Goal: Information Seeking & Learning: Learn about a topic

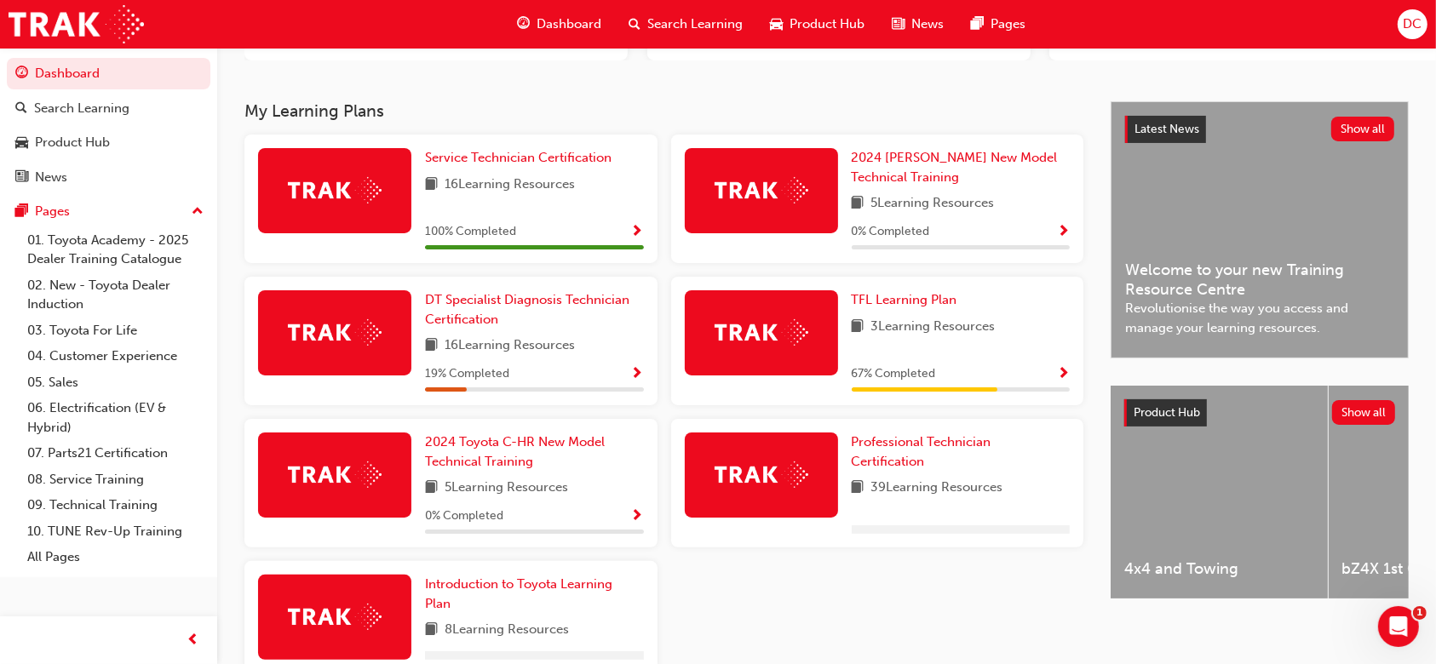
scroll to position [273, 0]
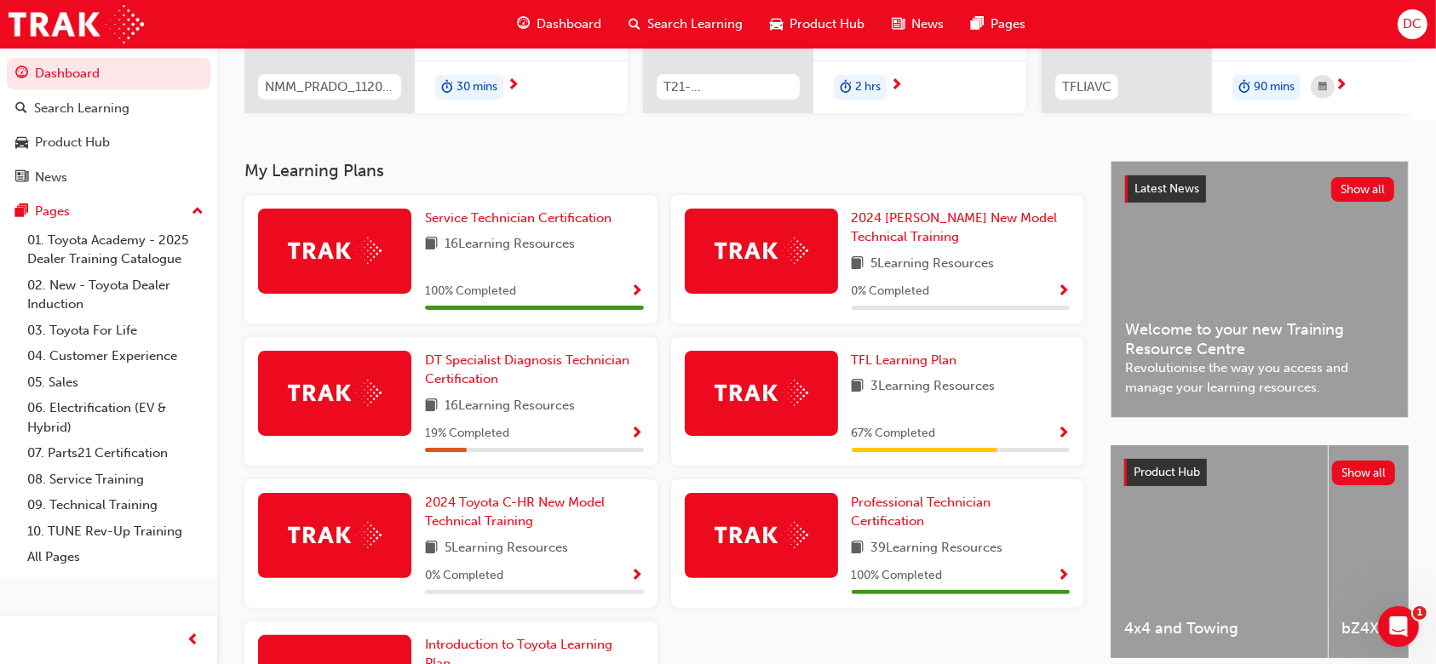
click at [634, 439] on span "Show Progress" at bounding box center [637, 434] width 13 height 15
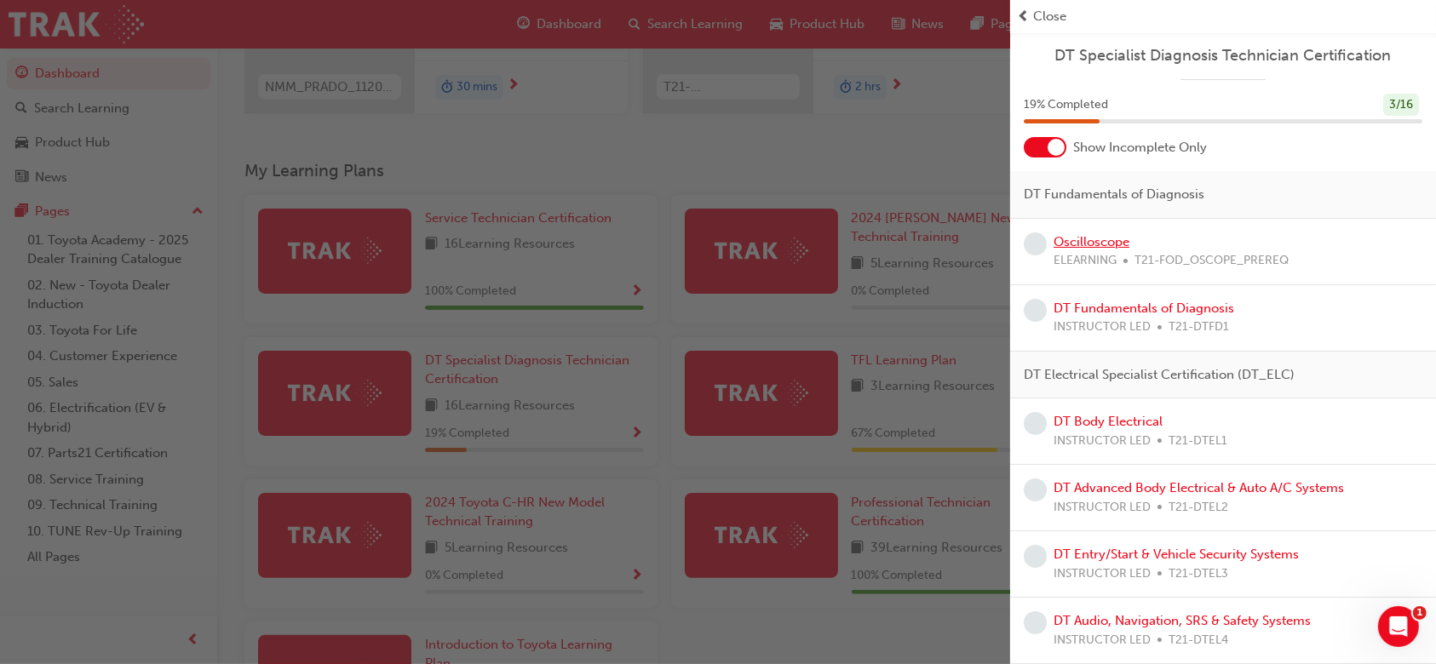
click at [1120, 242] on link "Oscilloscope" at bounding box center [1092, 241] width 76 height 15
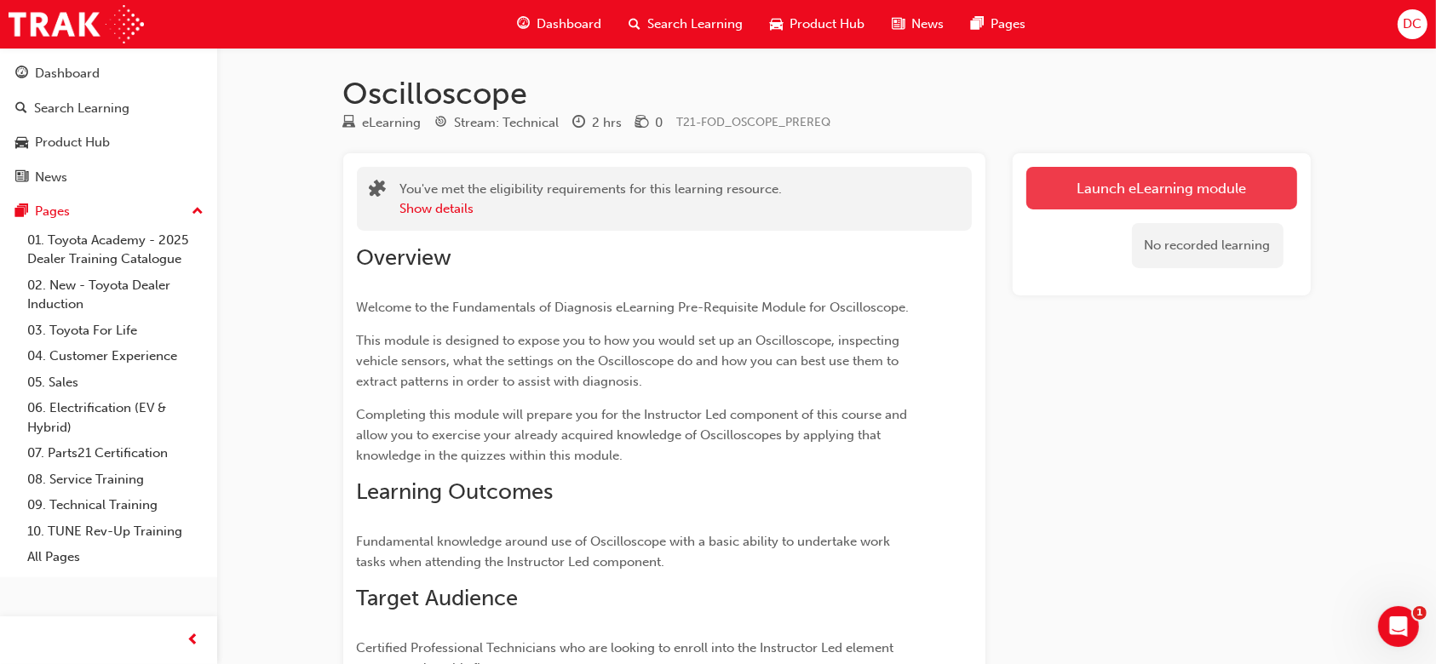
click at [1118, 181] on link "Launch eLearning module" at bounding box center [1161, 188] width 271 height 43
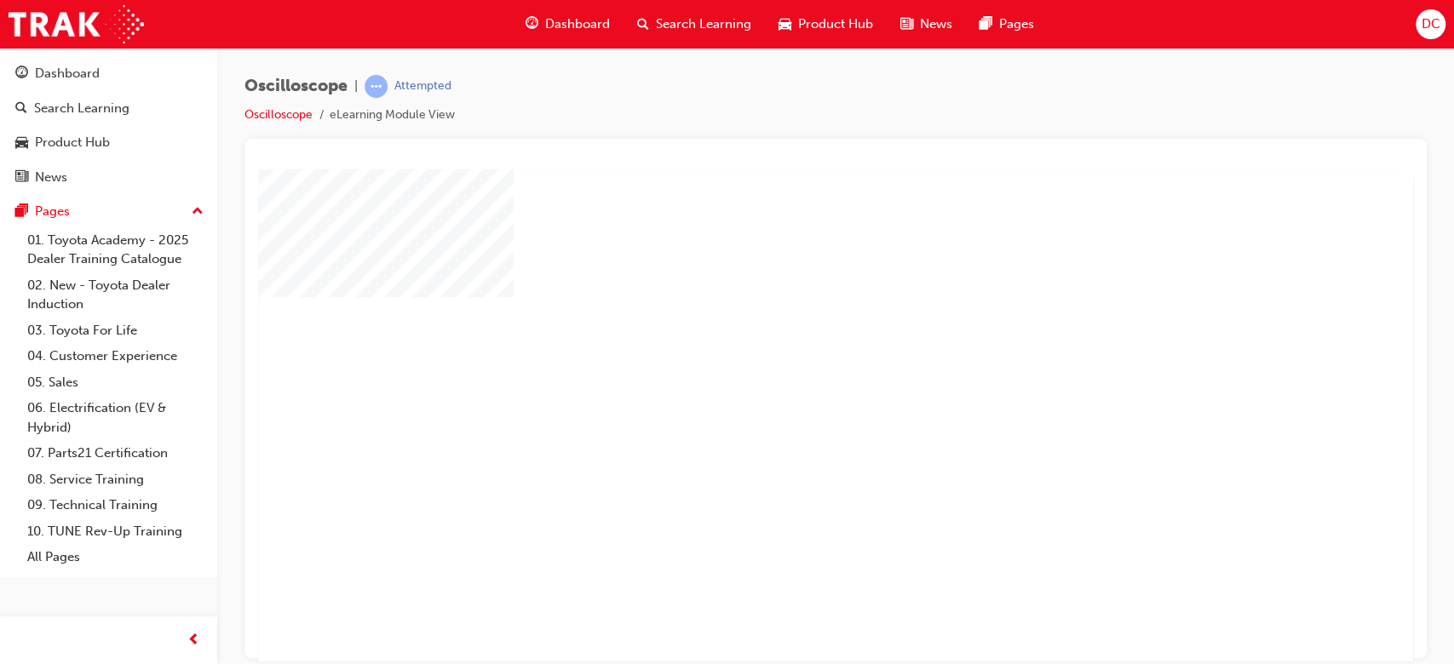
click at [786, 366] on div "play" at bounding box center [786, 366] width 0 height 0
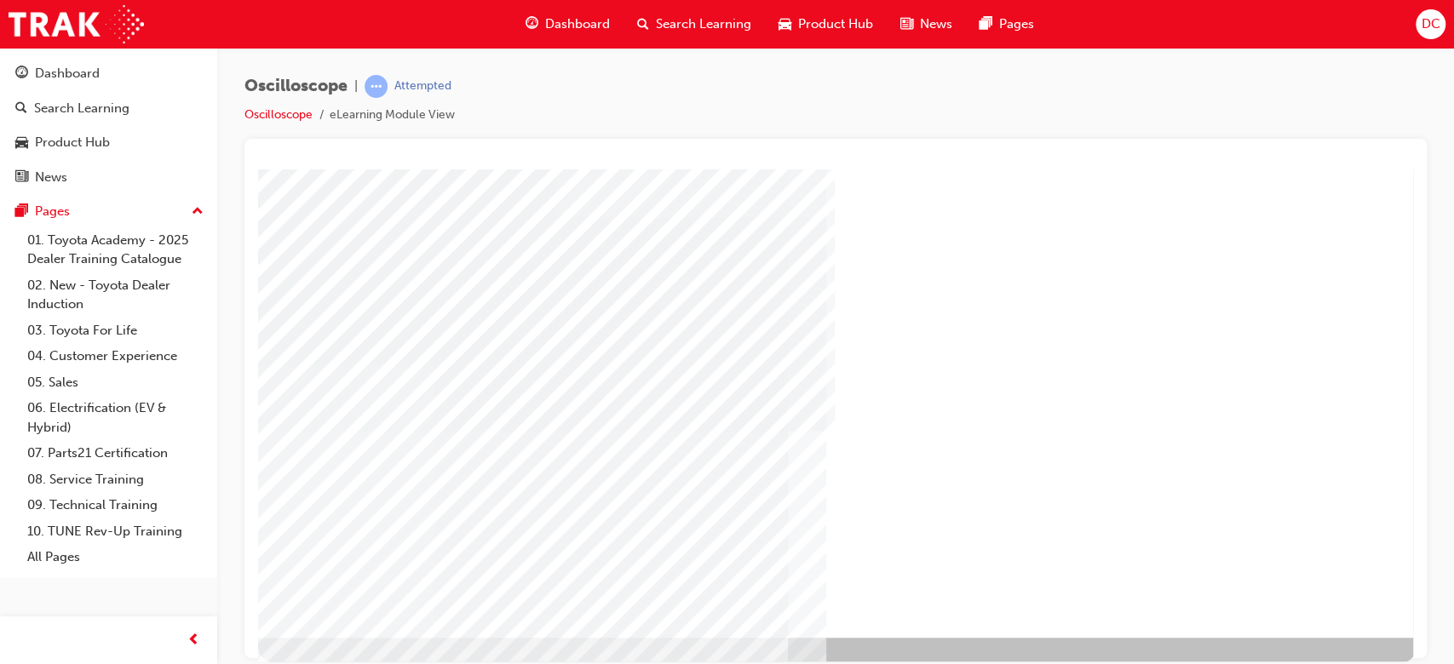
scroll to position [164, 0]
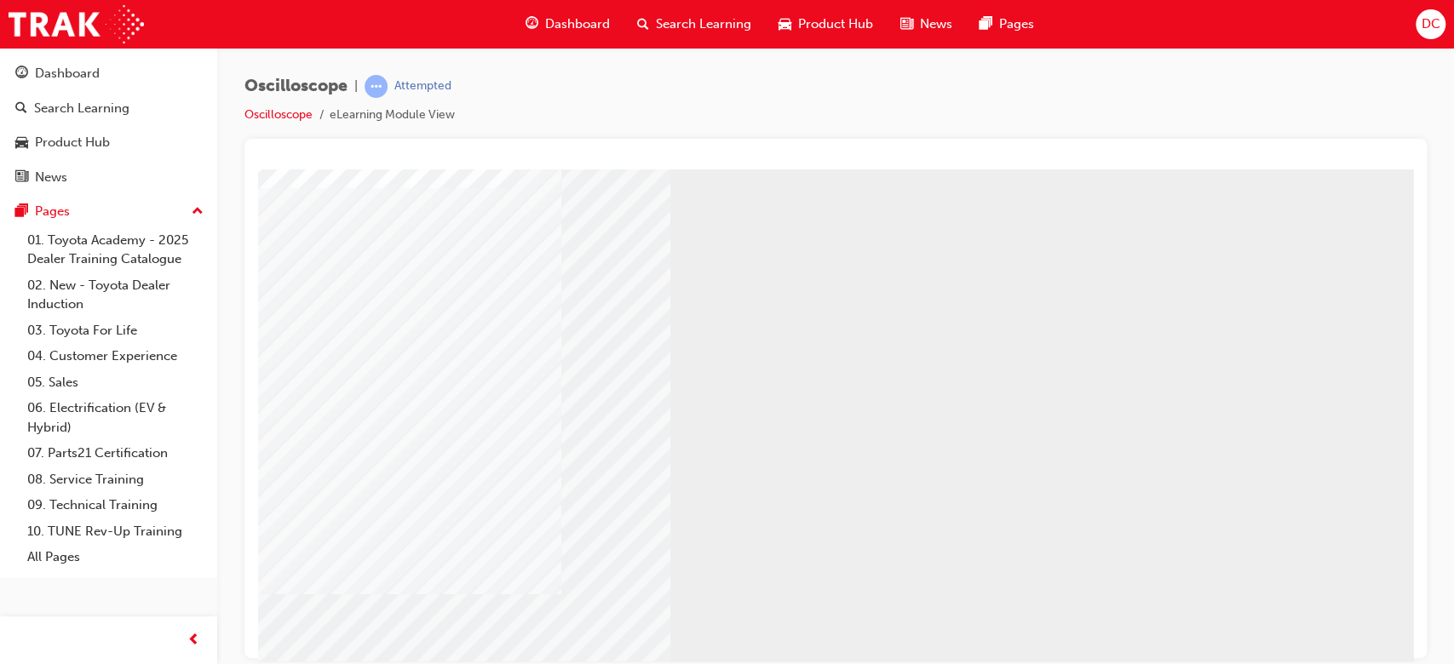
scroll to position [136, 0]
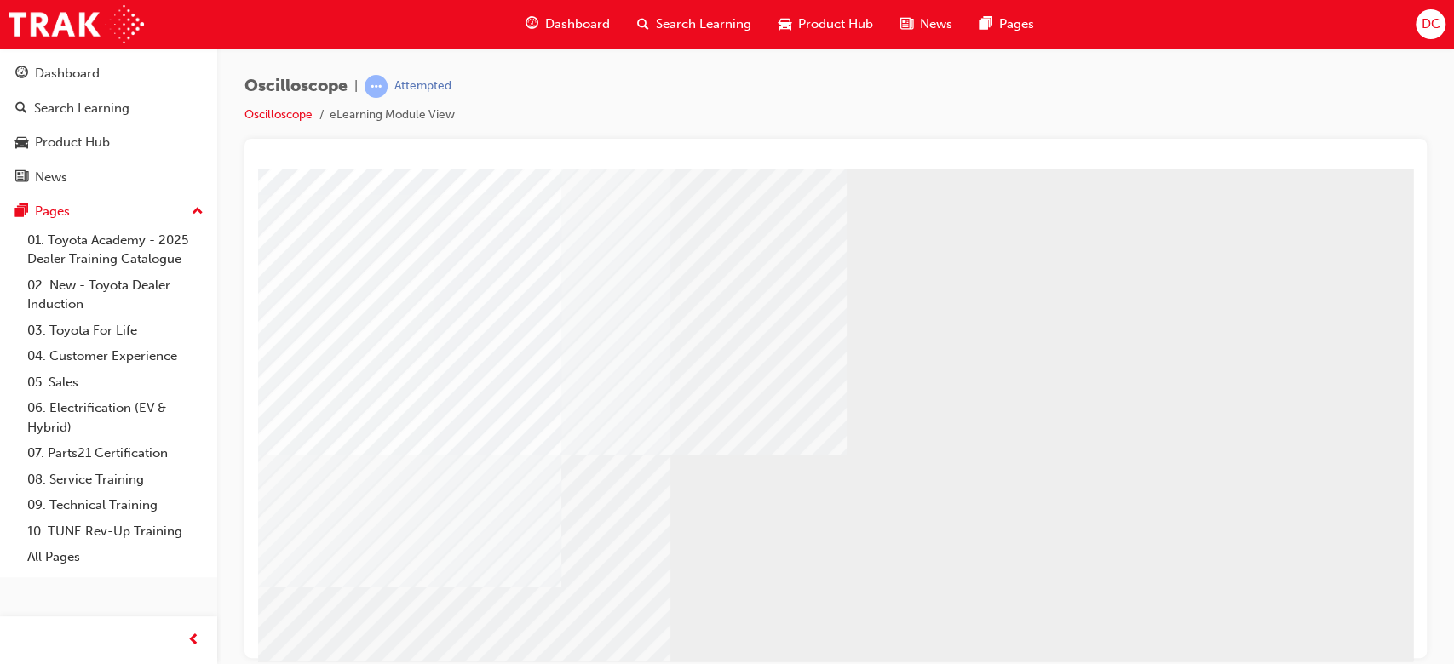
scroll to position [164, 0]
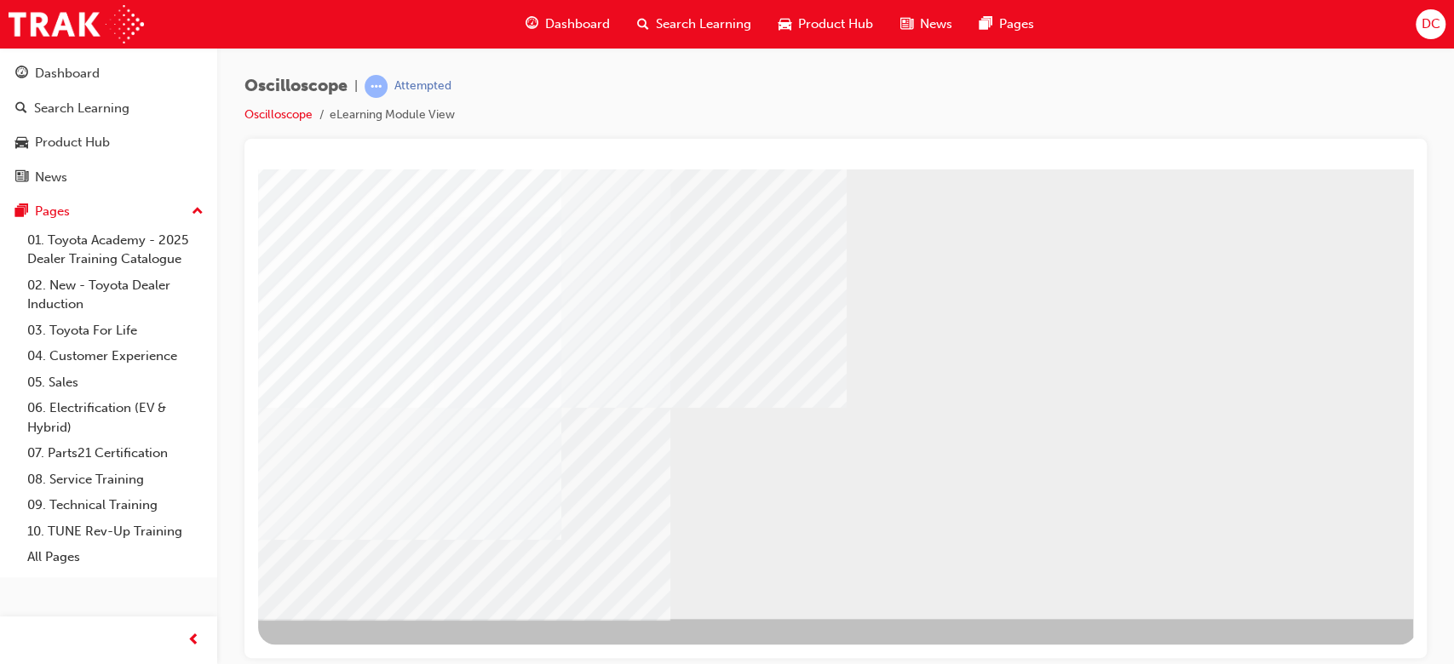
click at [365, 649] on div "NEXT Trigger this button to go to the next slide" at bounding box center [311, 664] width 107 height 31
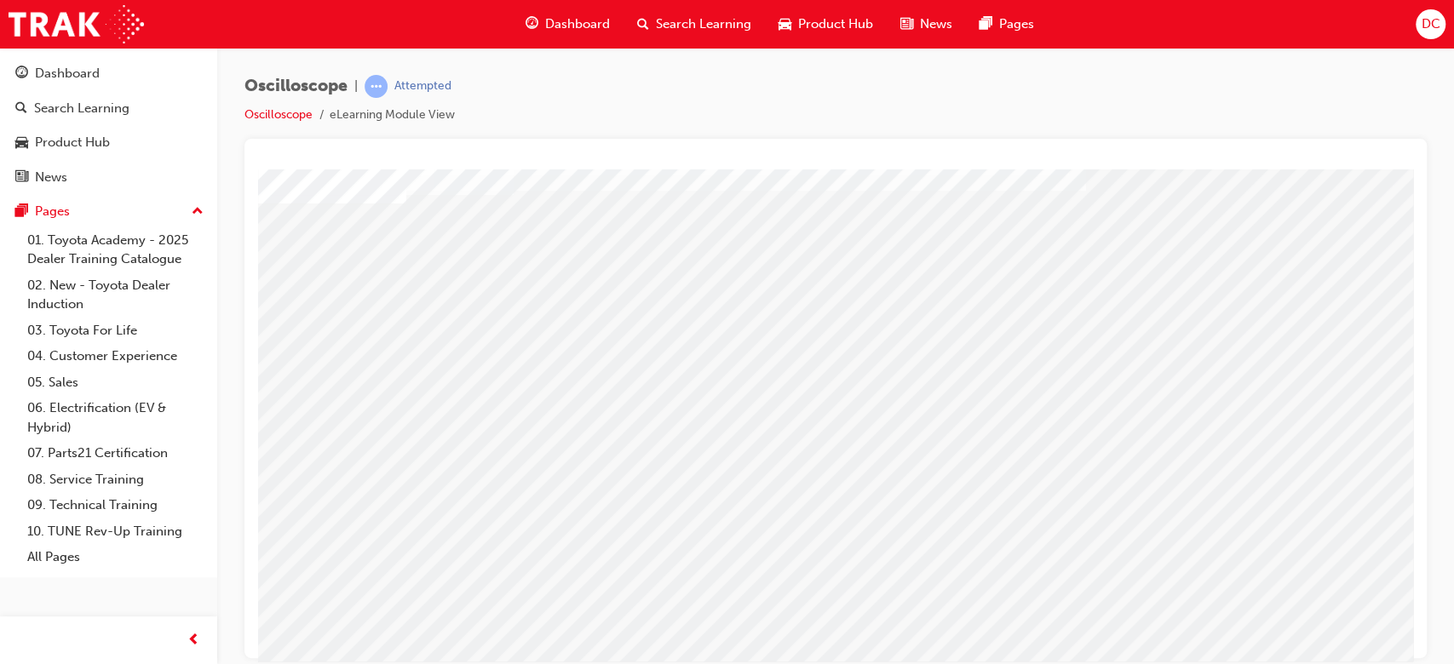
scroll to position [164, 0]
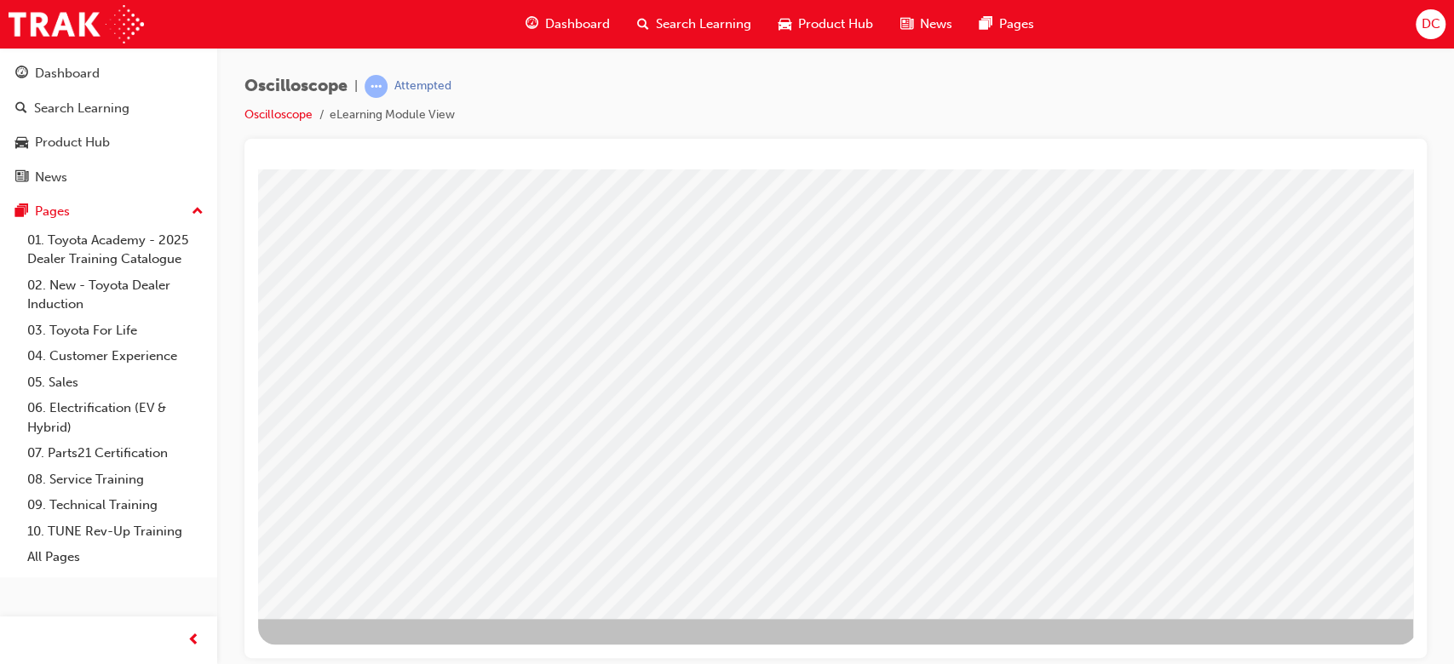
click at [365, 649] on div "NEXT Trigger this button to go to the next slide" at bounding box center [311, 664] width 107 height 31
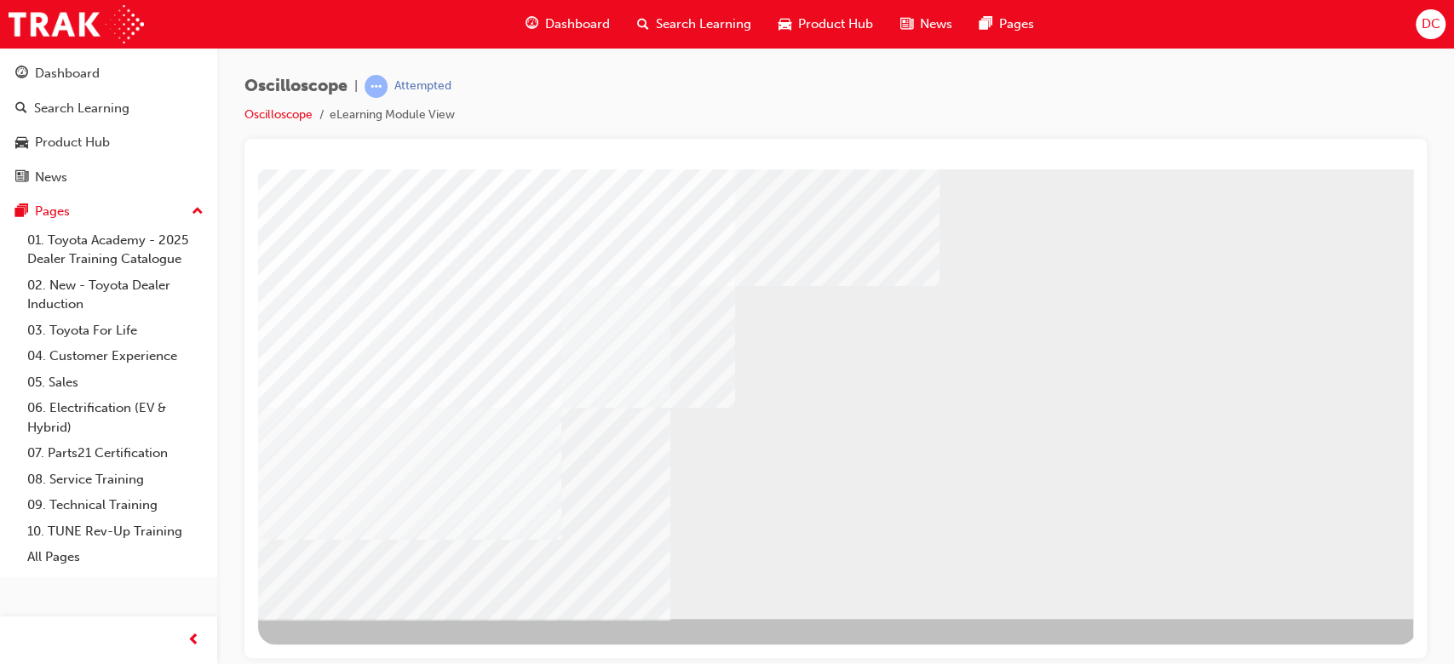
scroll to position [0, 0]
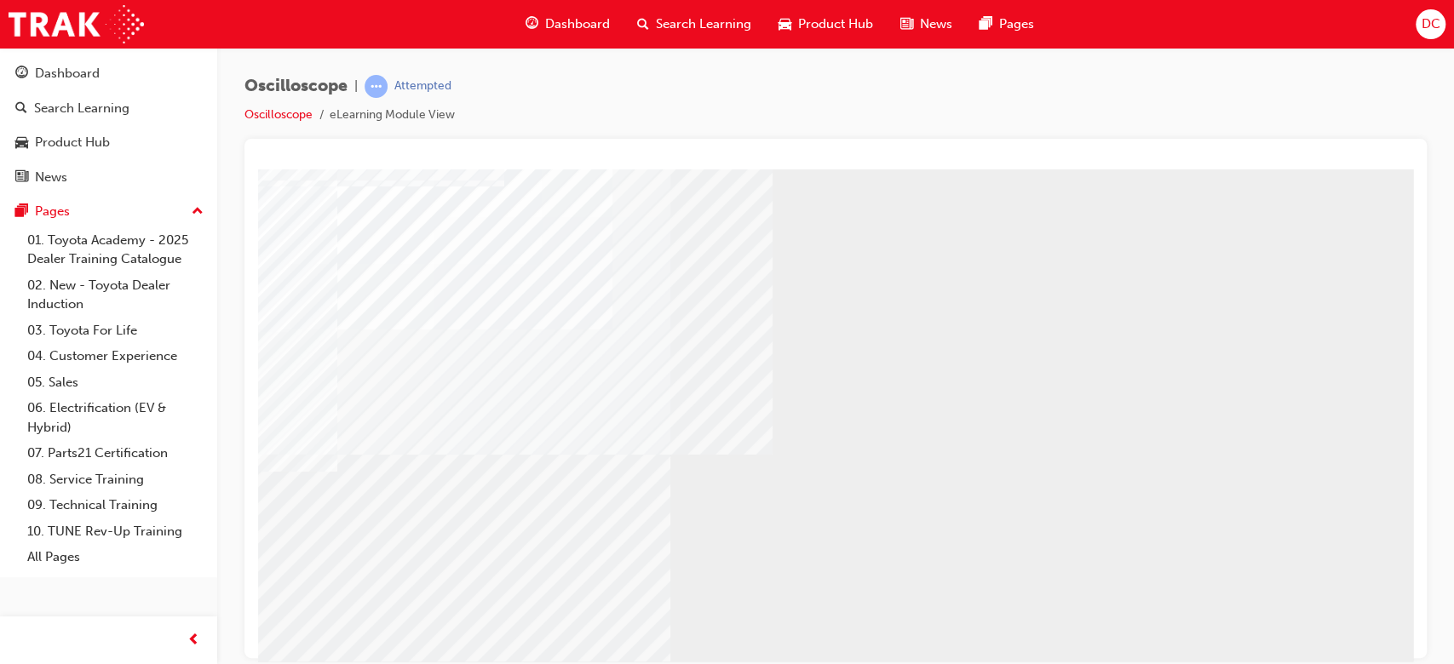
scroll to position [136, 0]
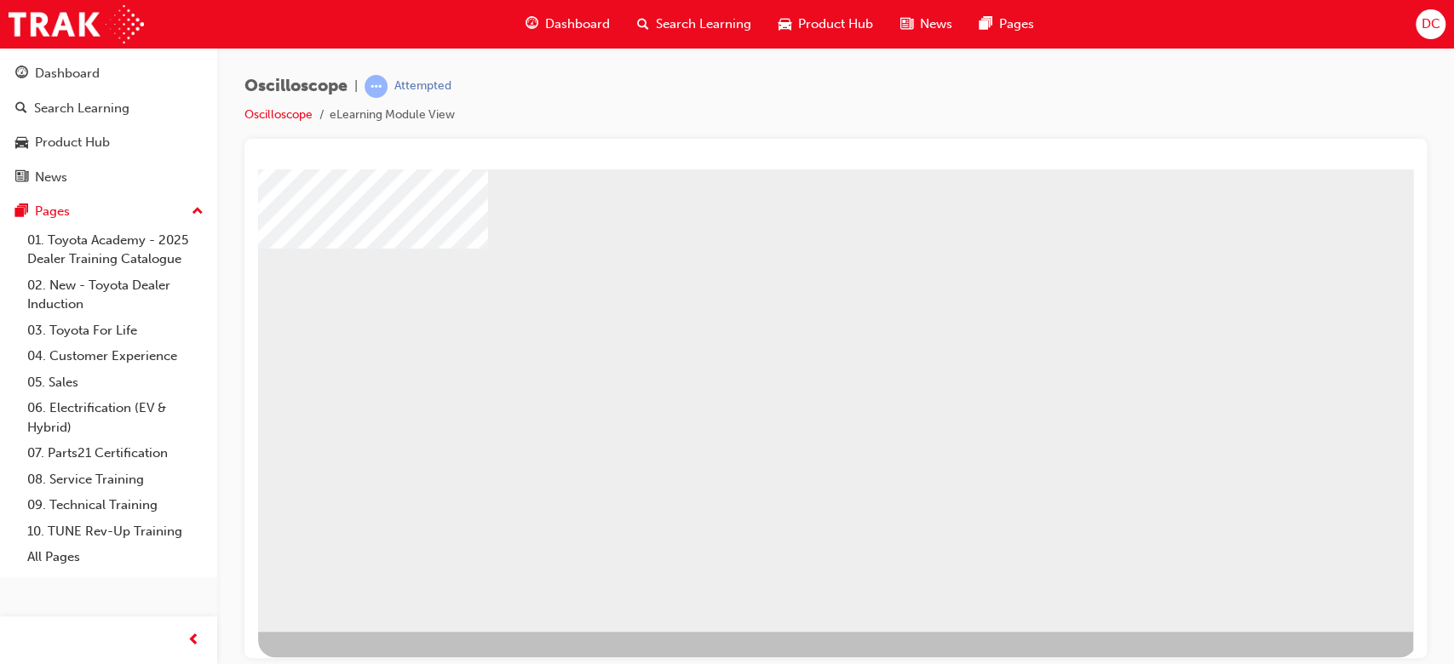
scroll to position [164, 0]
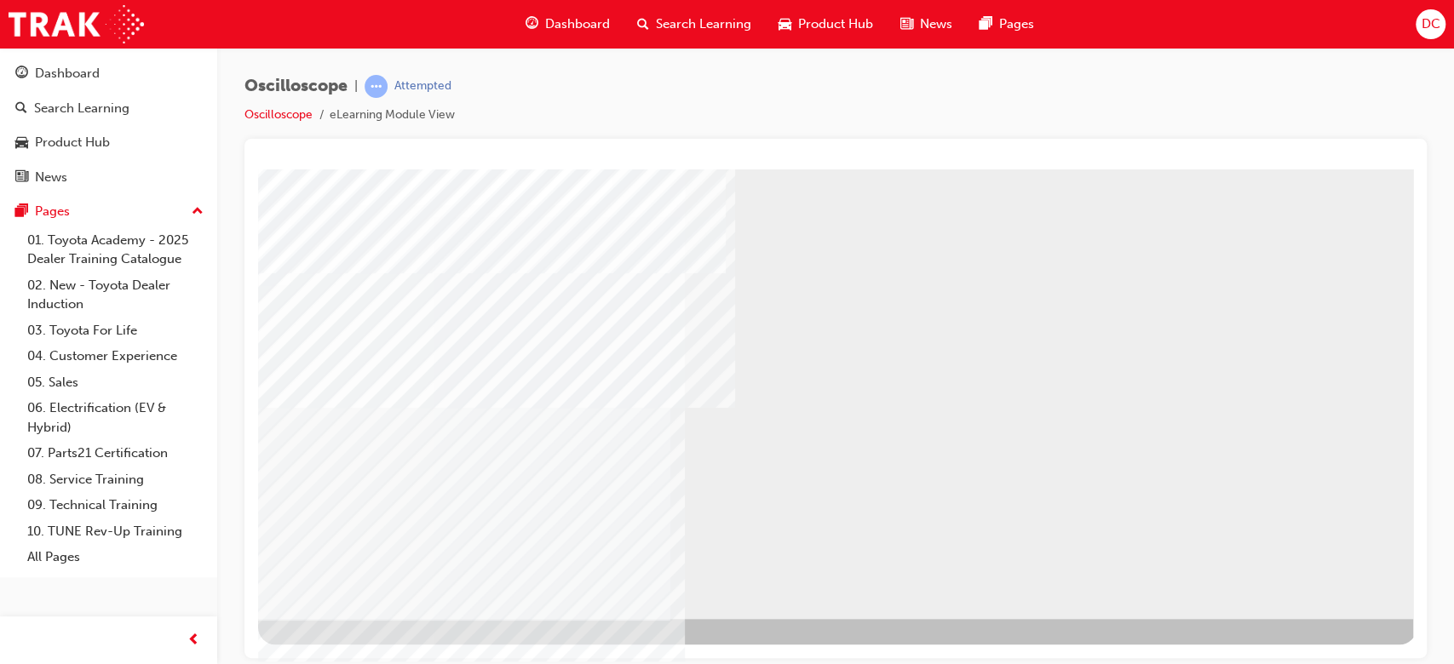
click at [365, 649] on div "NEXT Trigger this button to go to the next slide" at bounding box center [311, 664] width 107 height 31
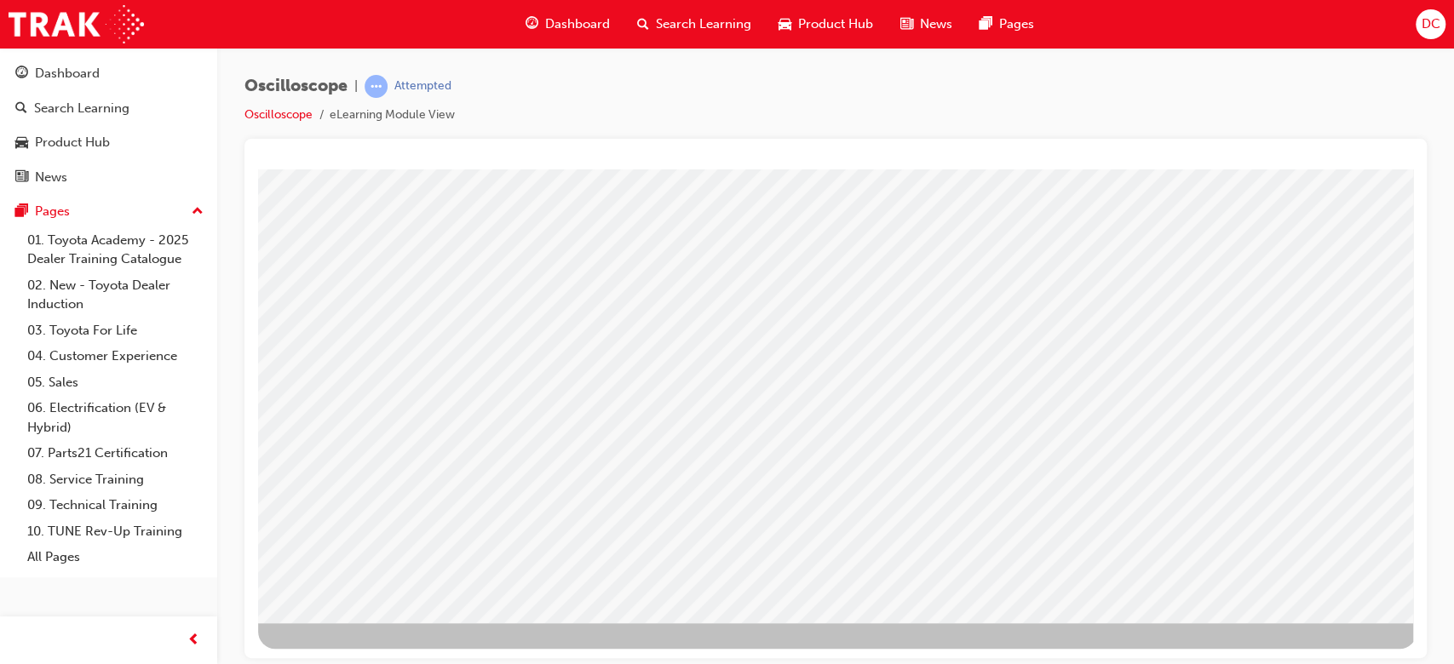
scroll to position [164, 0]
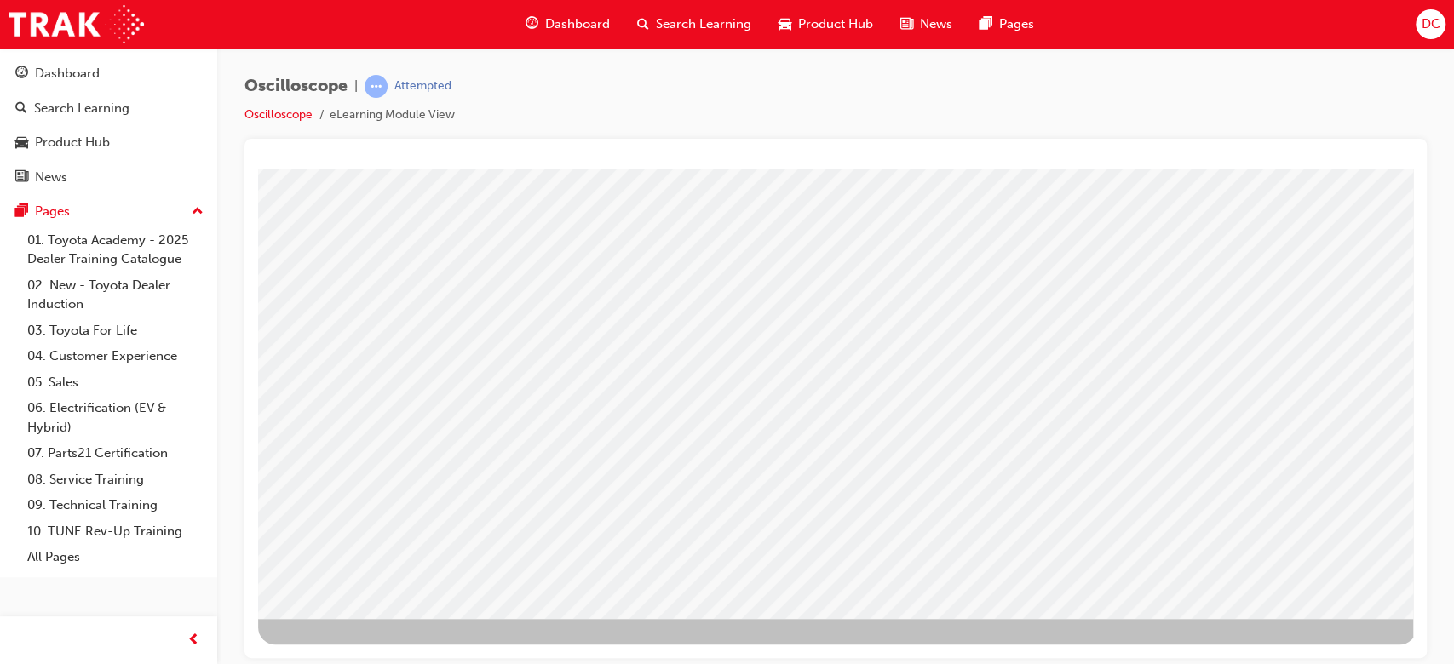
click at [365, 649] on div "NEXT Trigger this button to go to the next slide" at bounding box center [311, 664] width 107 height 31
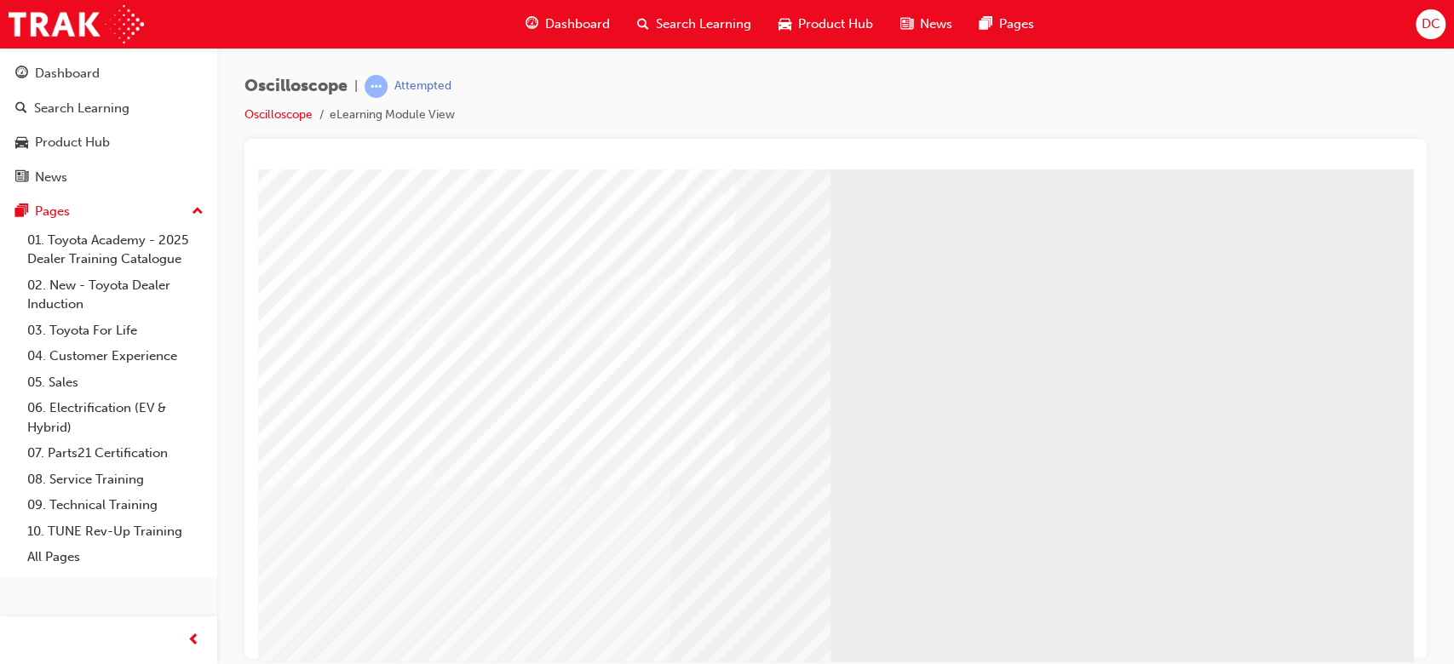
scroll to position [136, 0]
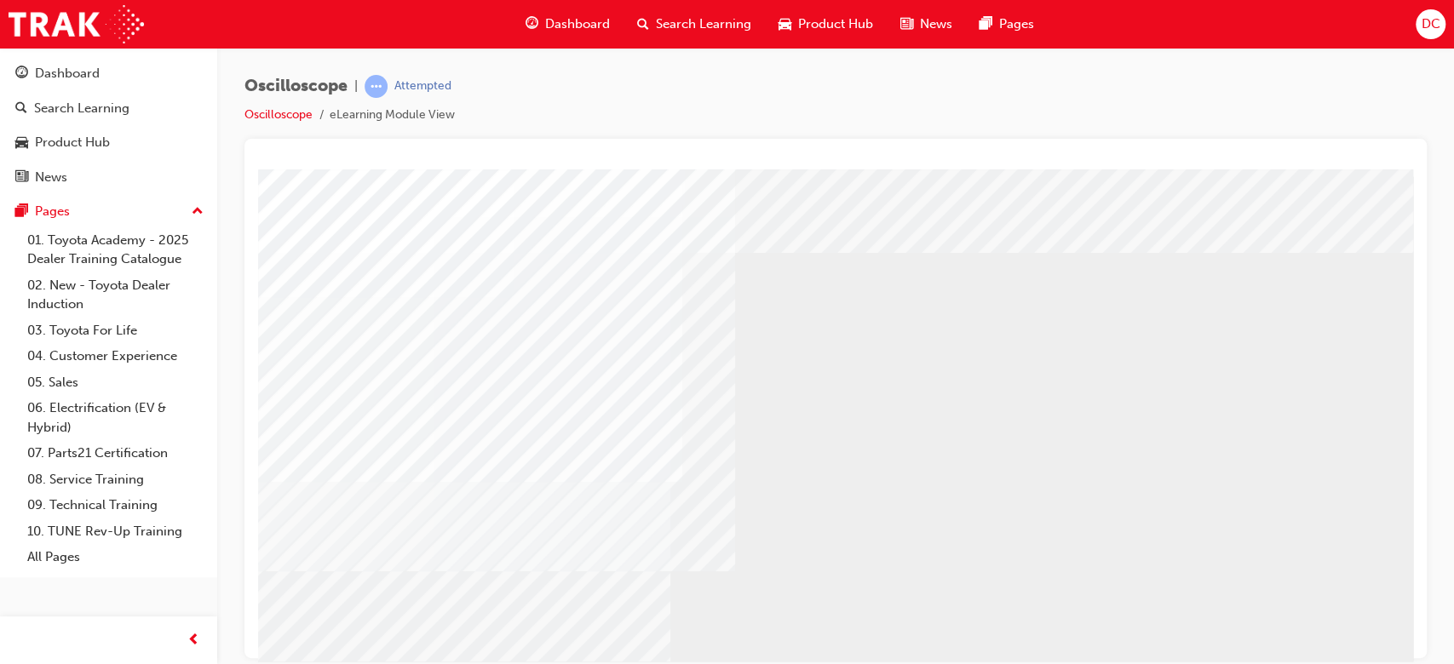
click at [1416, 627] on div at bounding box center [835, 399] width 1182 height 520
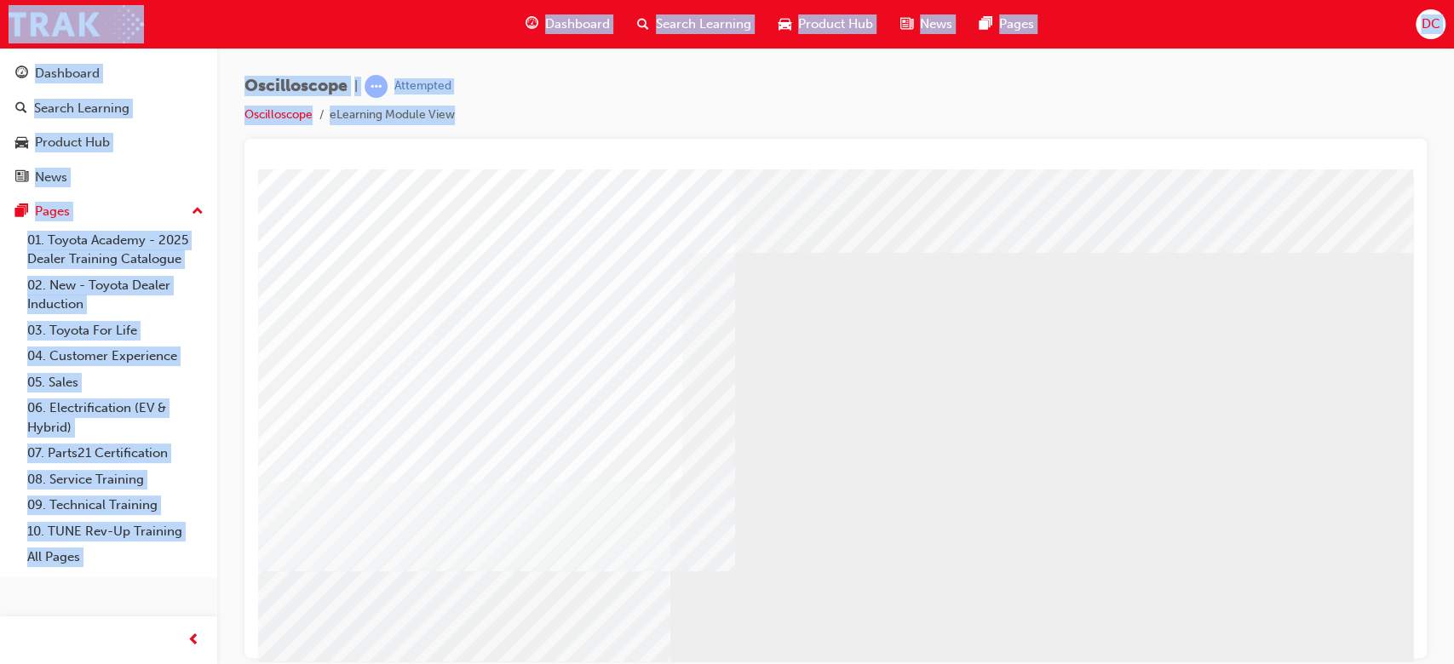
click at [1416, 627] on div at bounding box center [835, 399] width 1182 height 520
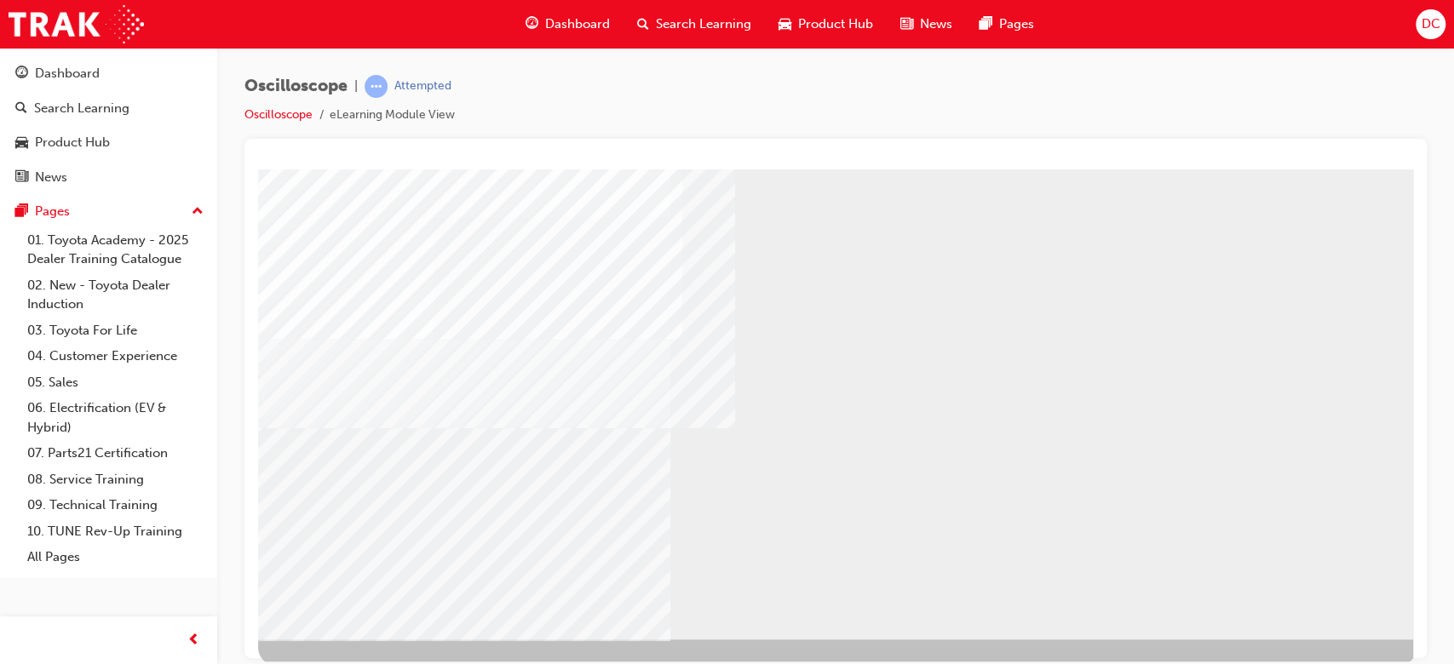
scroll to position [164, 0]
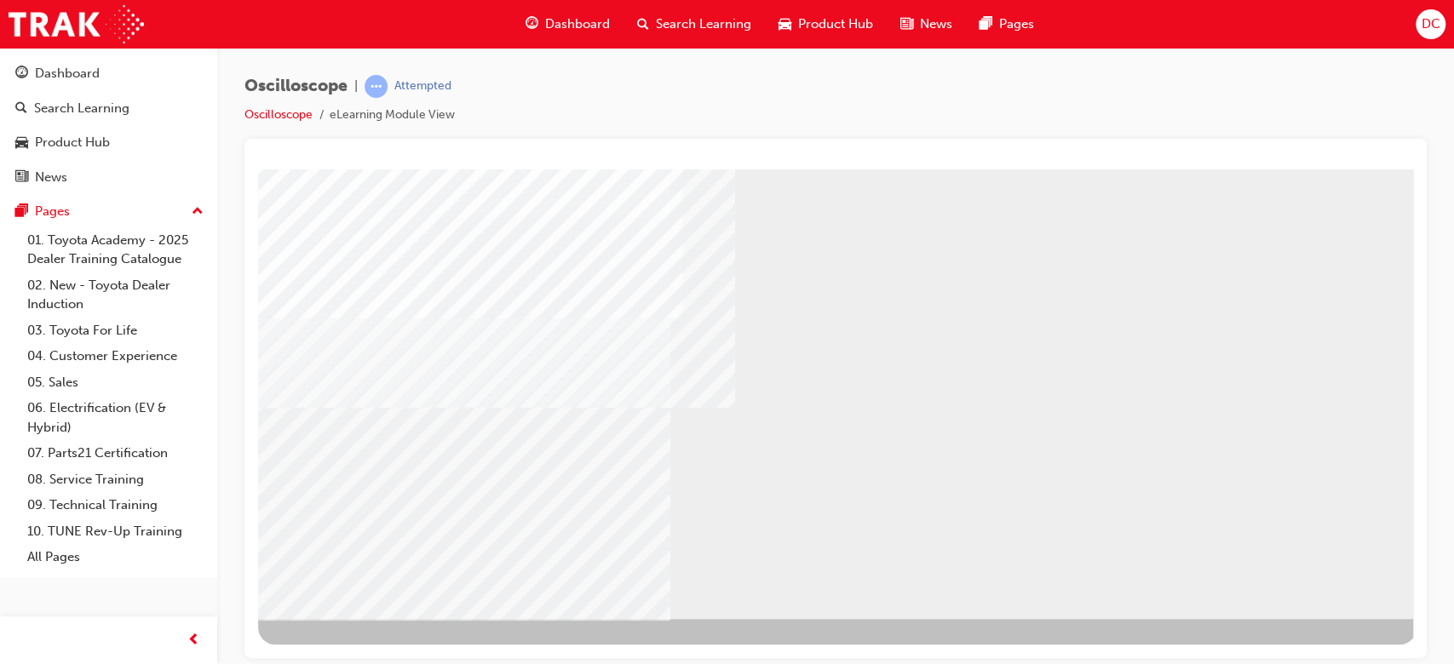
click at [365, 649] on div "NEXT Trigger this button to go to the next slide" at bounding box center [311, 664] width 107 height 31
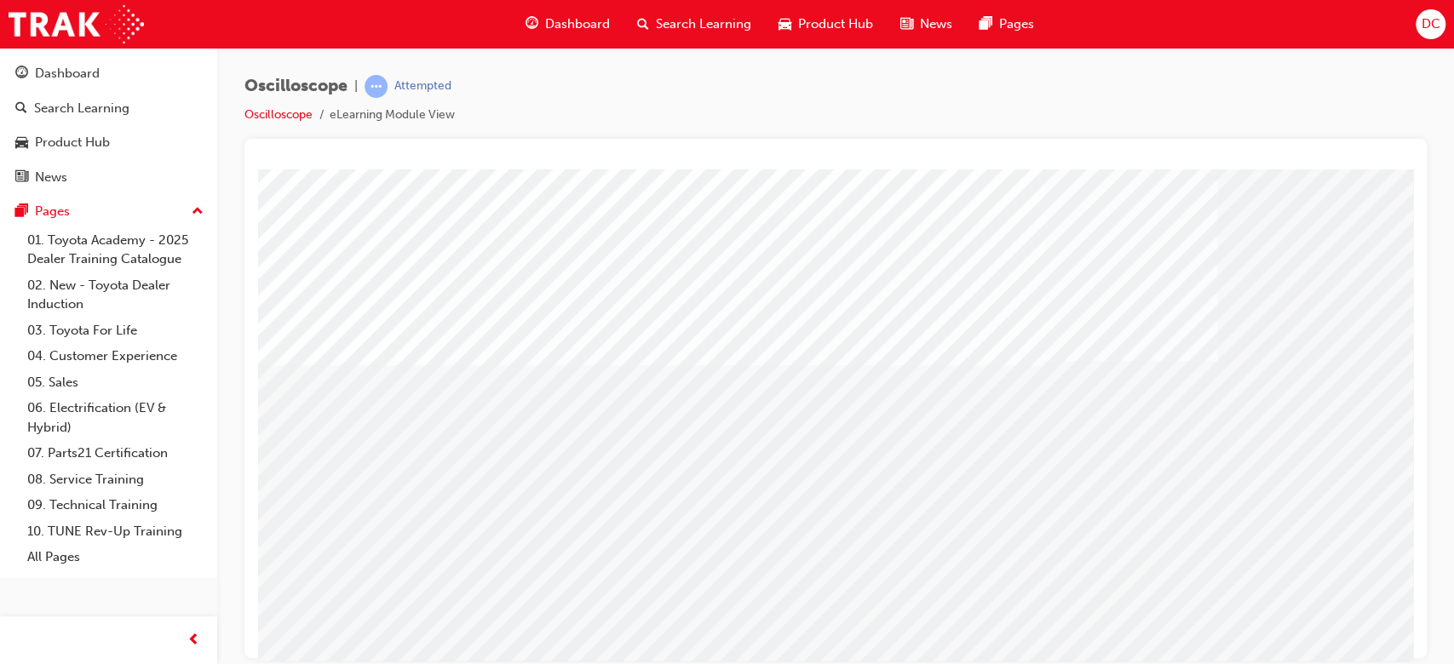
scroll to position [136, 0]
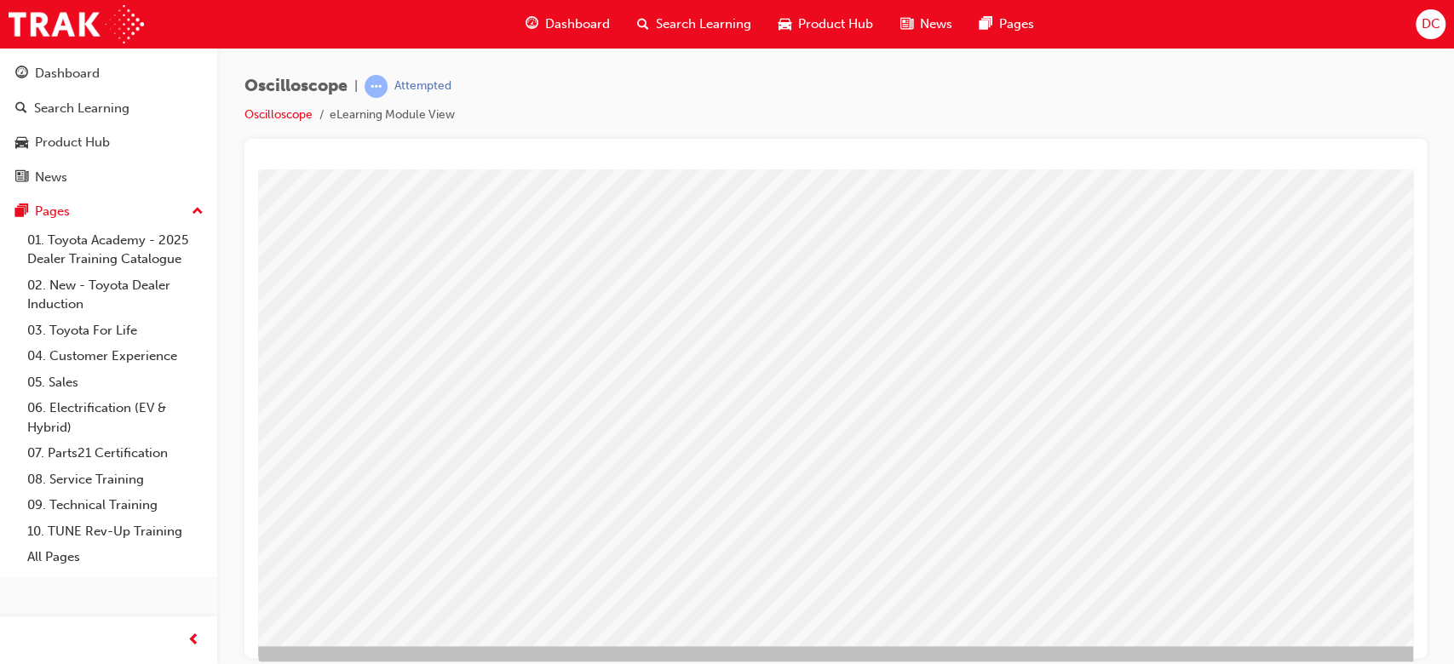
scroll to position [164, 0]
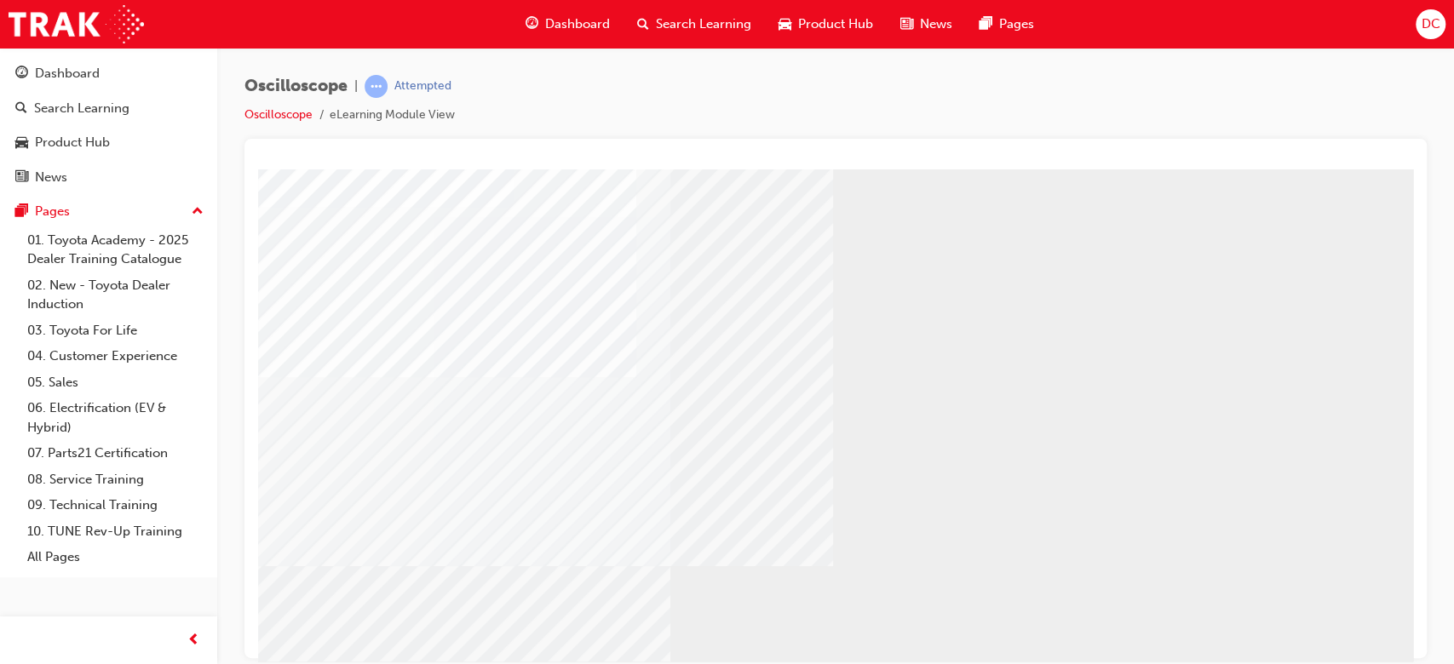
scroll to position [136, 0]
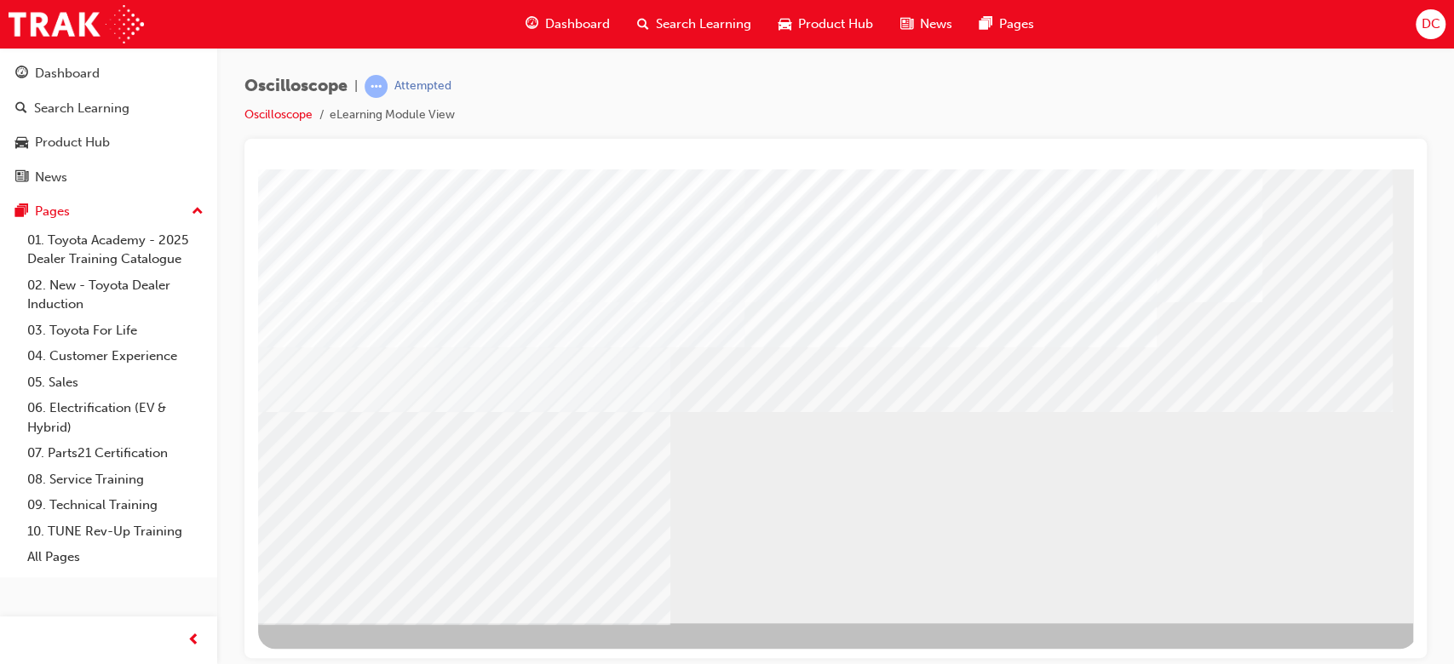
scroll to position [164, 0]
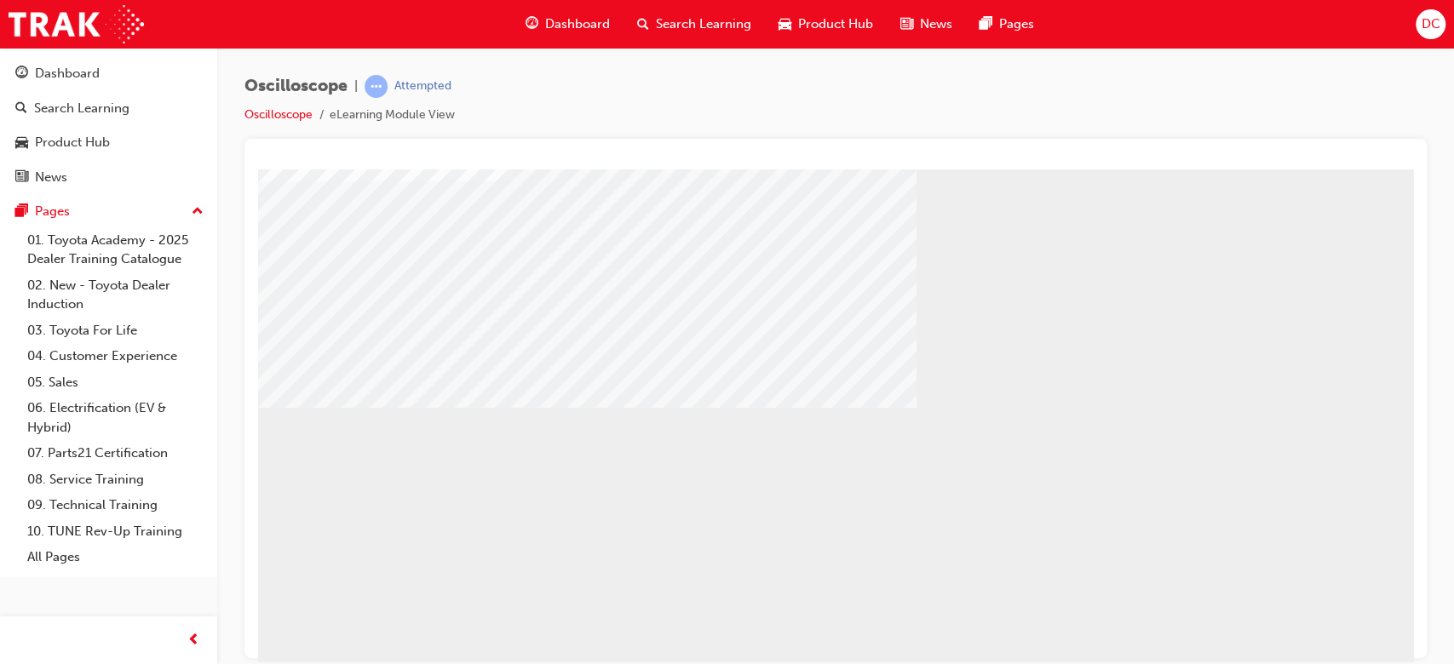
scroll to position [136, 0]
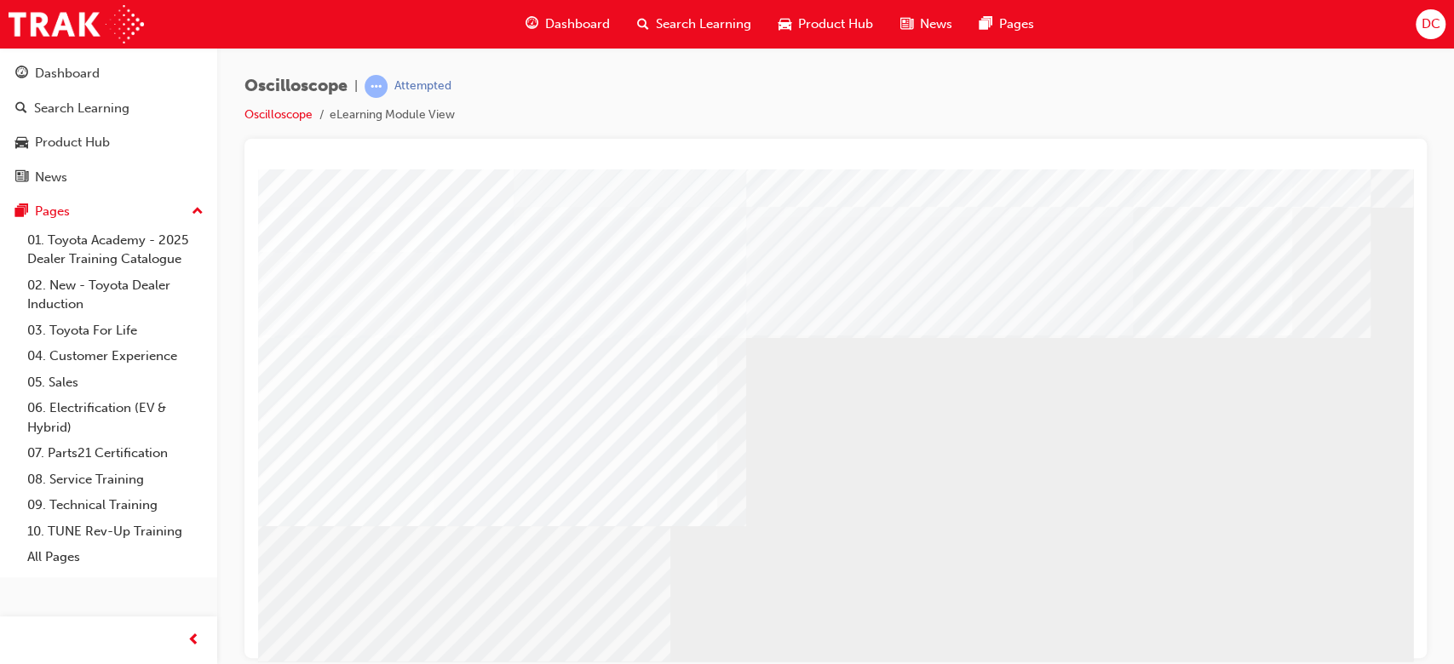
scroll to position [164, 0]
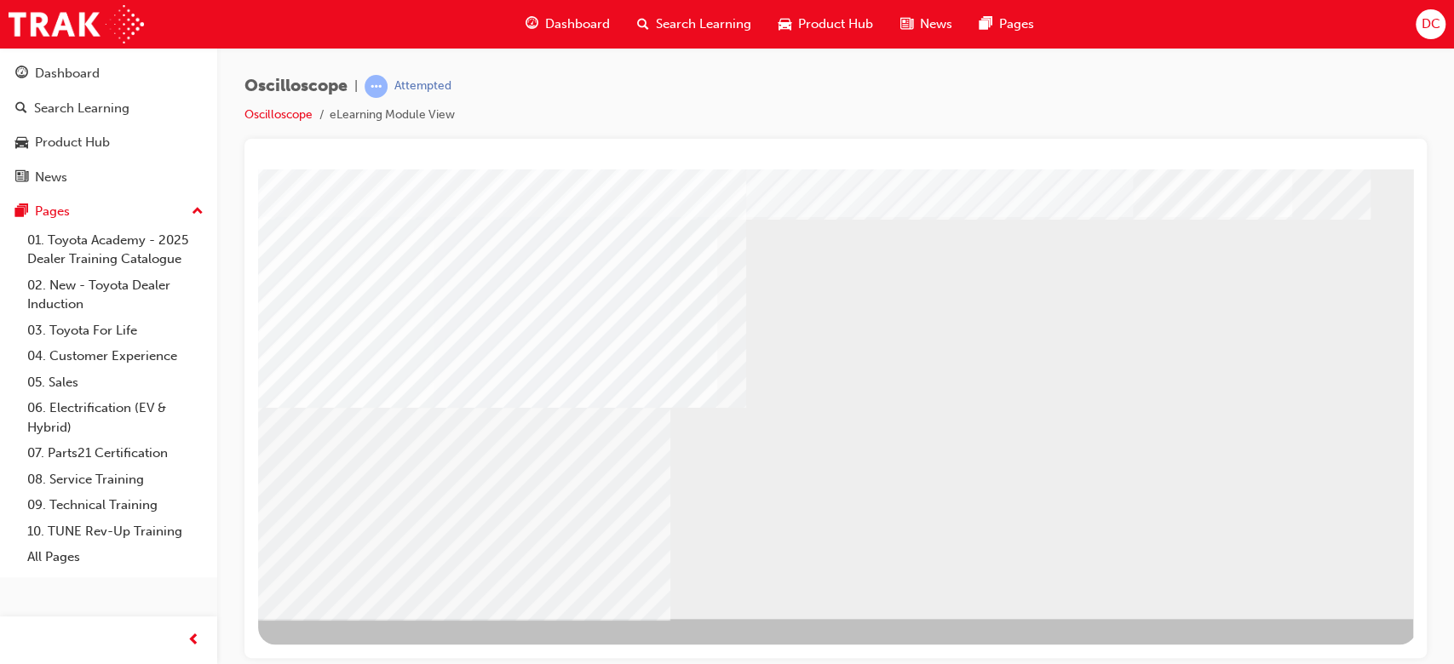
click at [365, 649] on div "NEXT Trigger this button to go to the next slide" at bounding box center [311, 664] width 107 height 31
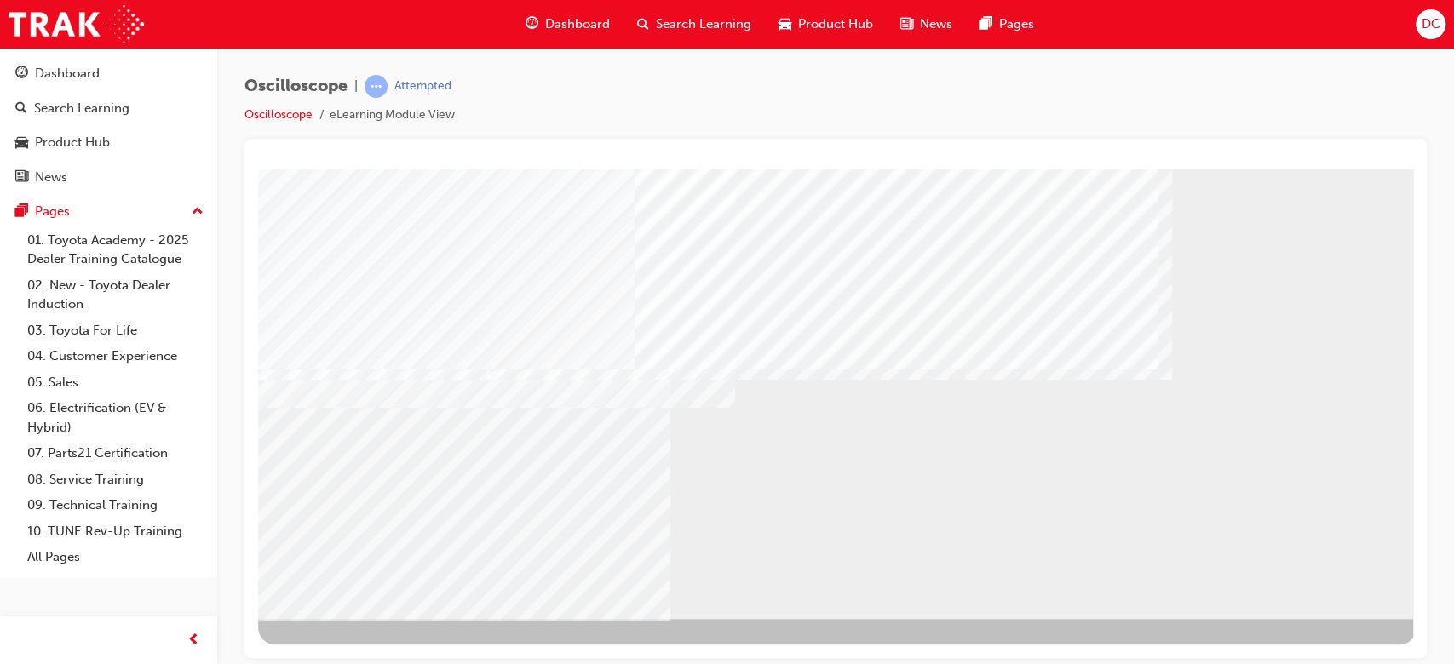
click at [365, 649] on div "NEXT Trigger this button to go to the next slide" at bounding box center [311, 664] width 107 height 31
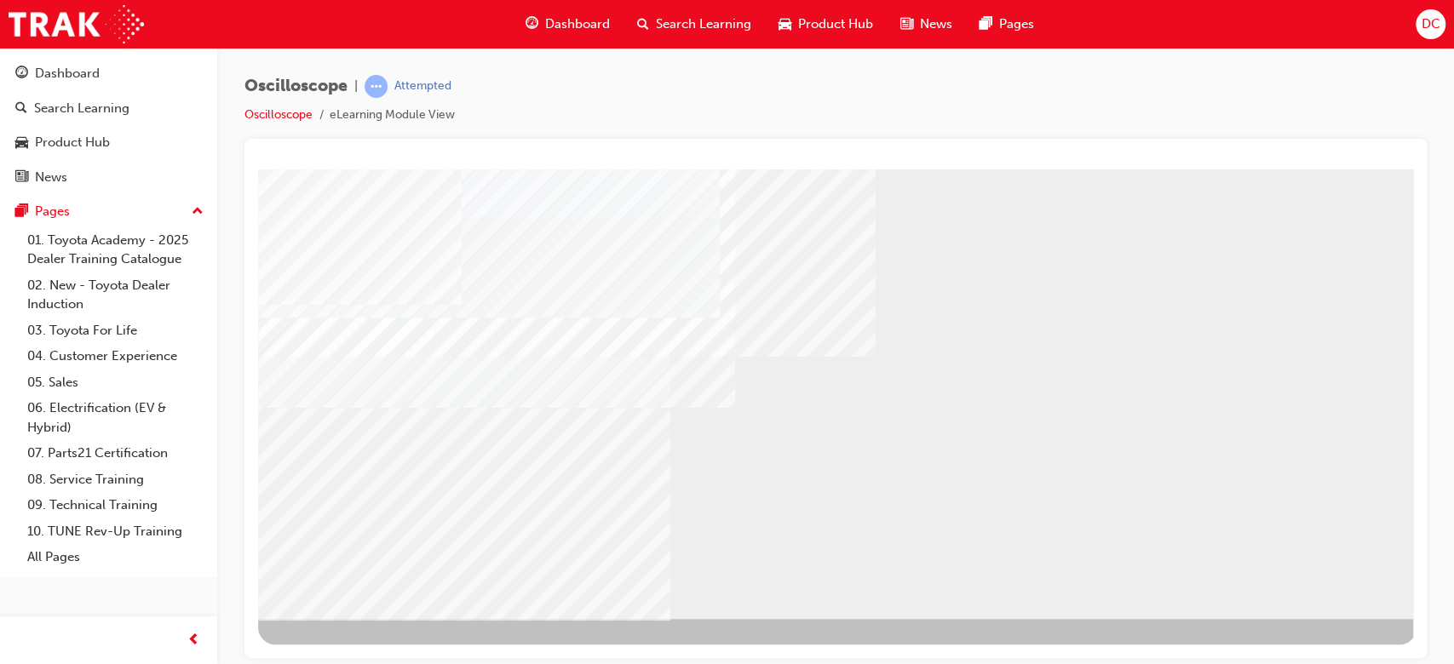
click at [365, 649] on div "NEXT Trigger this button to go to the next slide" at bounding box center [311, 664] width 107 height 31
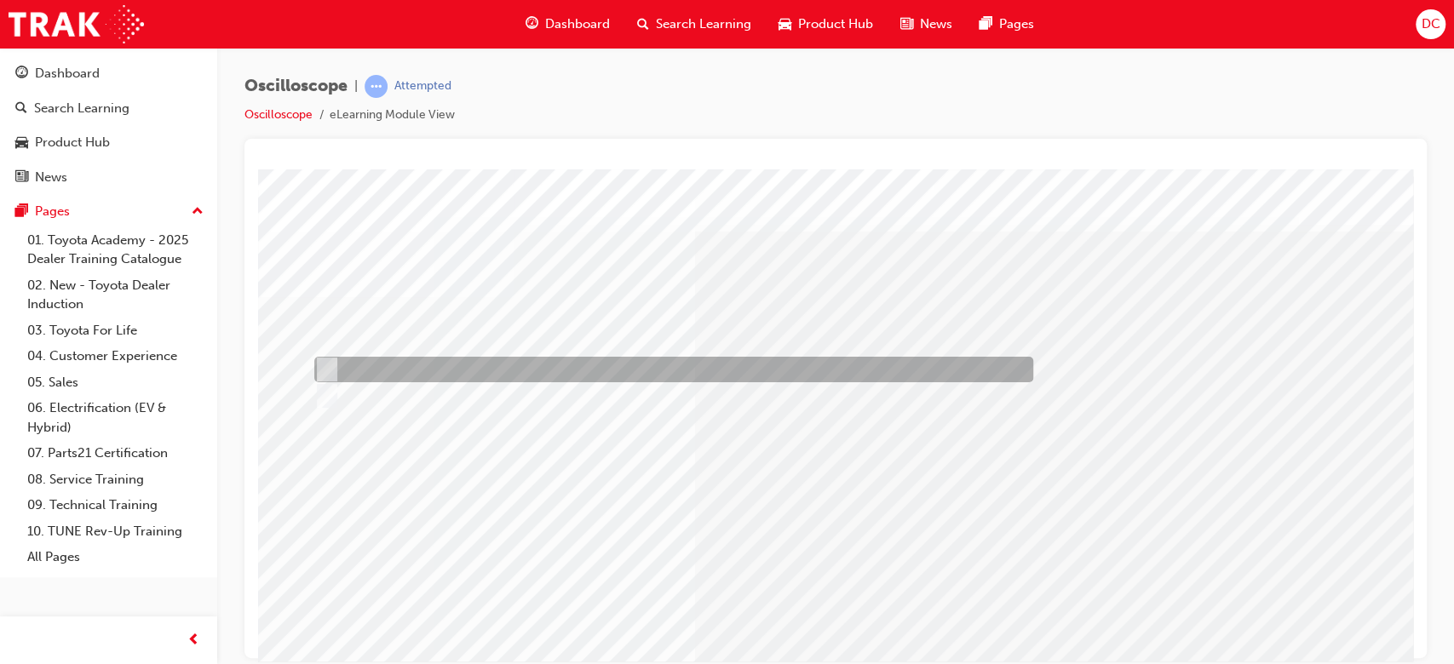
click at [320, 364] on input "True" at bounding box center [323, 369] width 19 height 19
radio input "true"
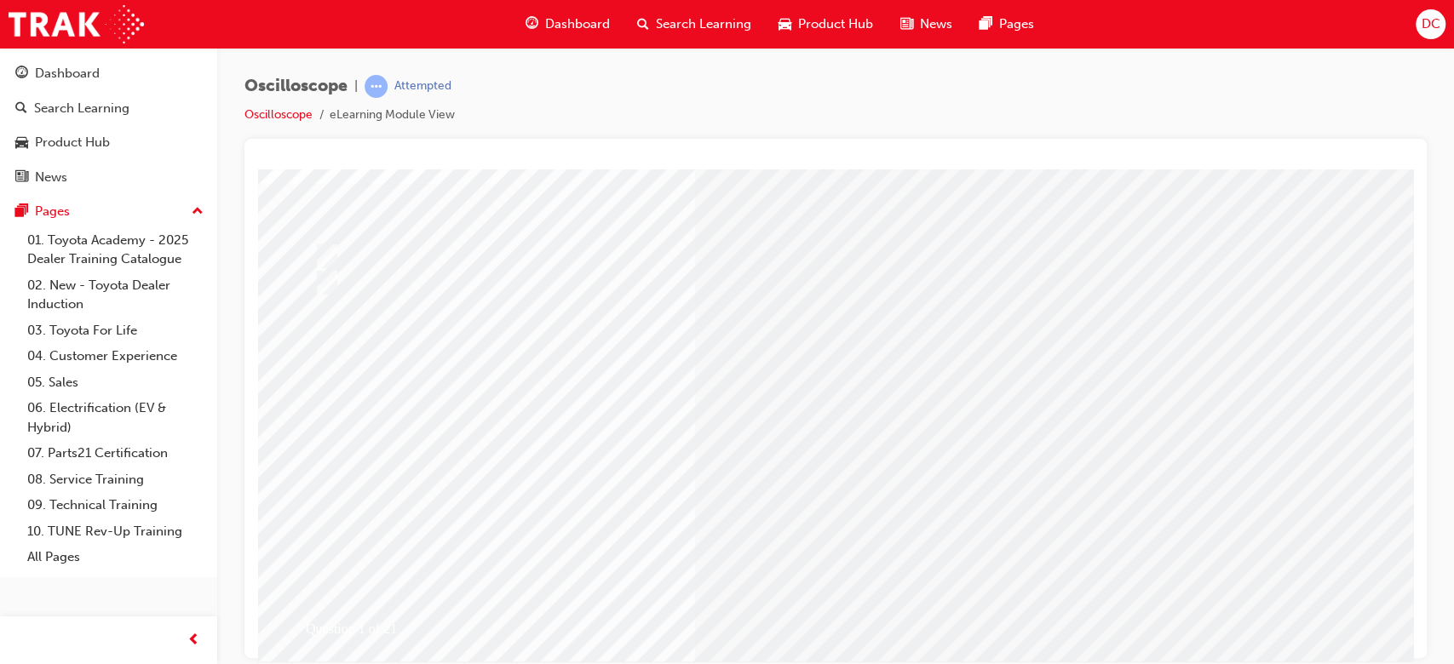
scroll to position [136, 0]
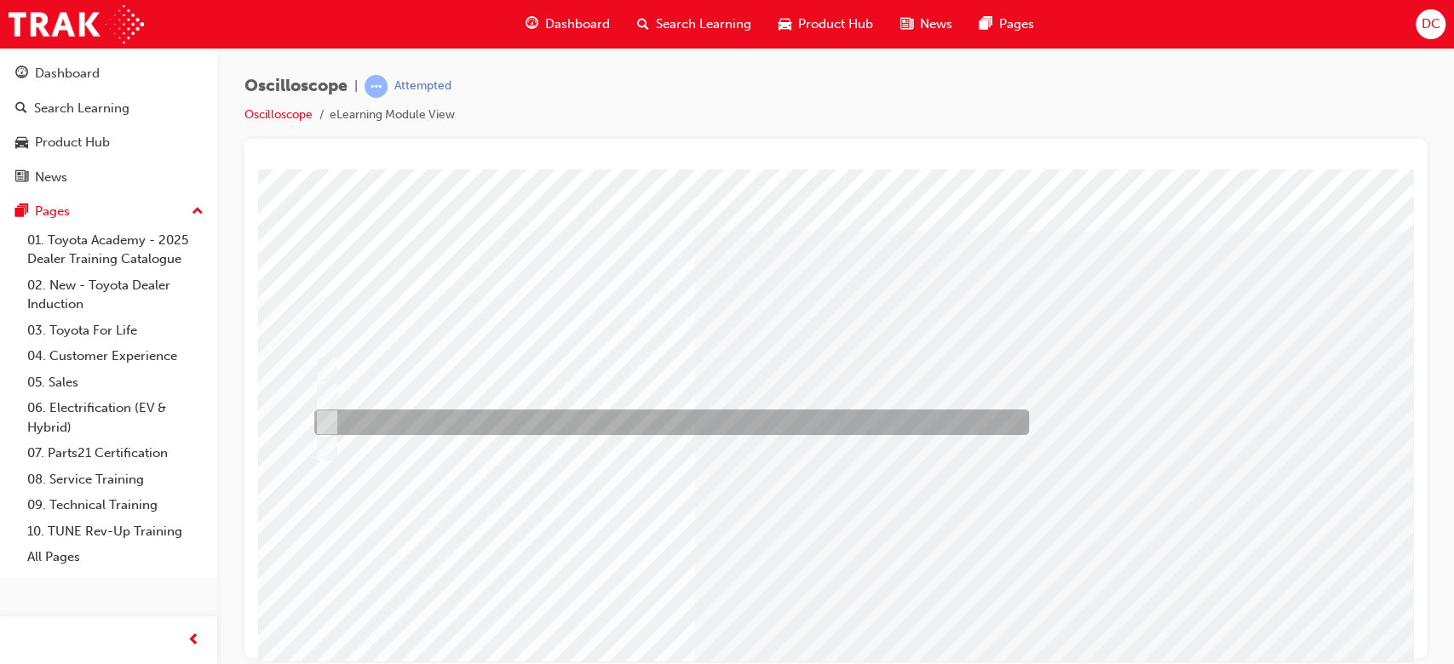
click at [320, 423] on input "Continuously variable resistor" at bounding box center [323, 422] width 19 height 19
radio input "true"
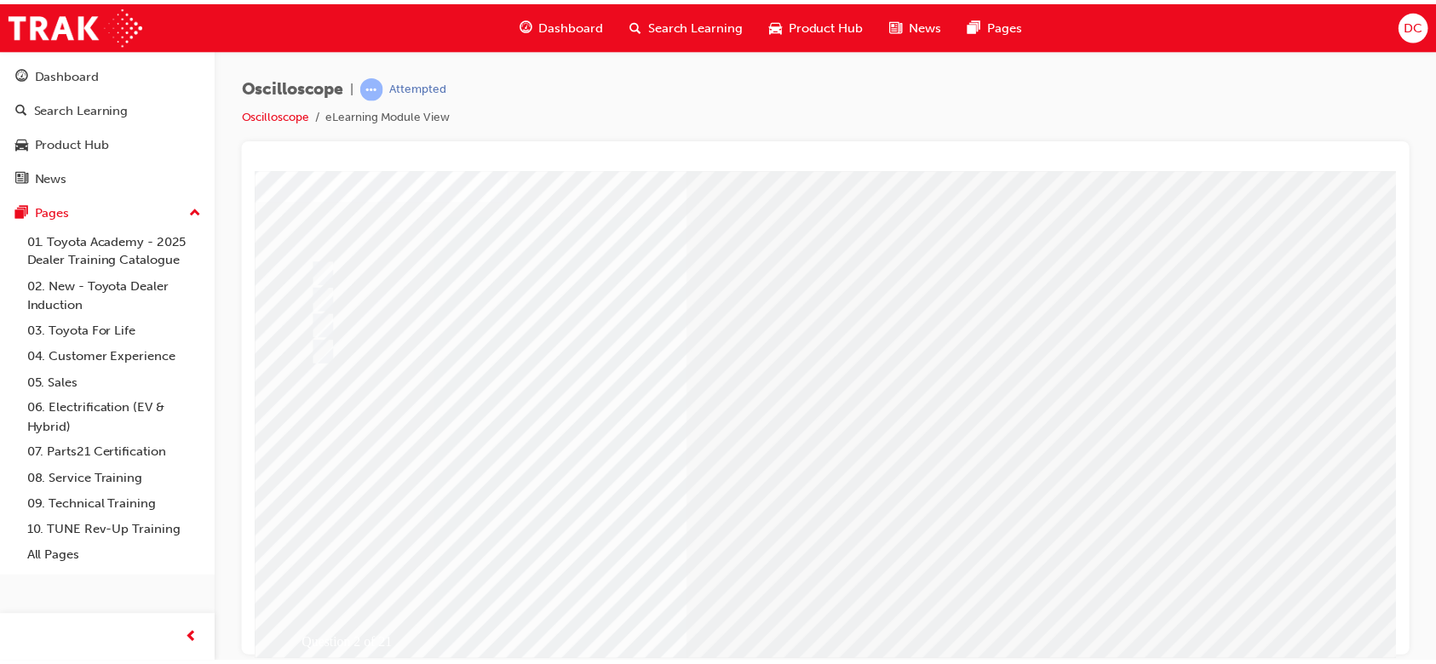
scroll to position [136, 0]
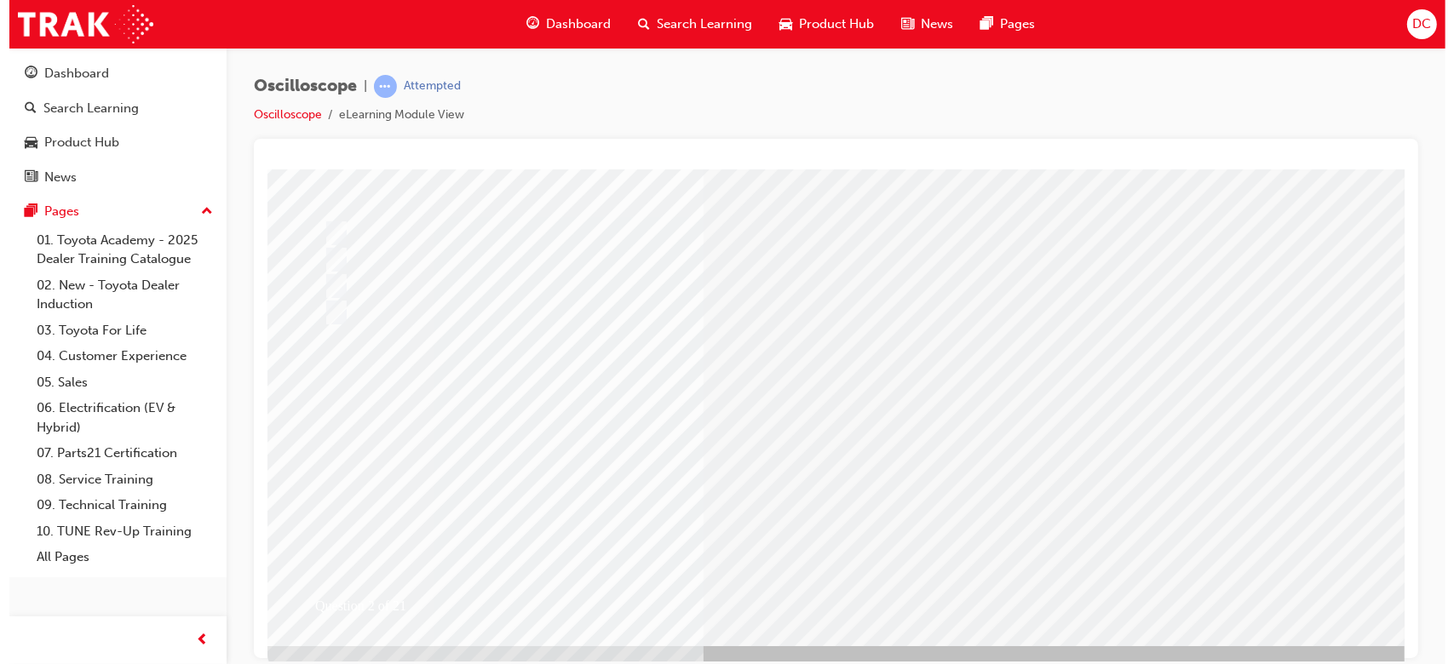
scroll to position [0, 0]
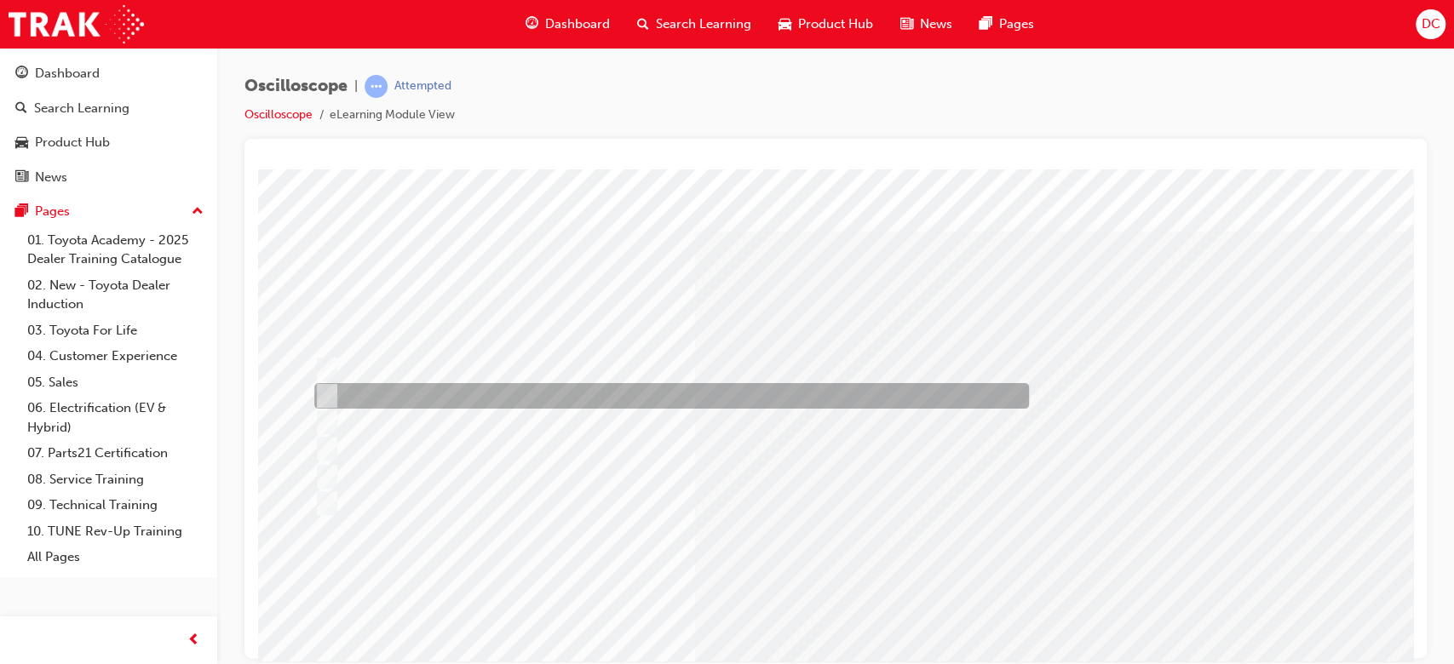
click at [330, 394] on input "On-Off" at bounding box center [323, 396] width 19 height 19
radio input "true"
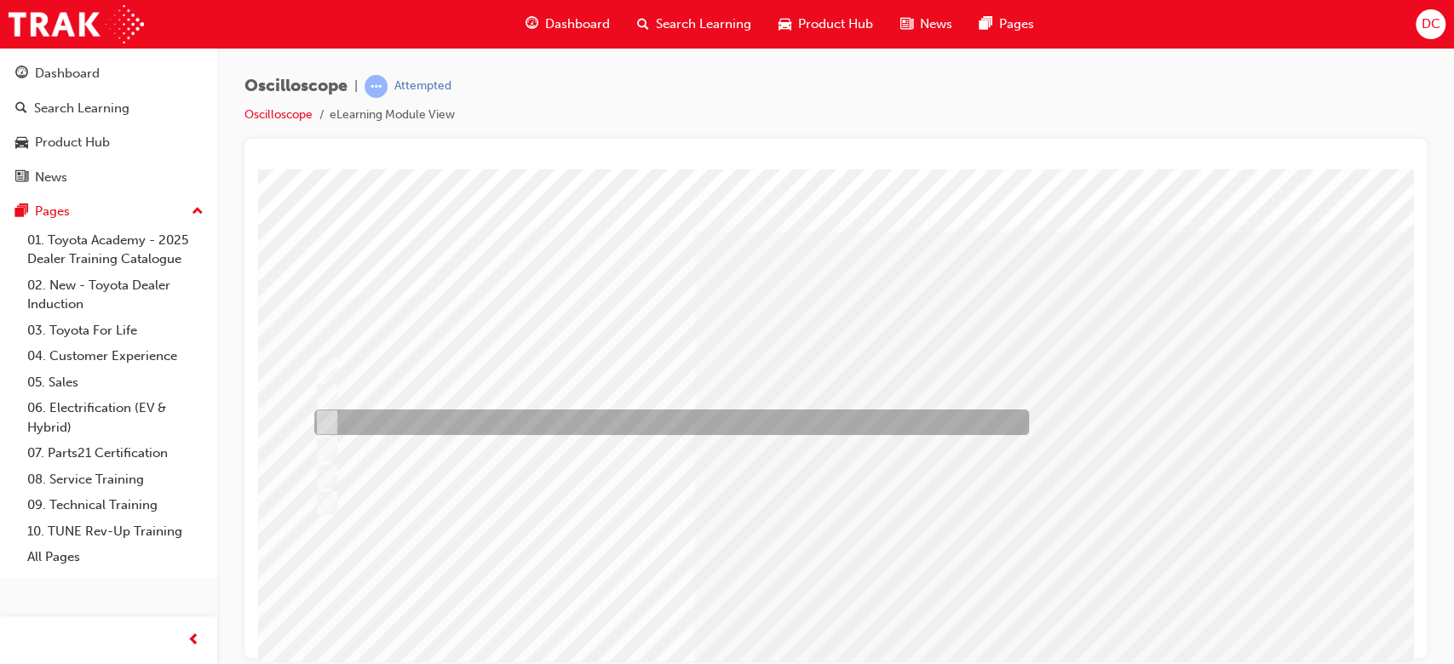
click at [331, 418] on input "High/Low" at bounding box center [323, 422] width 19 height 19
radio input "true"
click at [331, 418] on input "High/Low" at bounding box center [323, 422] width 19 height 19
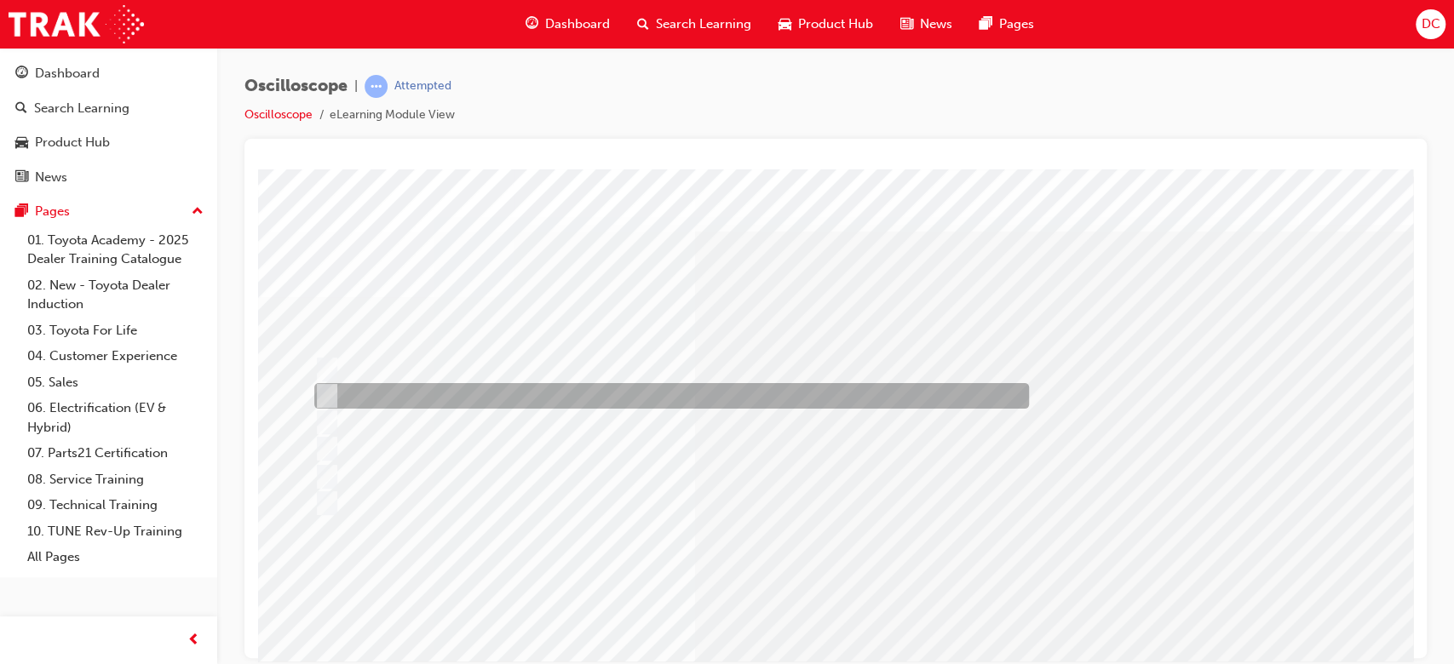
click at [329, 388] on input "On-Off" at bounding box center [323, 396] width 19 height 19
radio input "true"
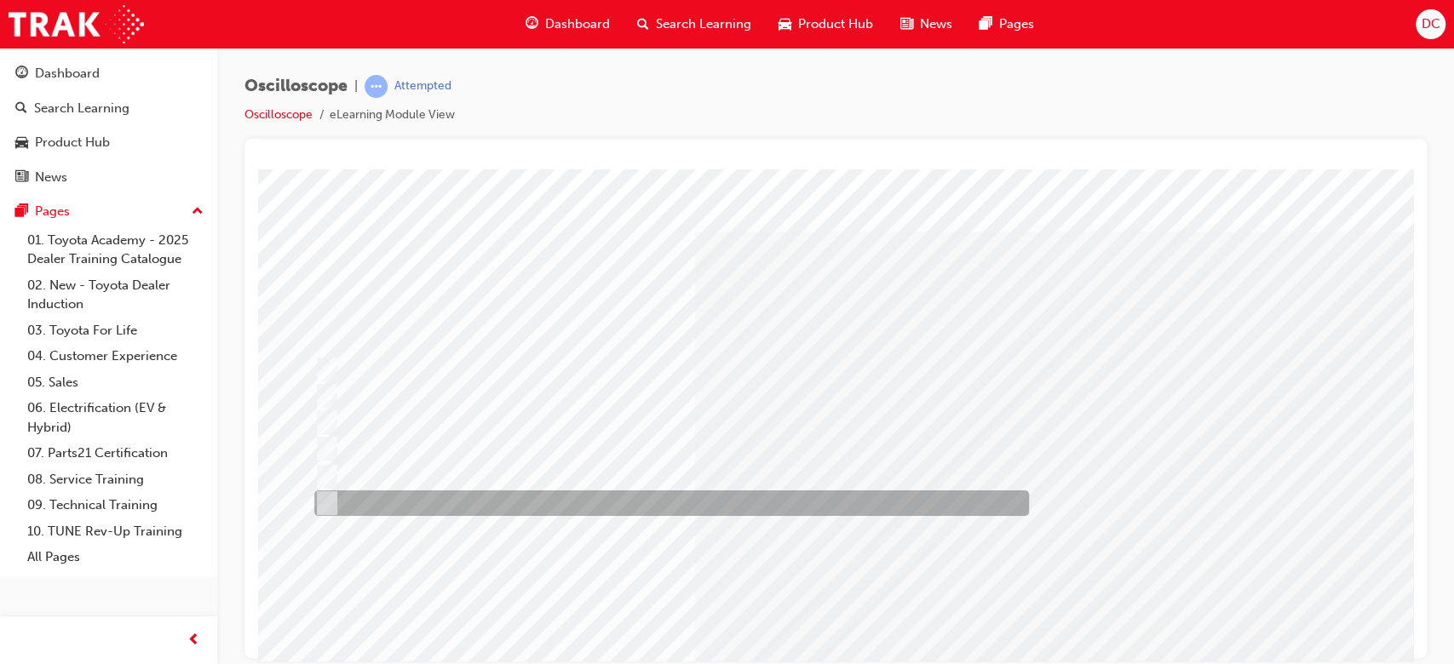
click at [328, 497] on input "b,c,d" at bounding box center [323, 503] width 19 height 19
radio input "true"
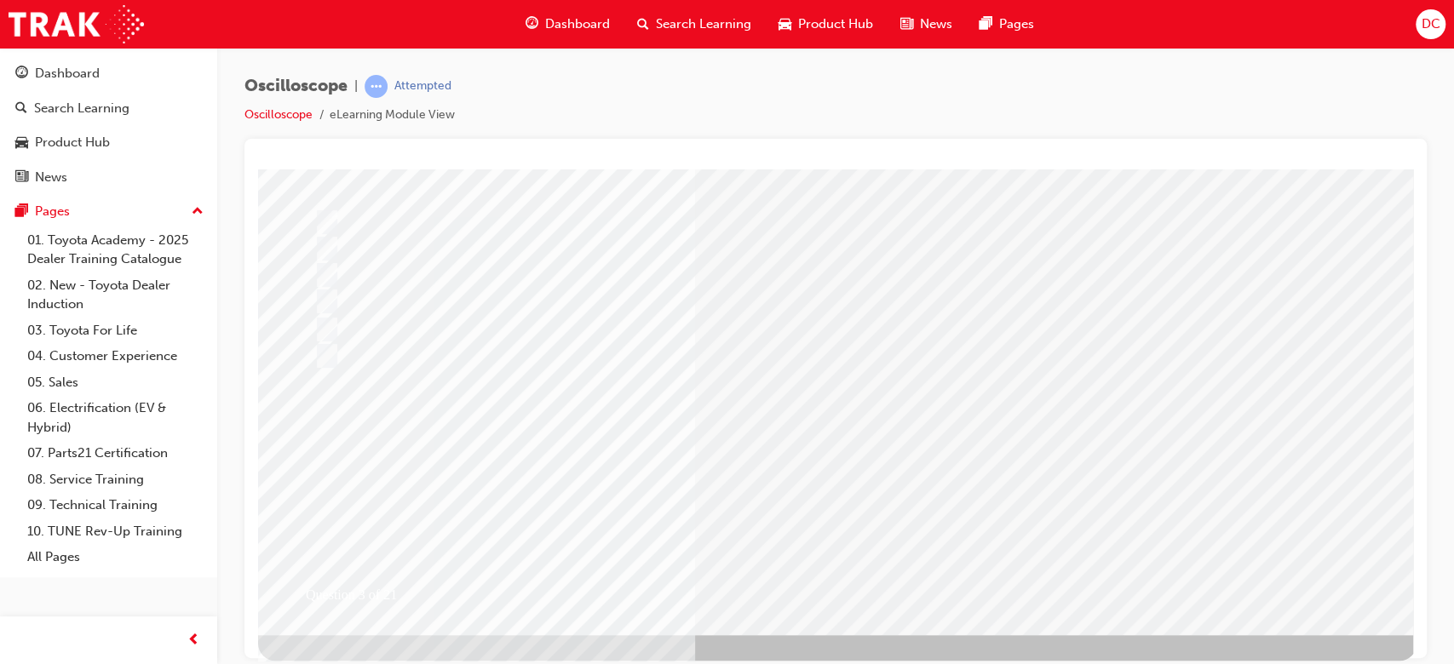
scroll to position [164, 0]
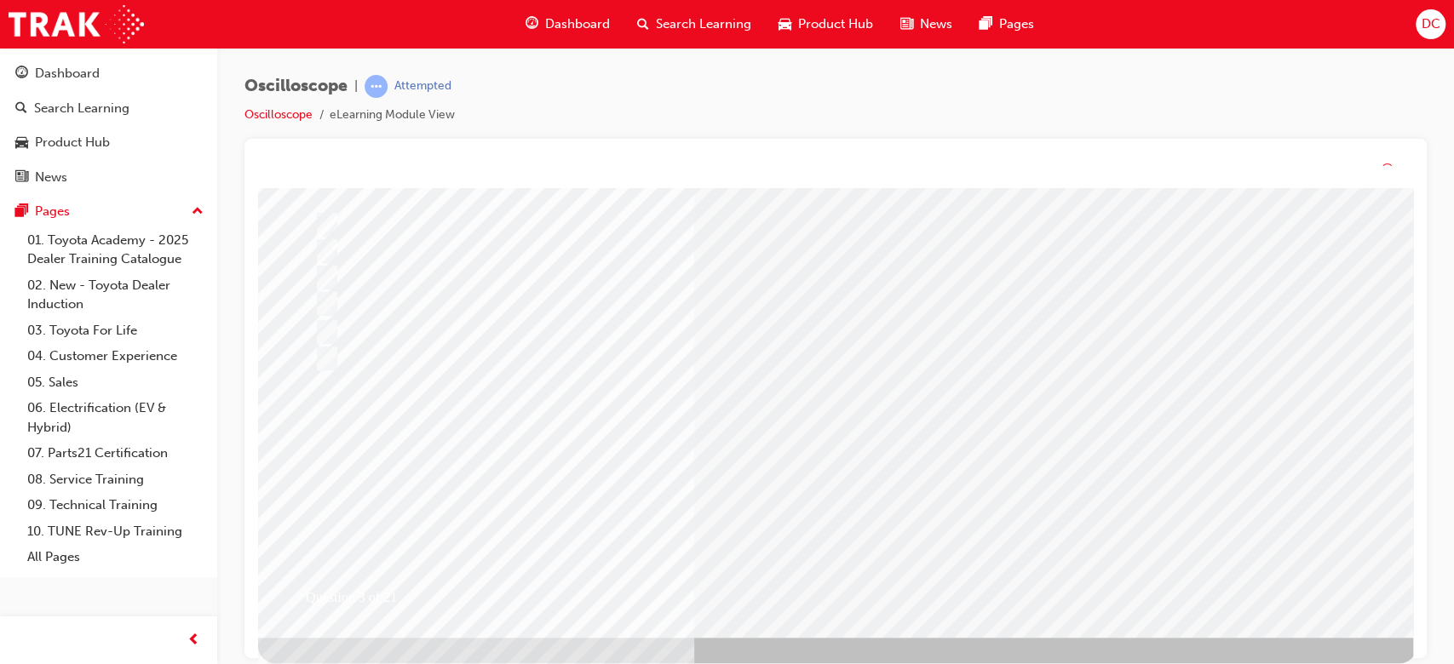
scroll to position [0, 0]
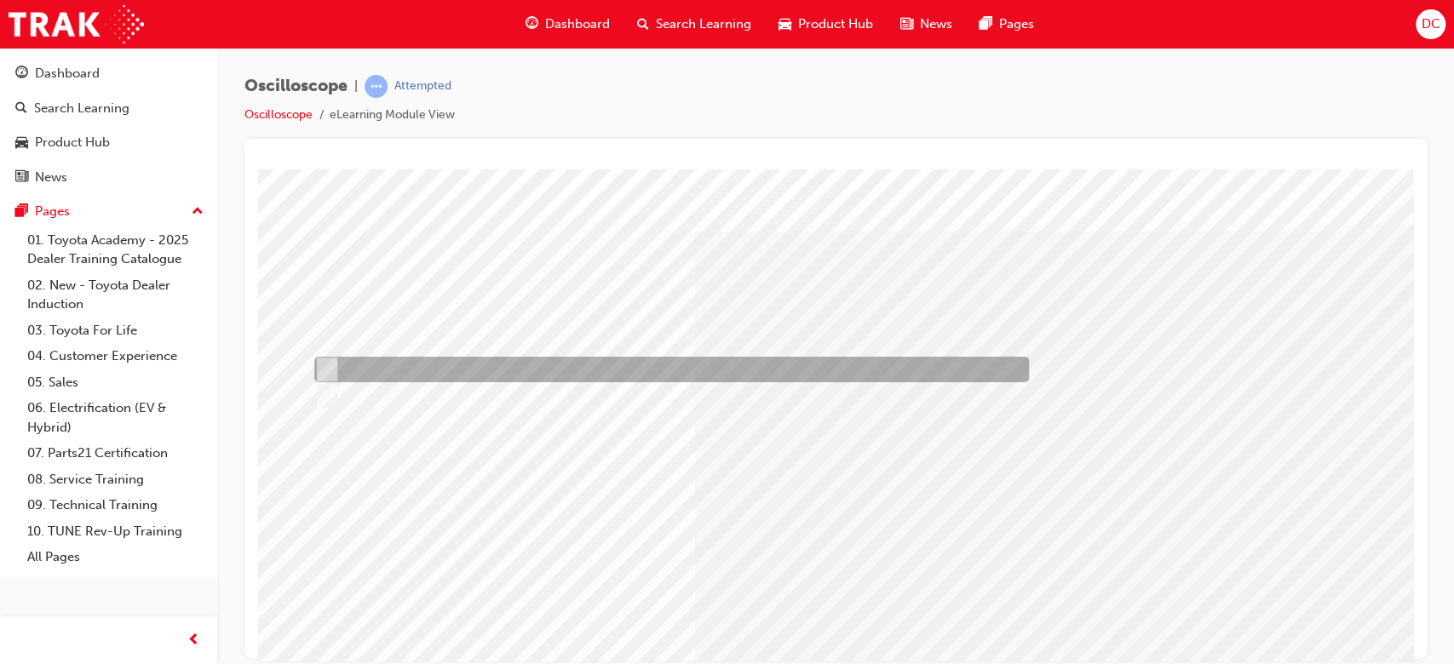
click at [325, 366] on input "True" at bounding box center [323, 369] width 19 height 19
radio input "true"
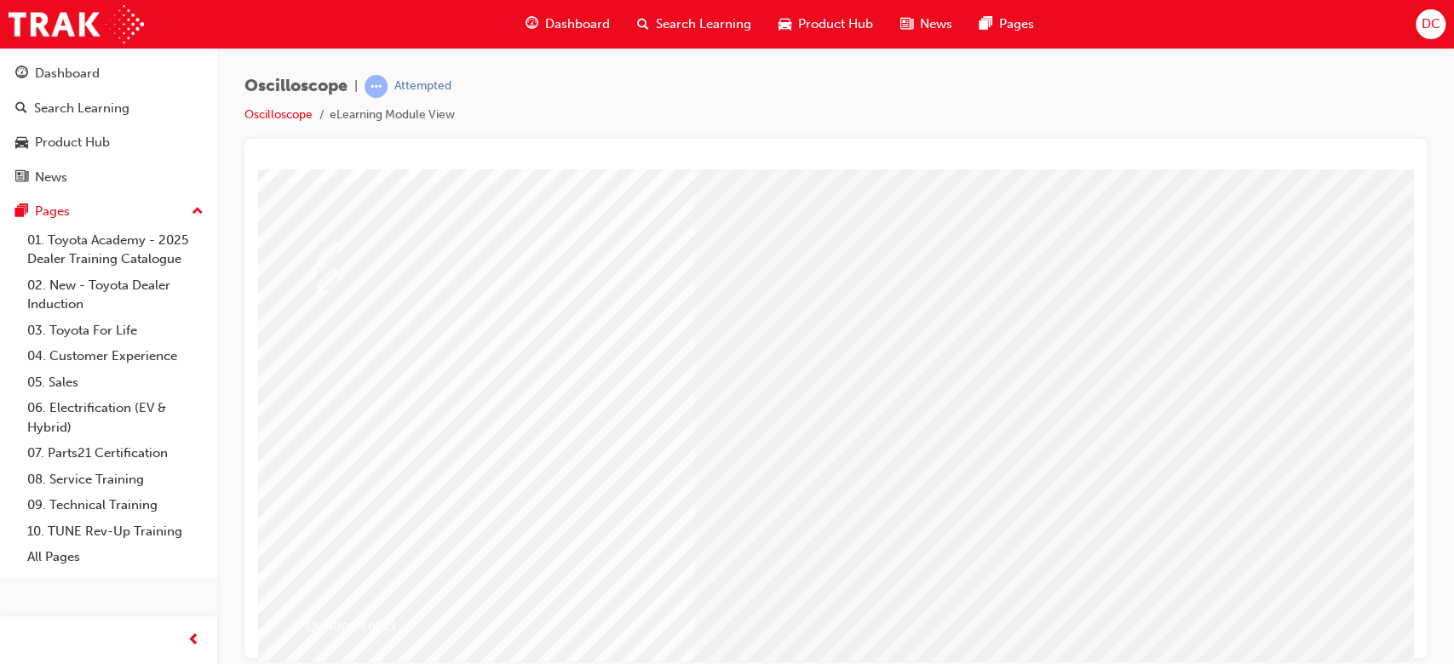
scroll to position [164, 0]
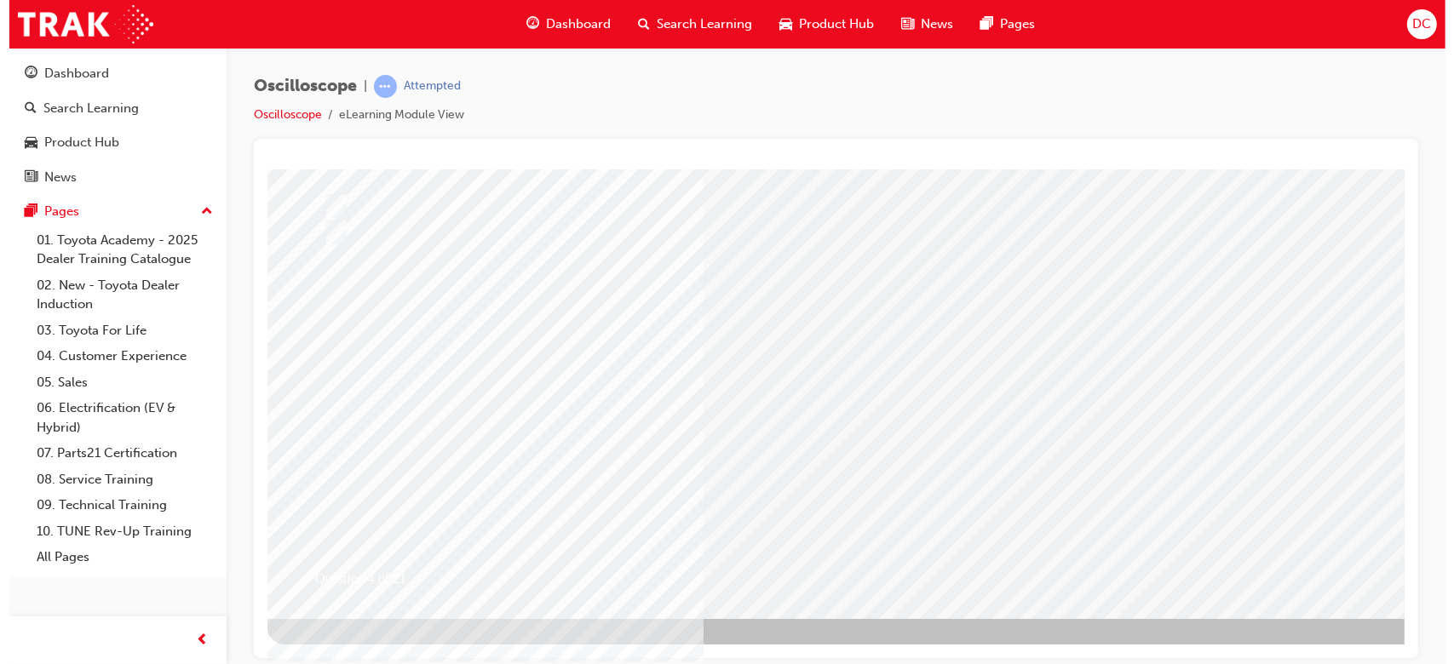
scroll to position [0, 0]
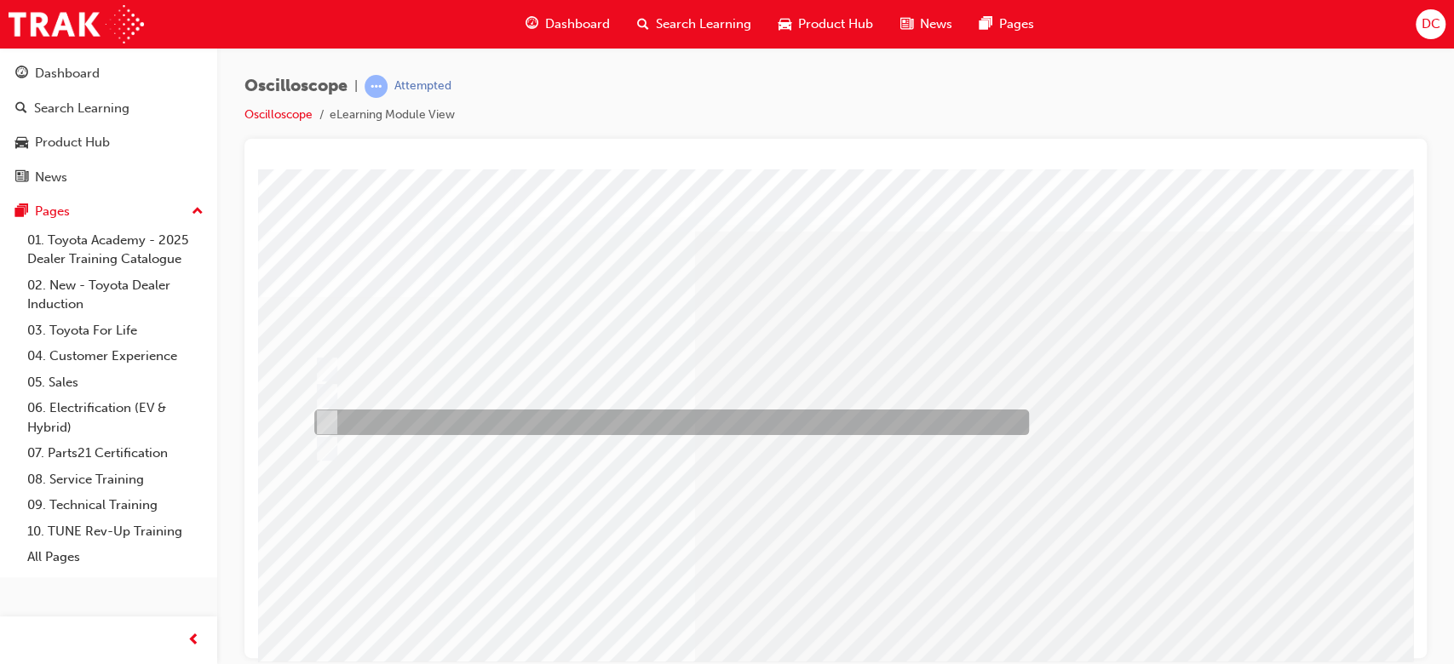
click at [335, 423] on div at bounding box center [667, 423] width 715 height 26
radio input "true"
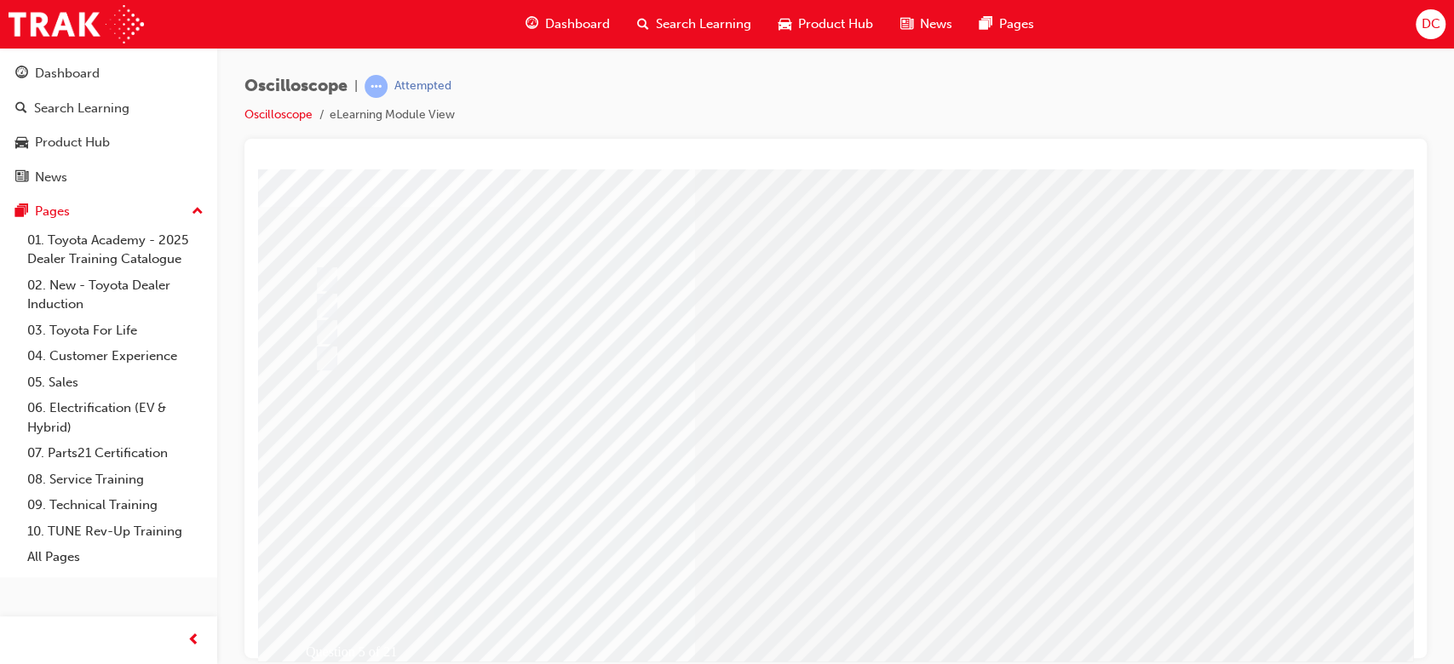
scroll to position [136, 0]
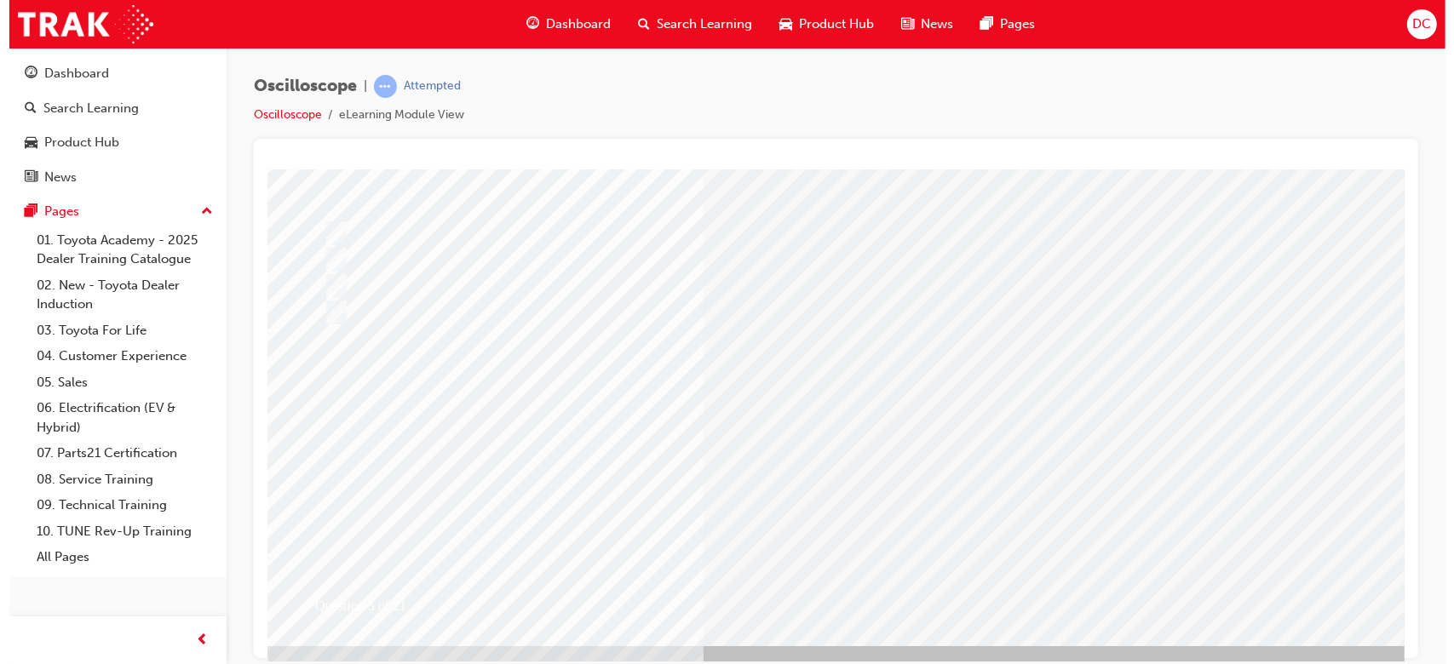
scroll to position [0, 0]
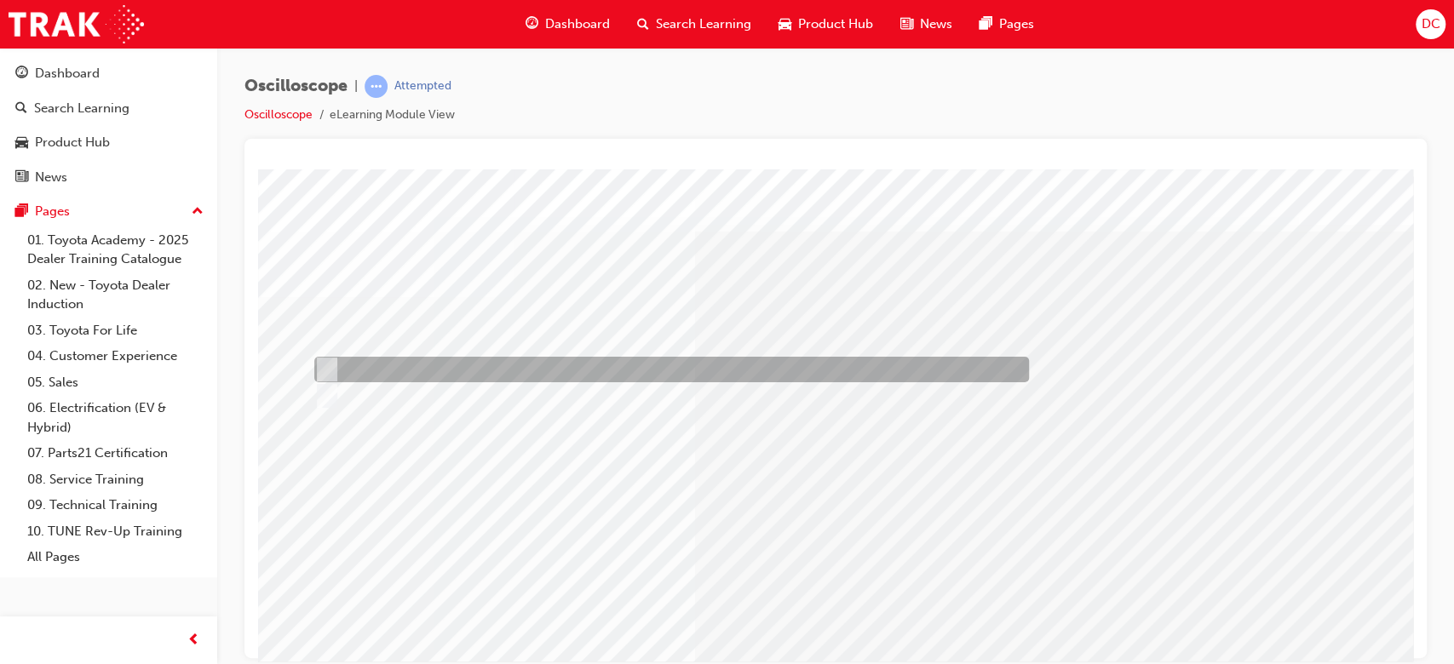
click at [327, 357] on div at bounding box center [667, 370] width 715 height 26
radio input "true"
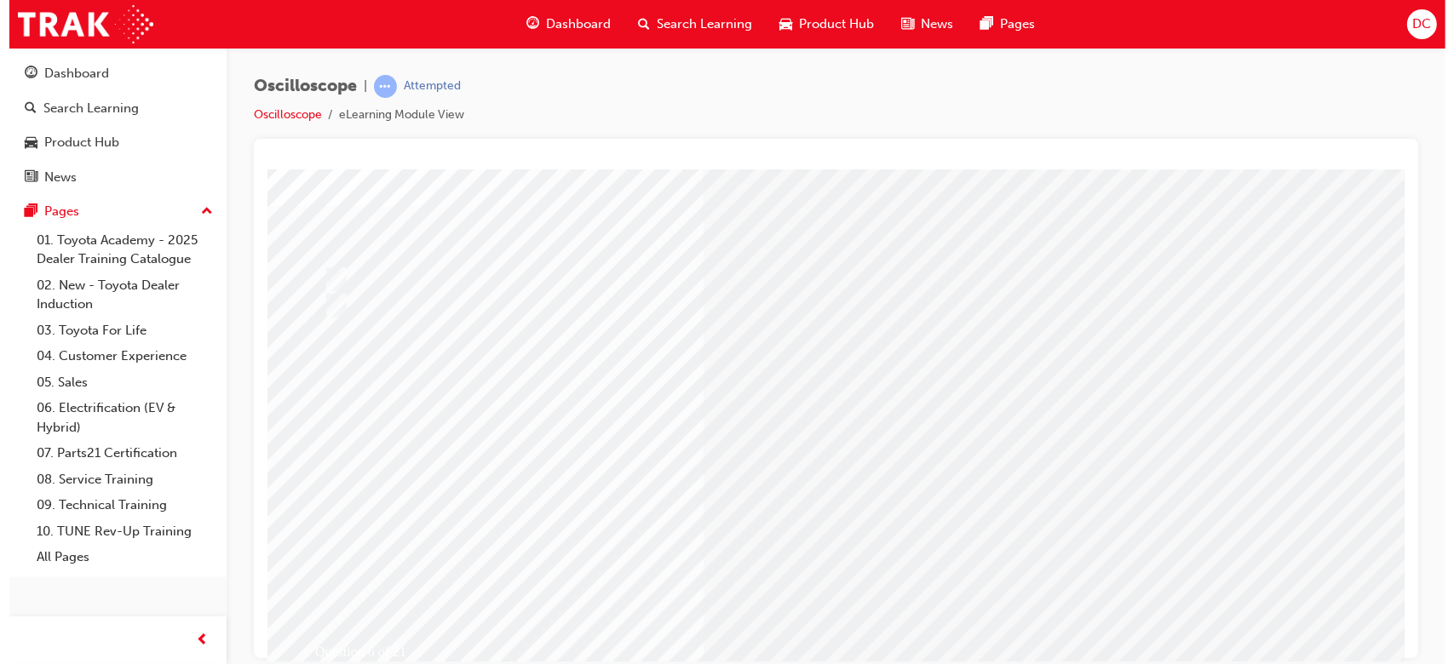
scroll to position [0, 0]
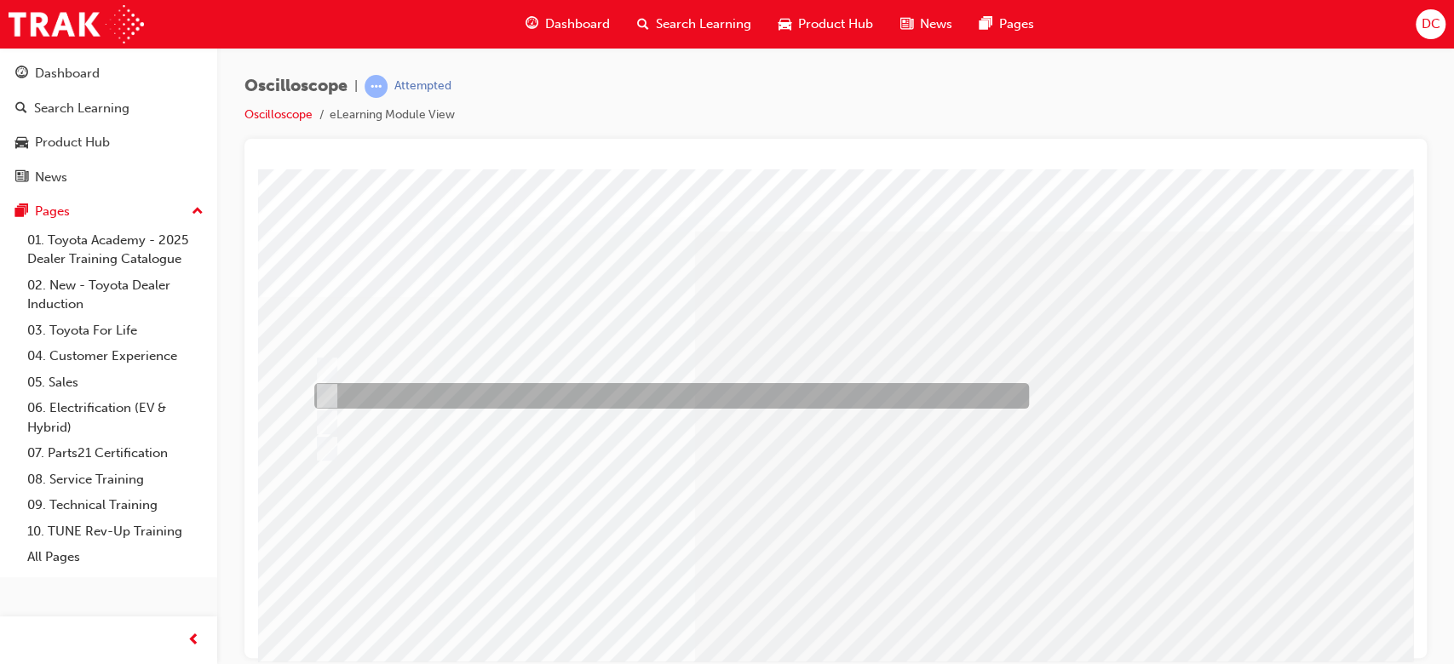
click at [331, 388] on input "How many times per second the signal state changes from high to low." at bounding box center [323, 396] width 19 height 19
radio input "true"
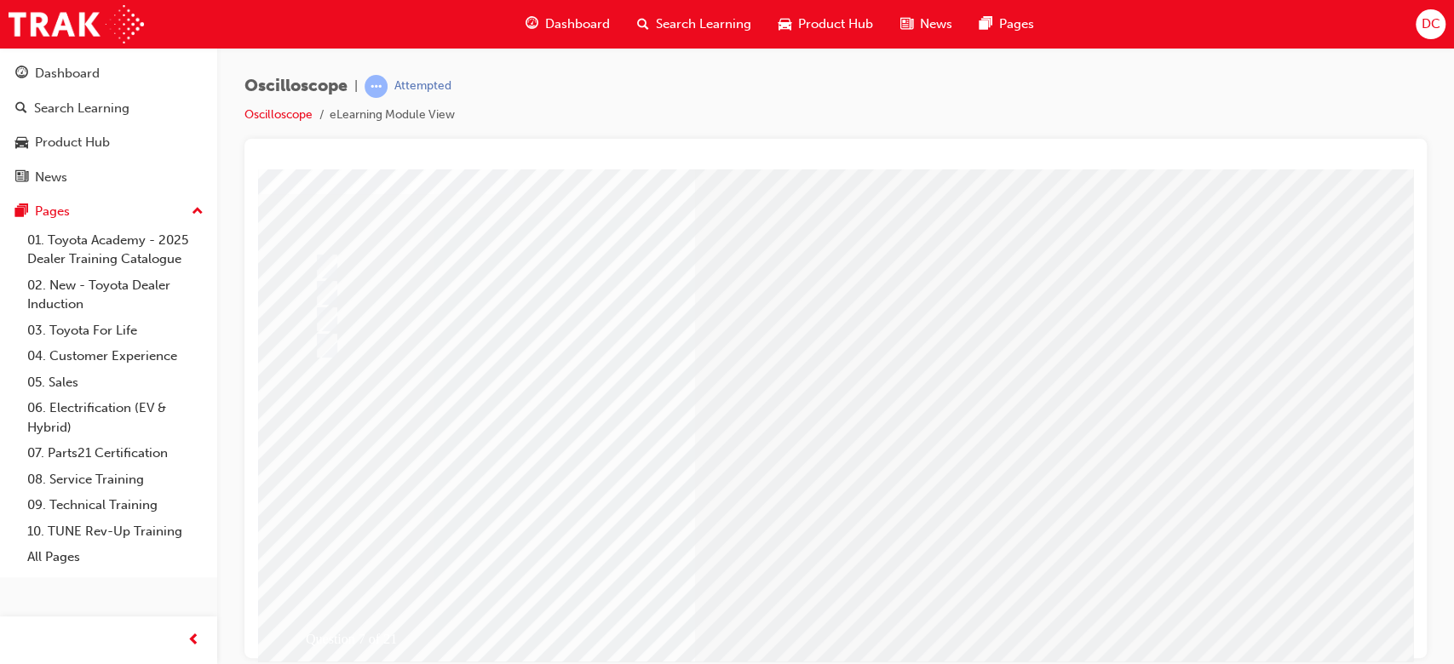
scroll to position [136, 0]
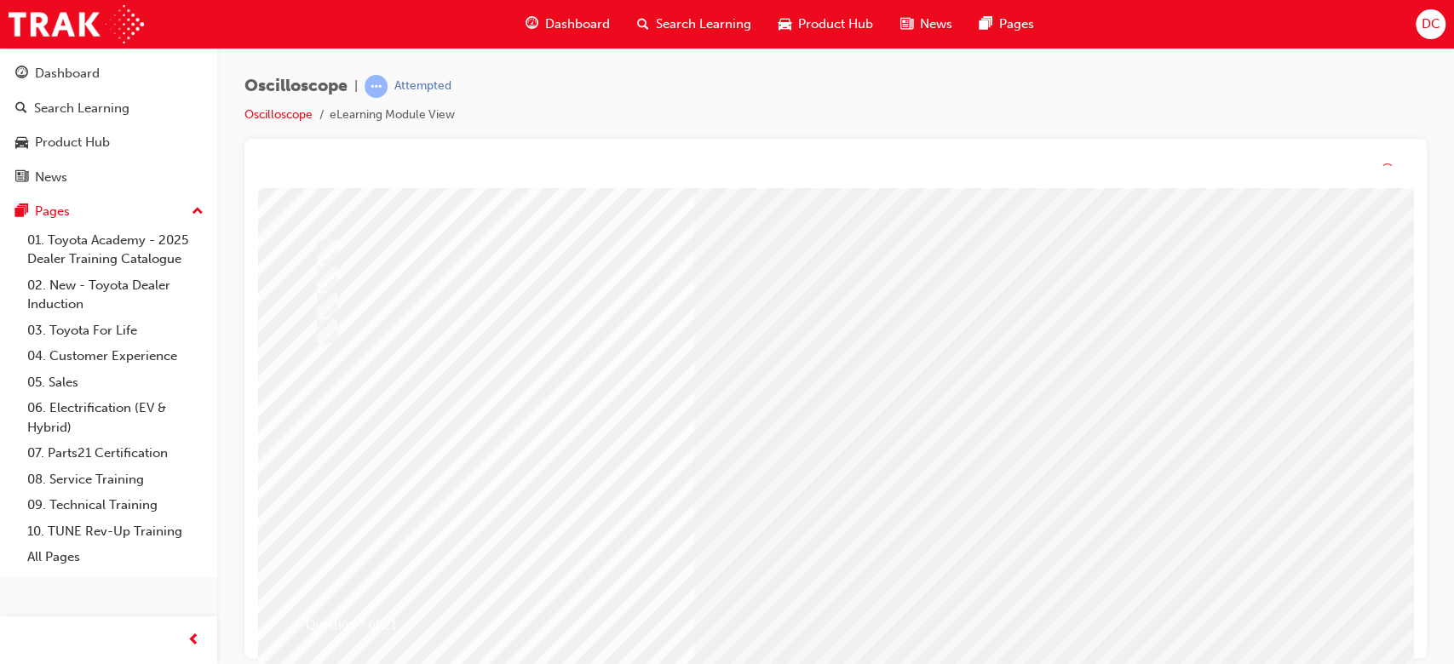
scroll to position [0, 0]
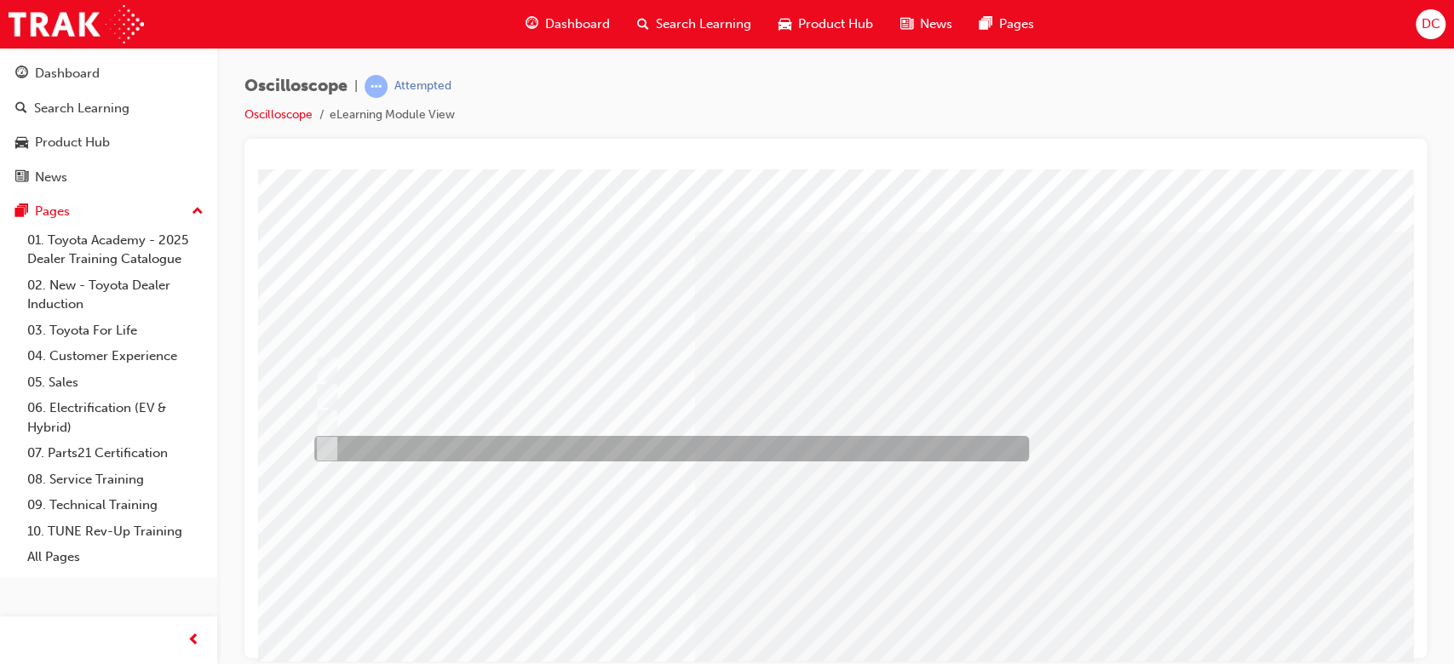
click at [320, 446] on input "How long a signal stays ON or OFF." at bounding box center [323, 449] width 19 height 19
radio input "true"
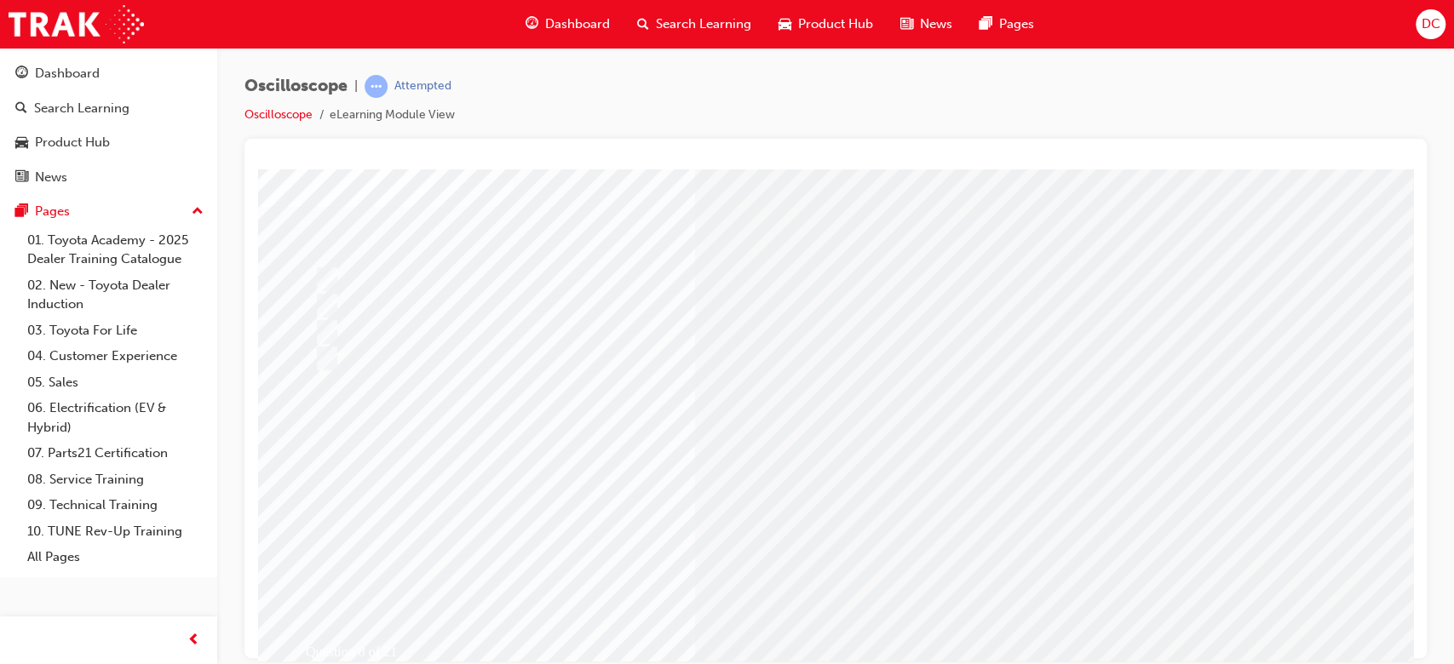
scroll to position [136, 0]
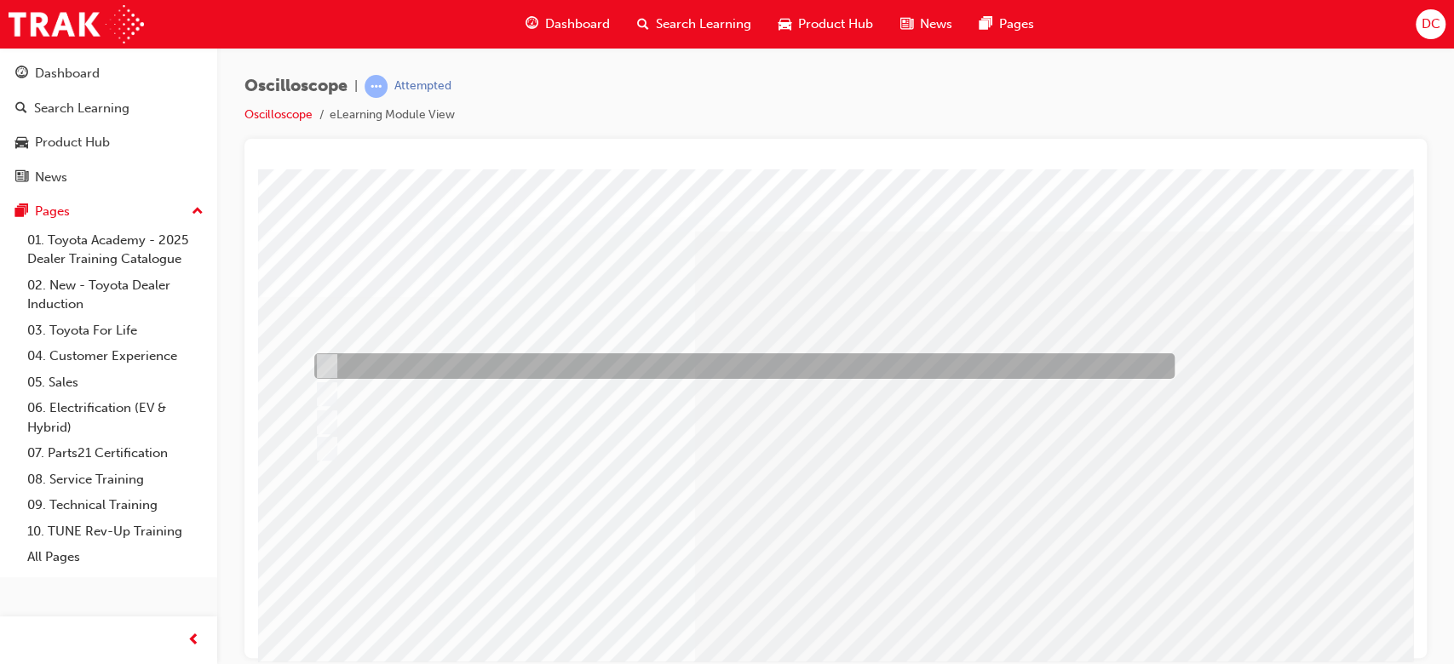
click at [320, 367] on input "A module within the controlled system will process from analog to digital befor…" at bounding box center [323, 366] width 19 height 19
radio input "true"
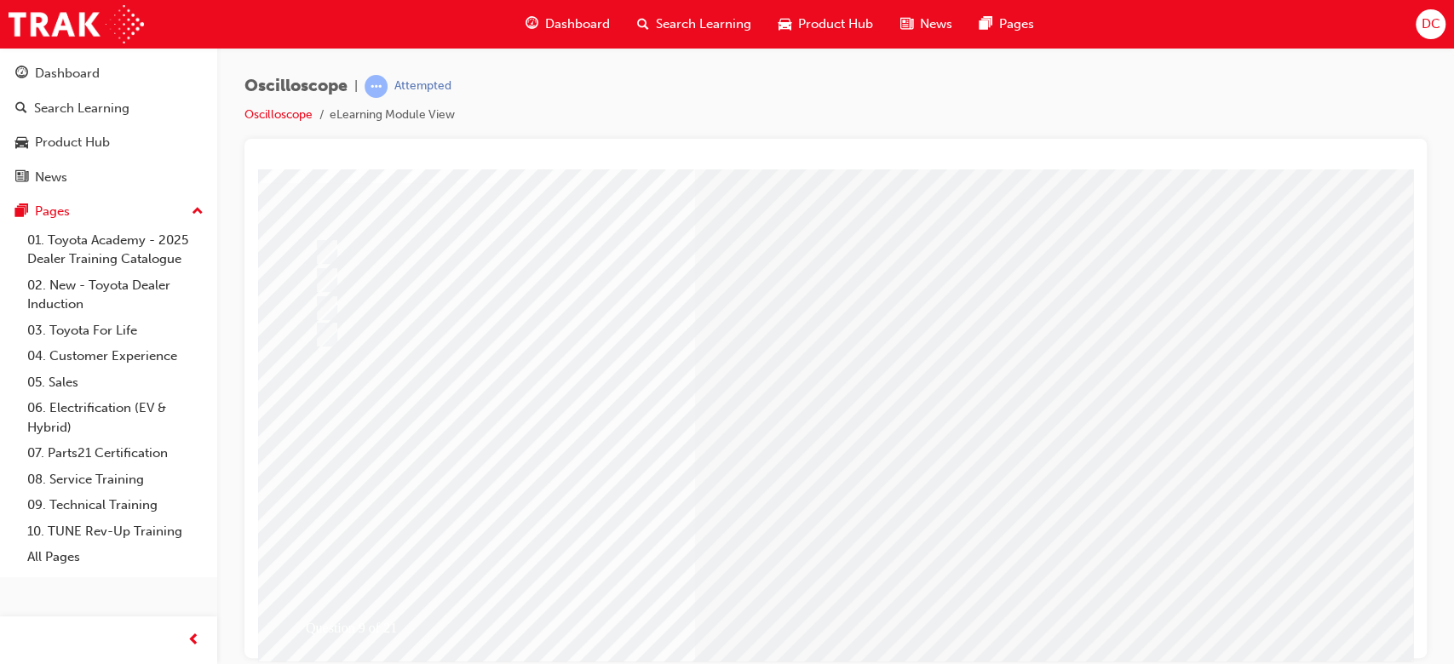
scroll to position [136, 0]
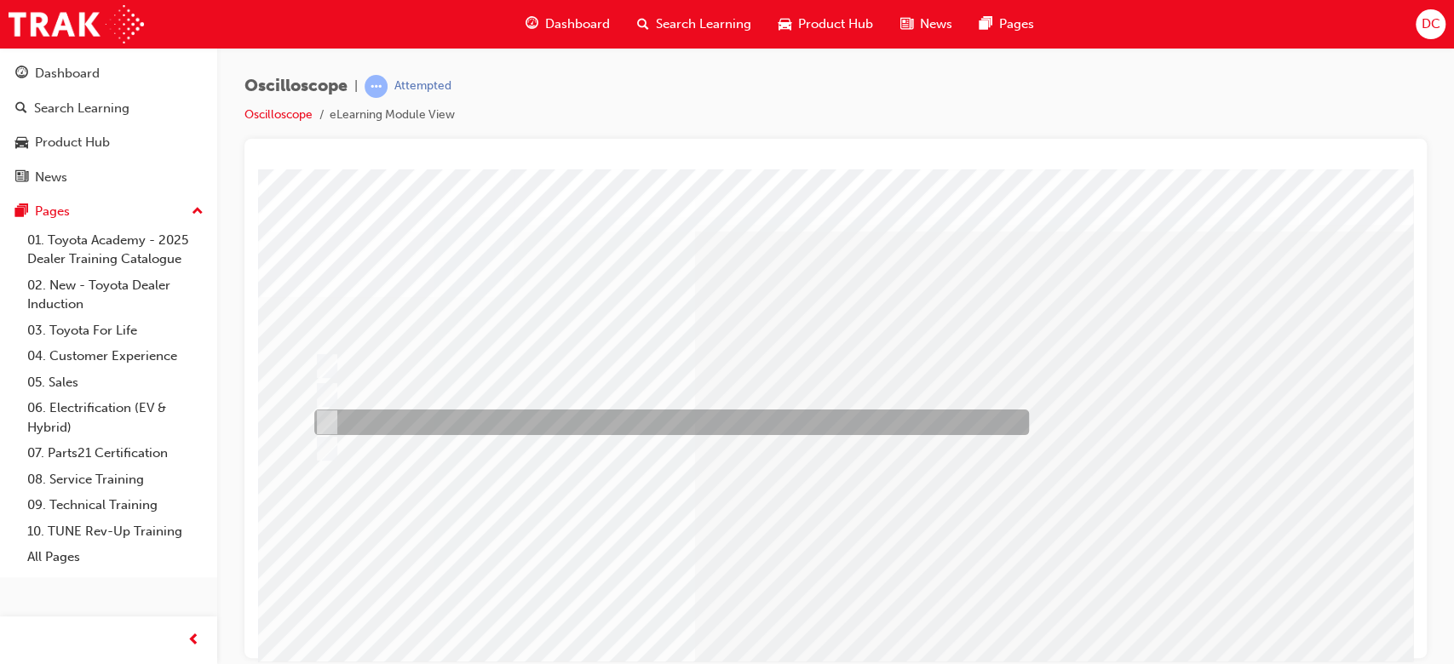
click at [336, 420] on div at bounding box center [667, 423] width 715 height 26
radio input "true"
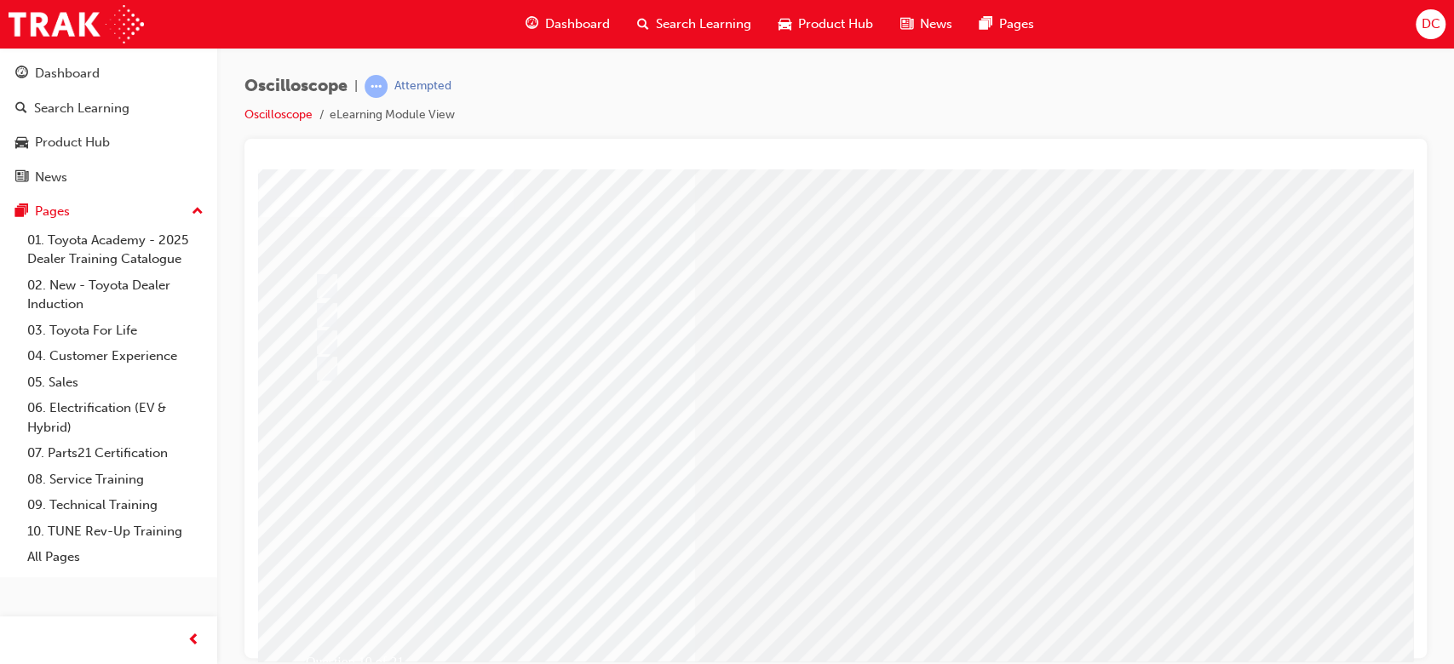
scroll to position [90, 0]
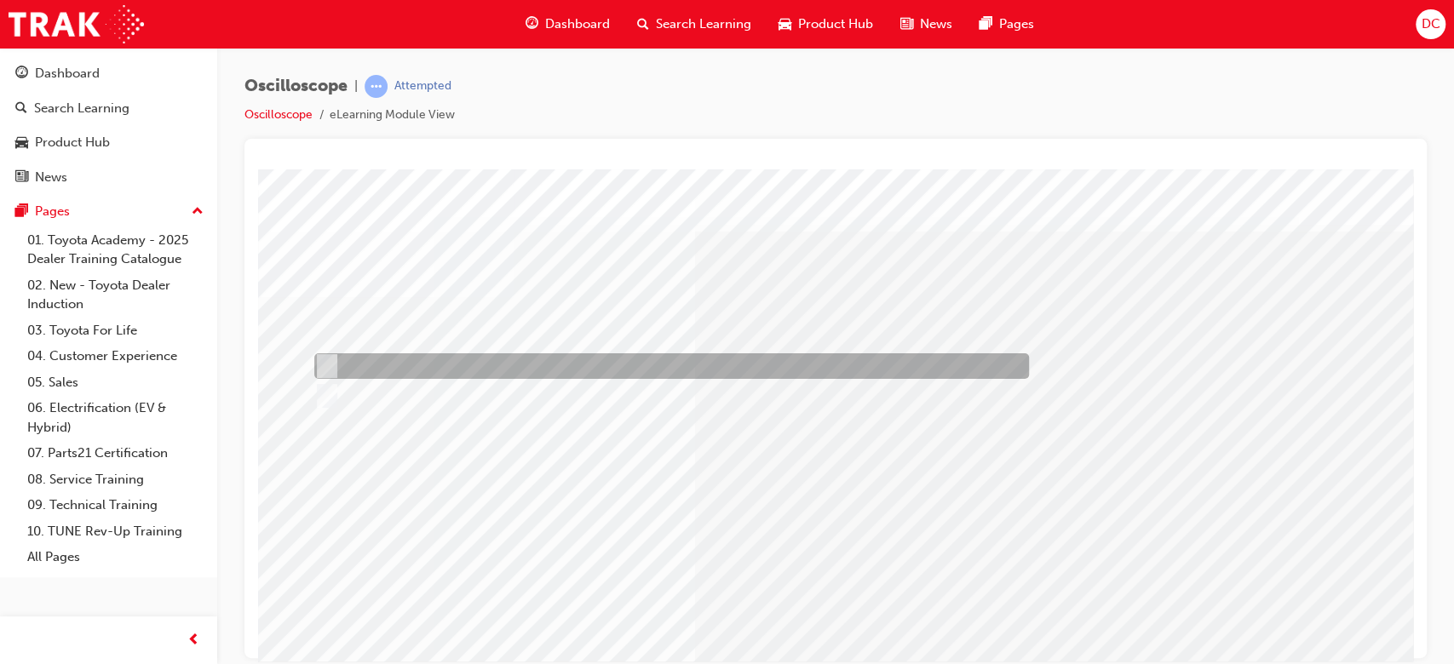
click at [341, 362] on div at bounding box center [667, 367] width 715 height 26
radio input "true"
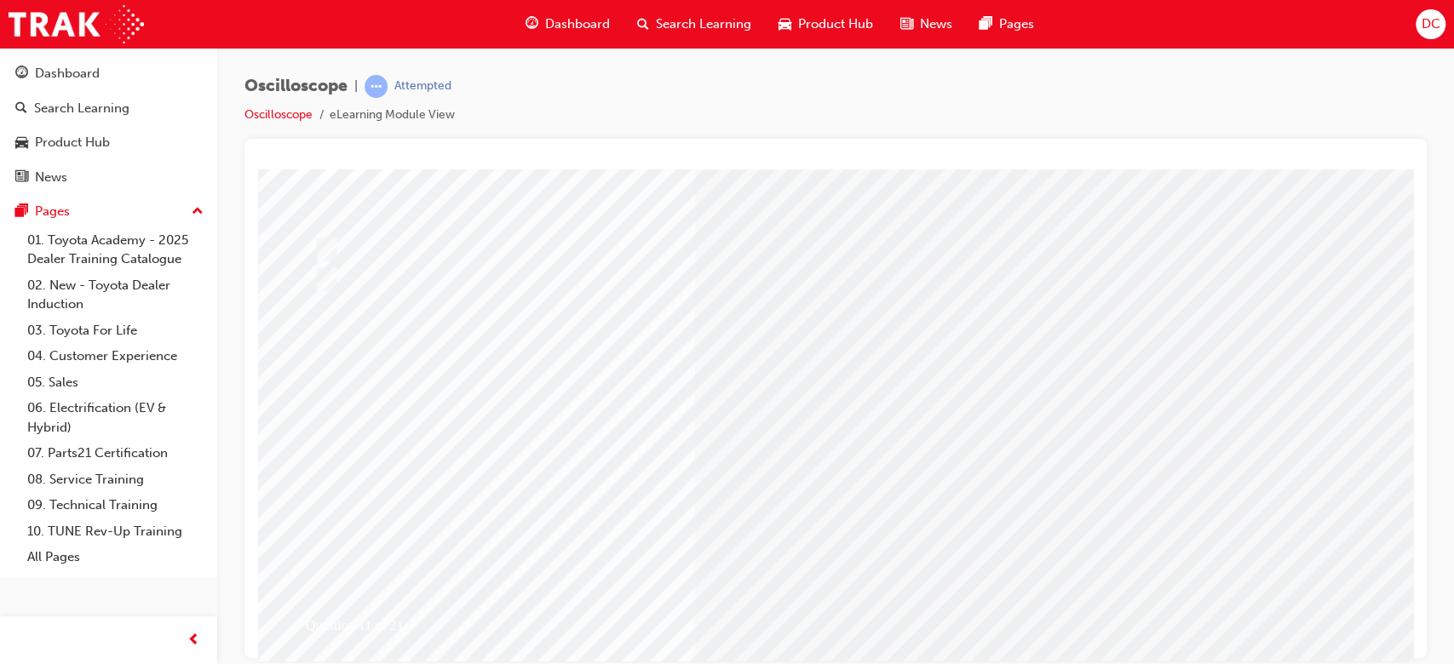
scroll to position [136, 0]
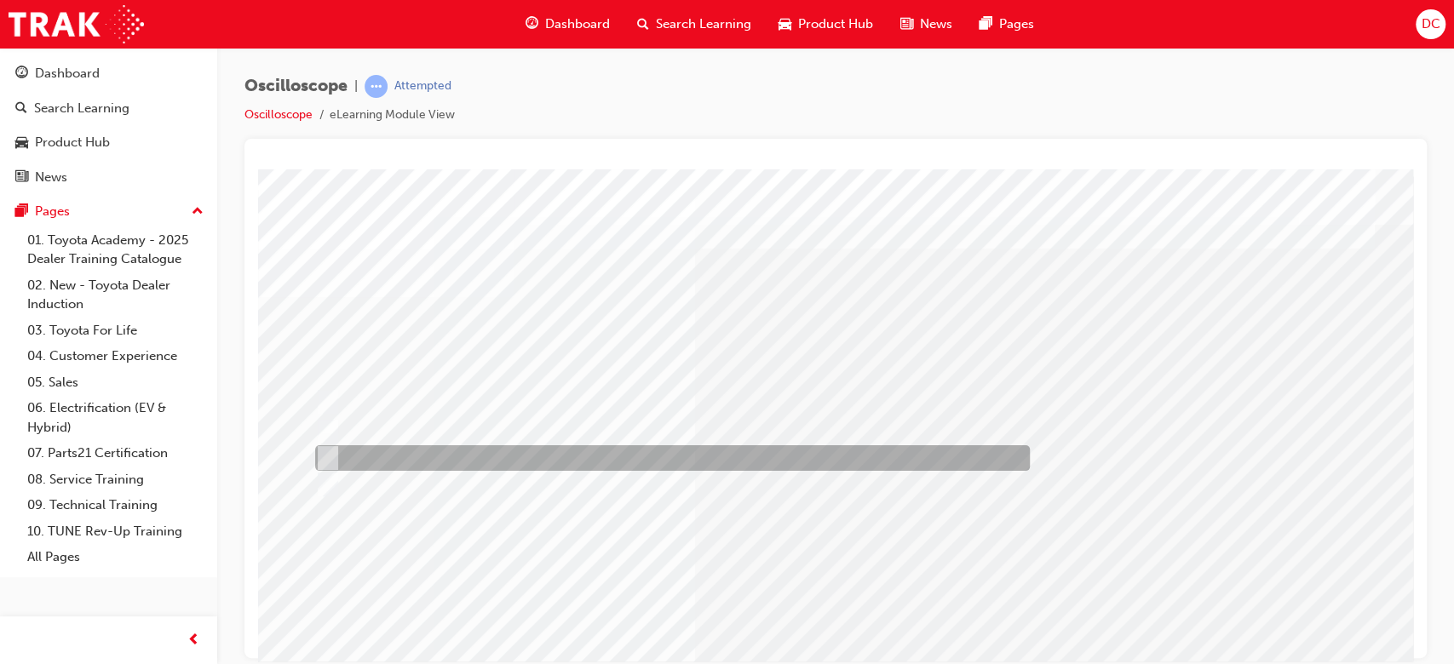
click at [340, 450] on div at bounding box center [668, 459] width 715 height 26
radio input "true"
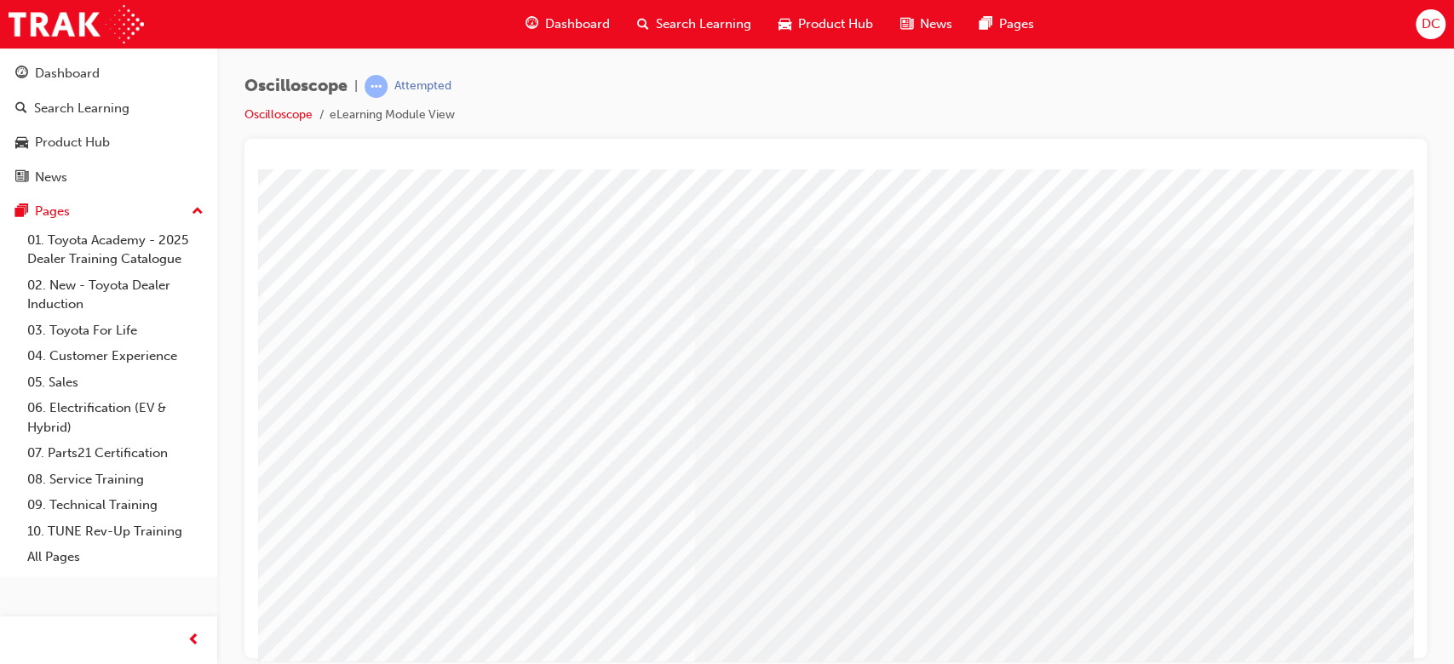
drag, startPoint x: 1394, startPoint y: 630, endPoint x: 1406, endPoint y: 633, distance: 11.4
click at [1406, 175] on html "Question 12 of 21 Loading..." at bounding box center [835, 172] width 1155 height 7
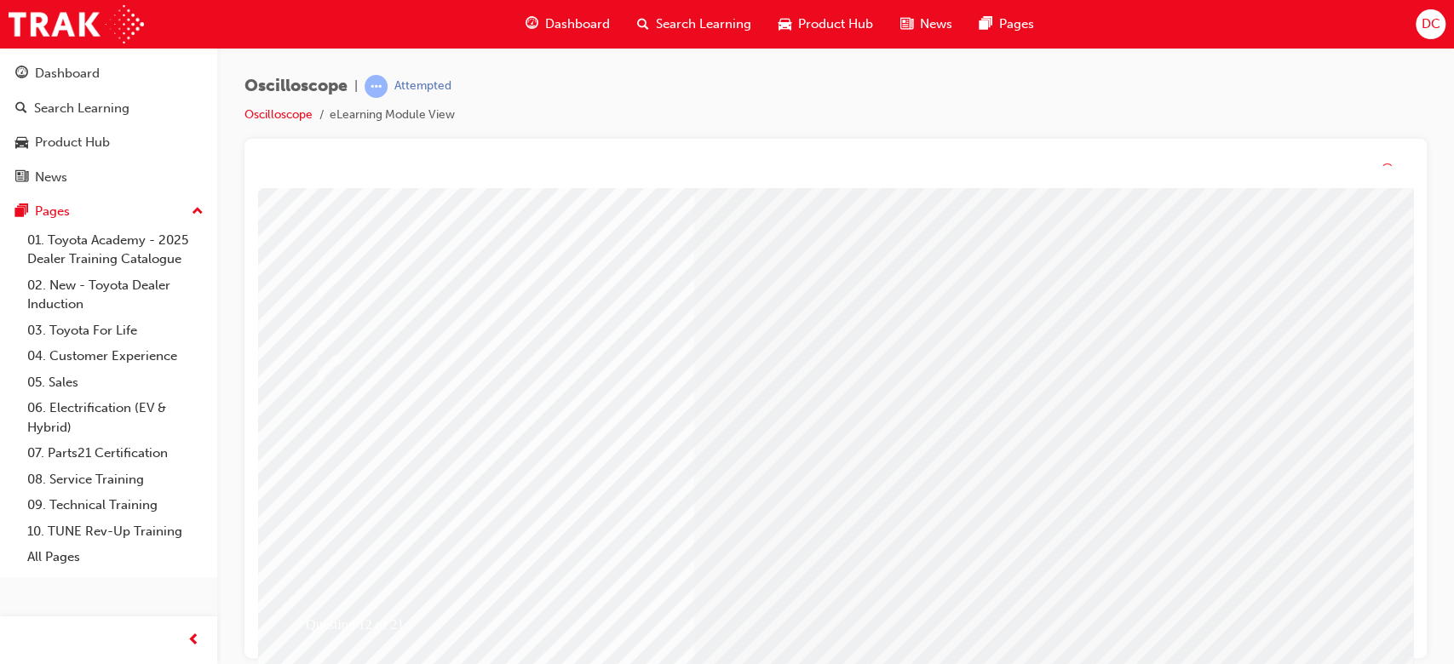
scroll to position [0, 0]
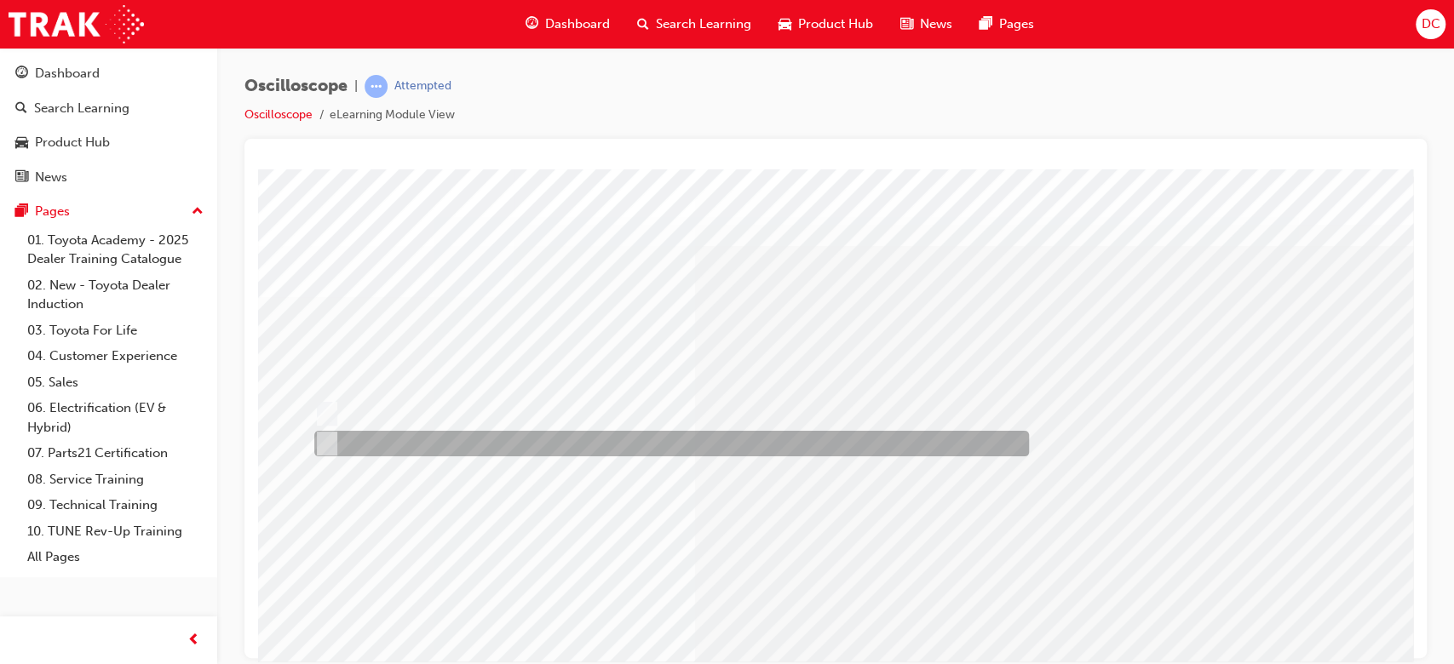
click at [329, 435] on input "Each channel can be set independently." at bounding box center [323, 443] width 19 height 19
radio input "true"
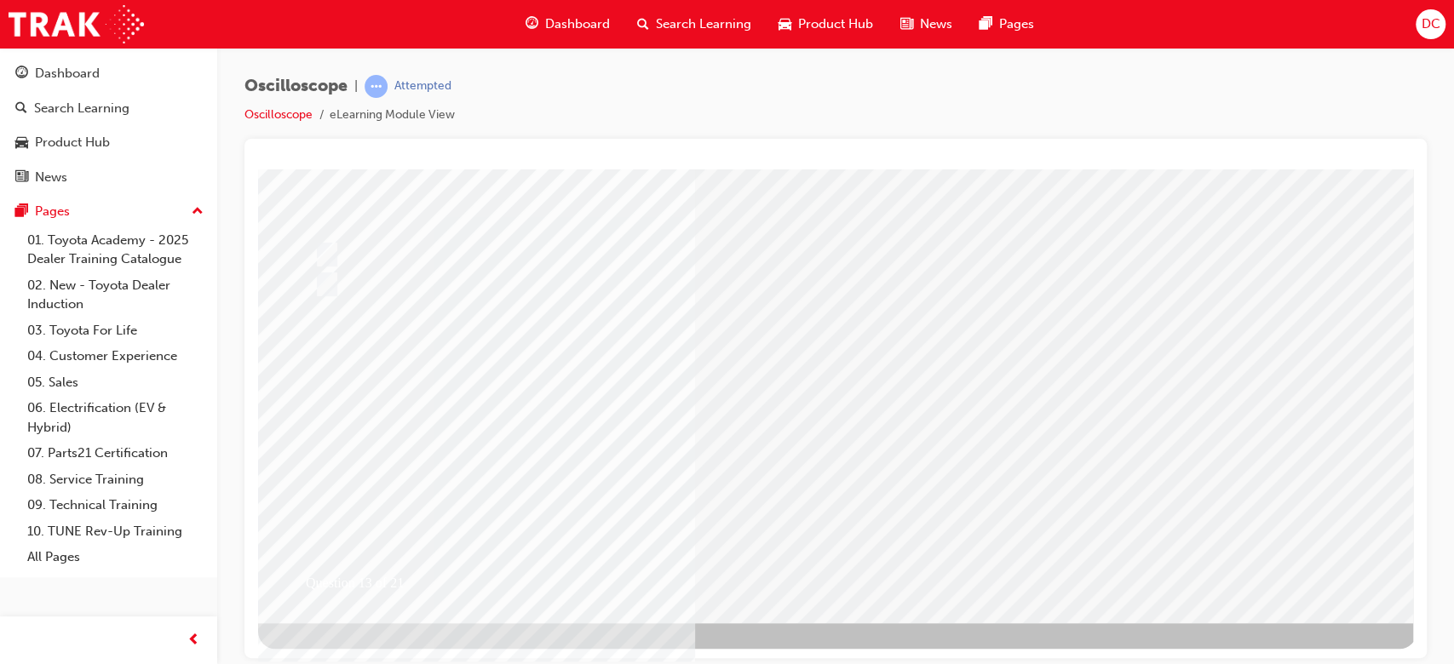
scroll to position [164, 0]
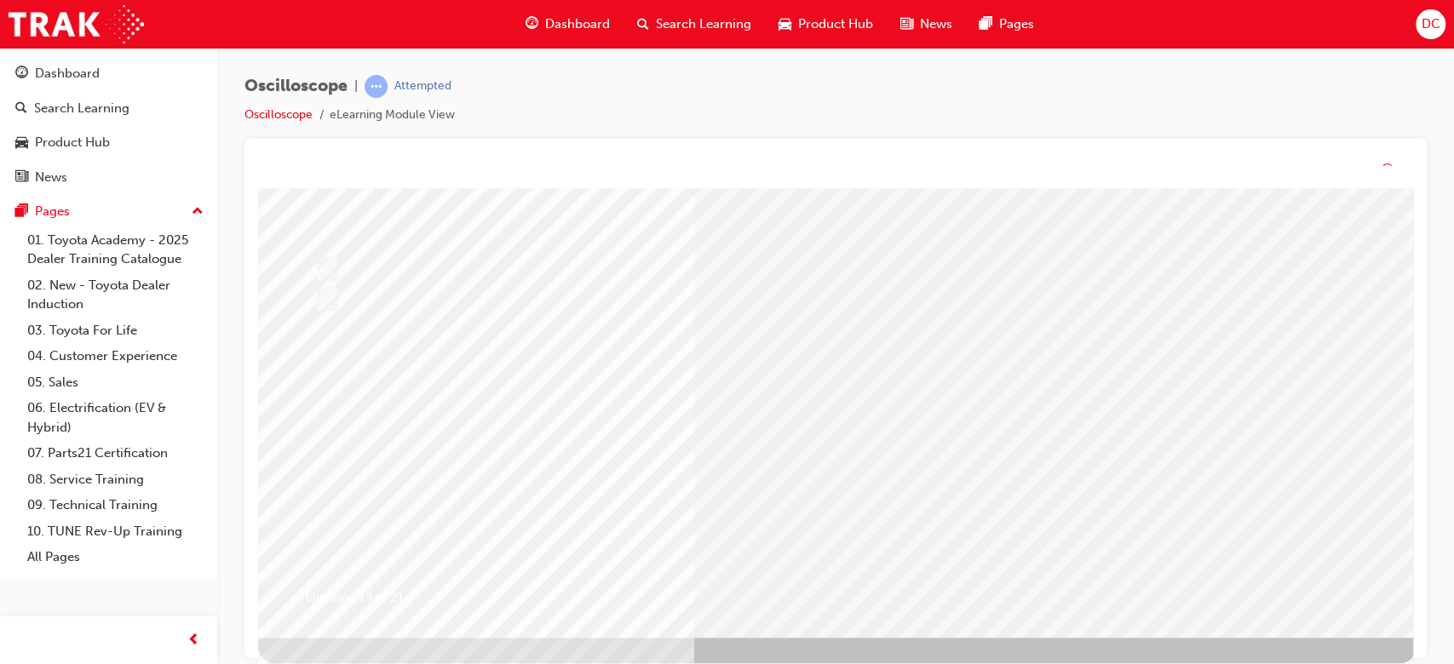
scroll to position [0, 0]
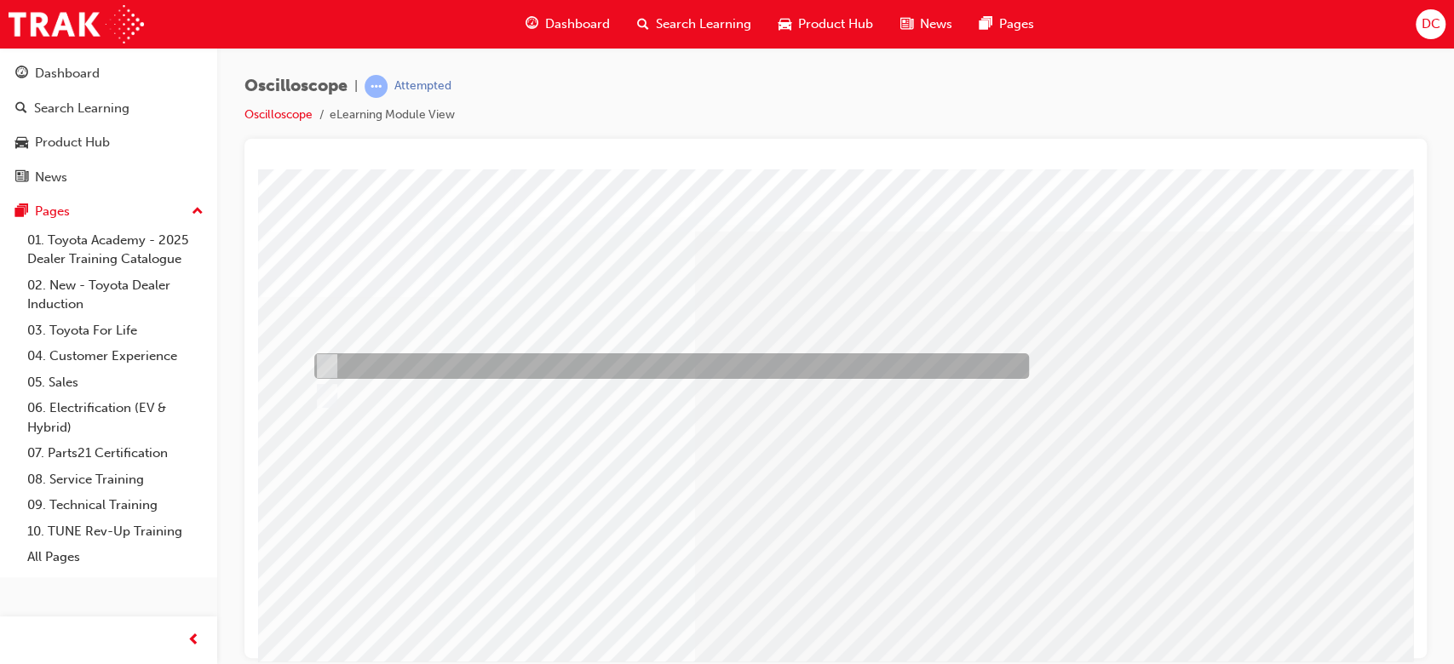
click at [320, 361] on input "They must be all the same." at bounding box center [323, 366] width 19 height 19
radio input "true"
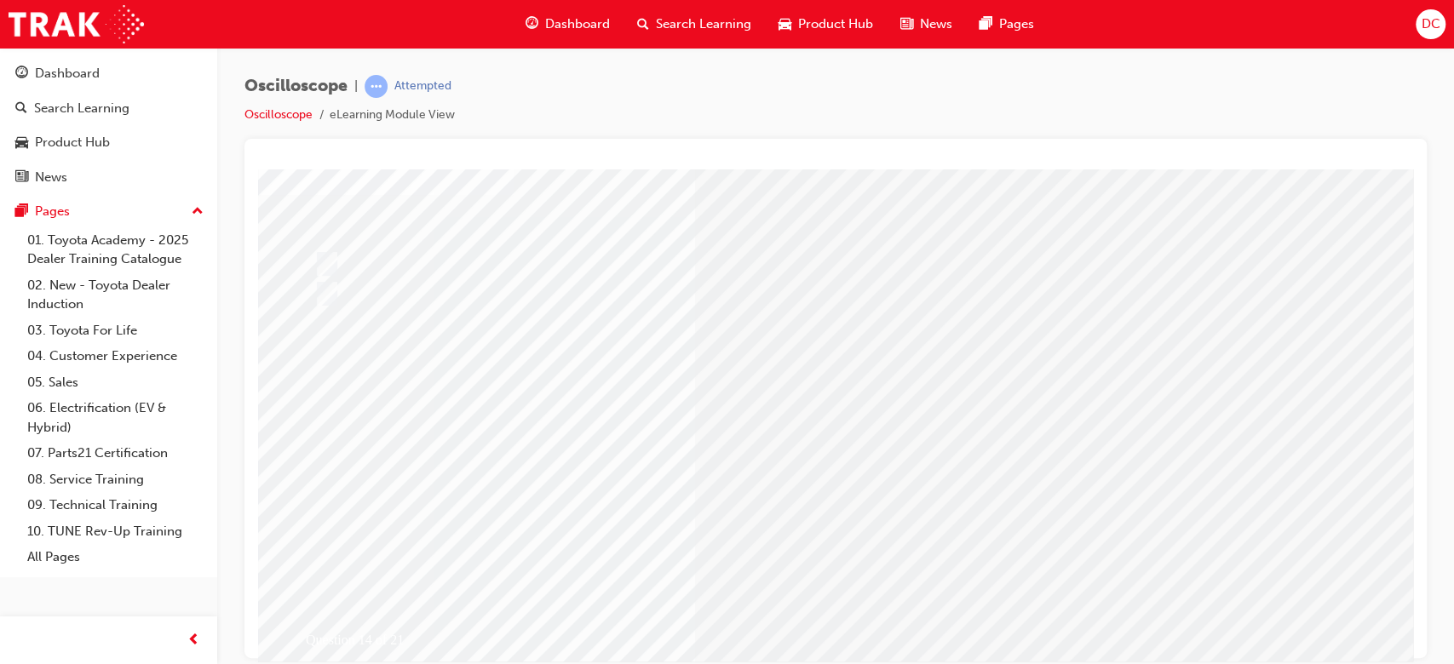
scroll to position [136, 0]
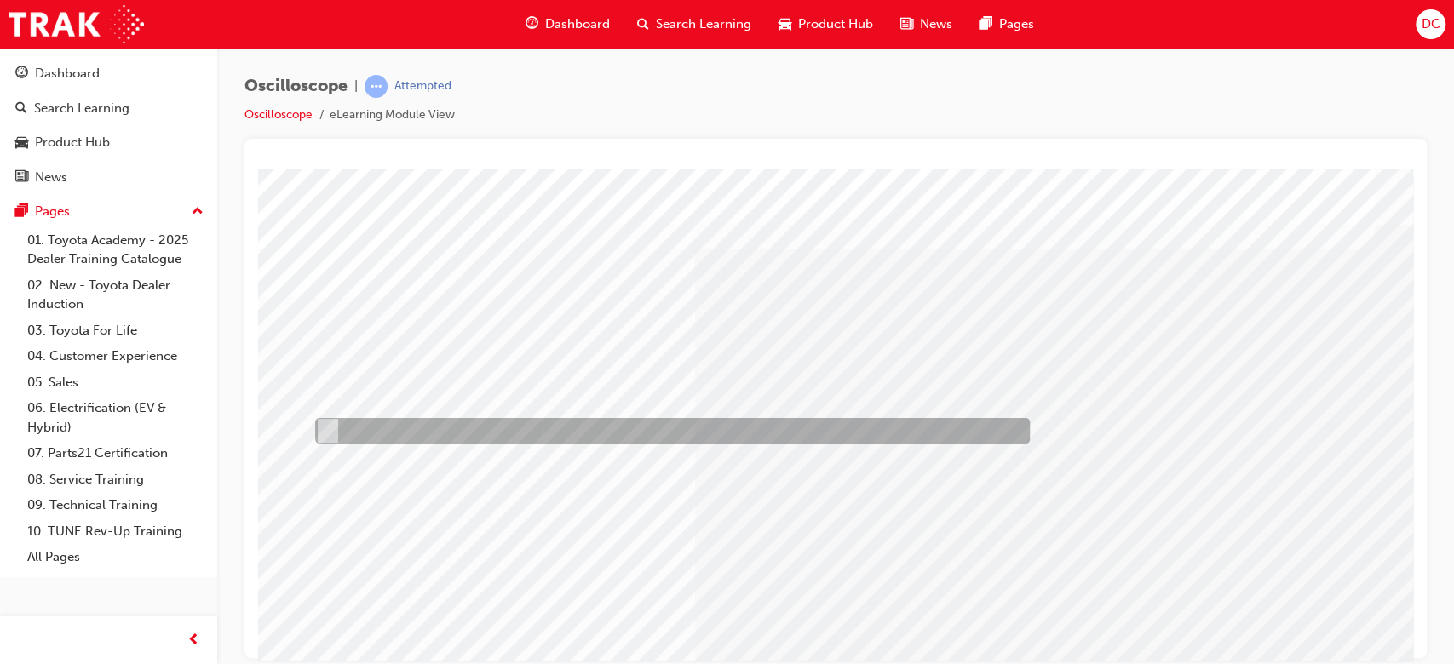
click at [334, 425] on div at bounding box center [668, 431] width 715 height 26
radio input "true"
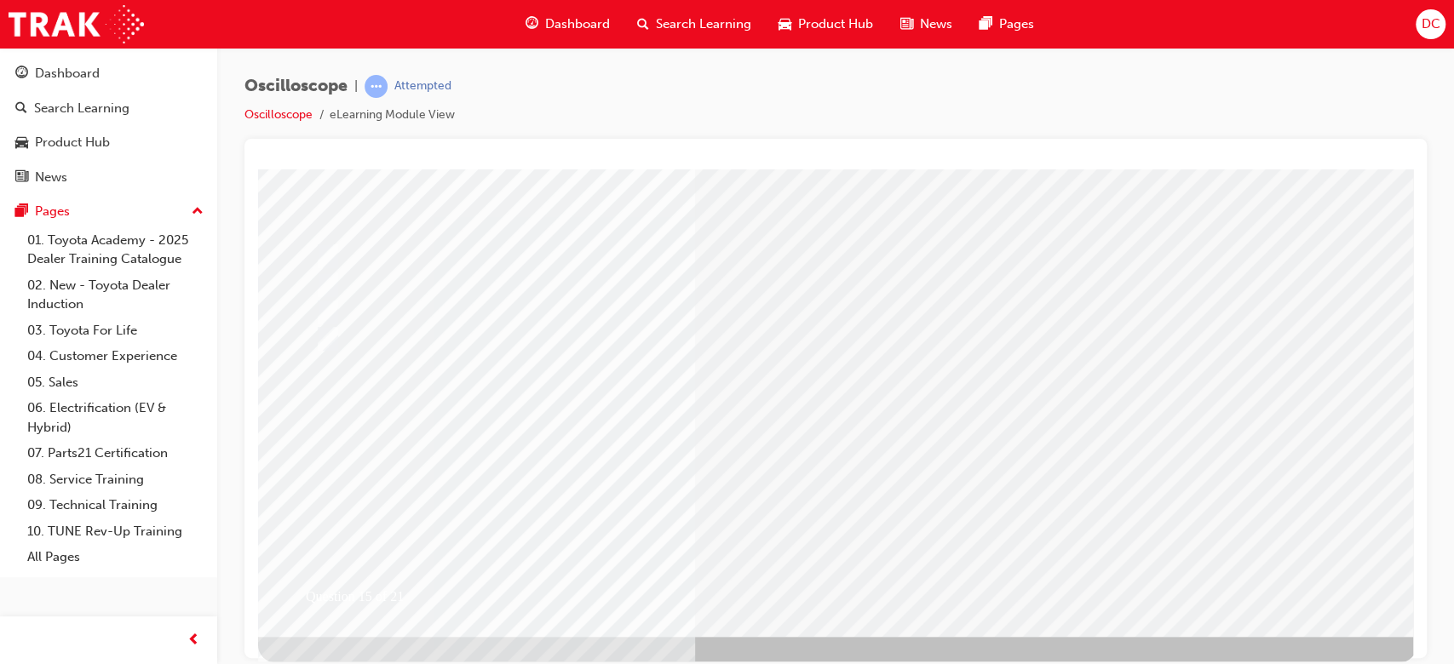
scroll to position [164, 0]
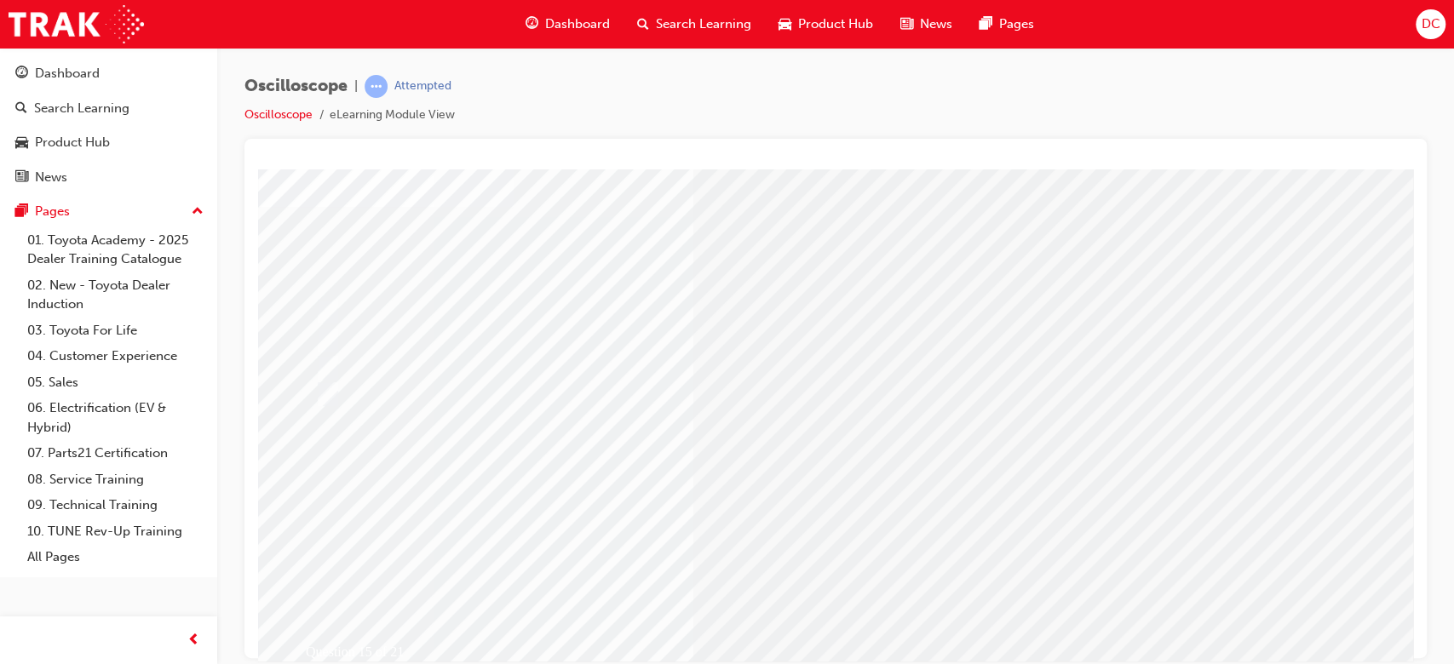
scroll to position [0, 0]
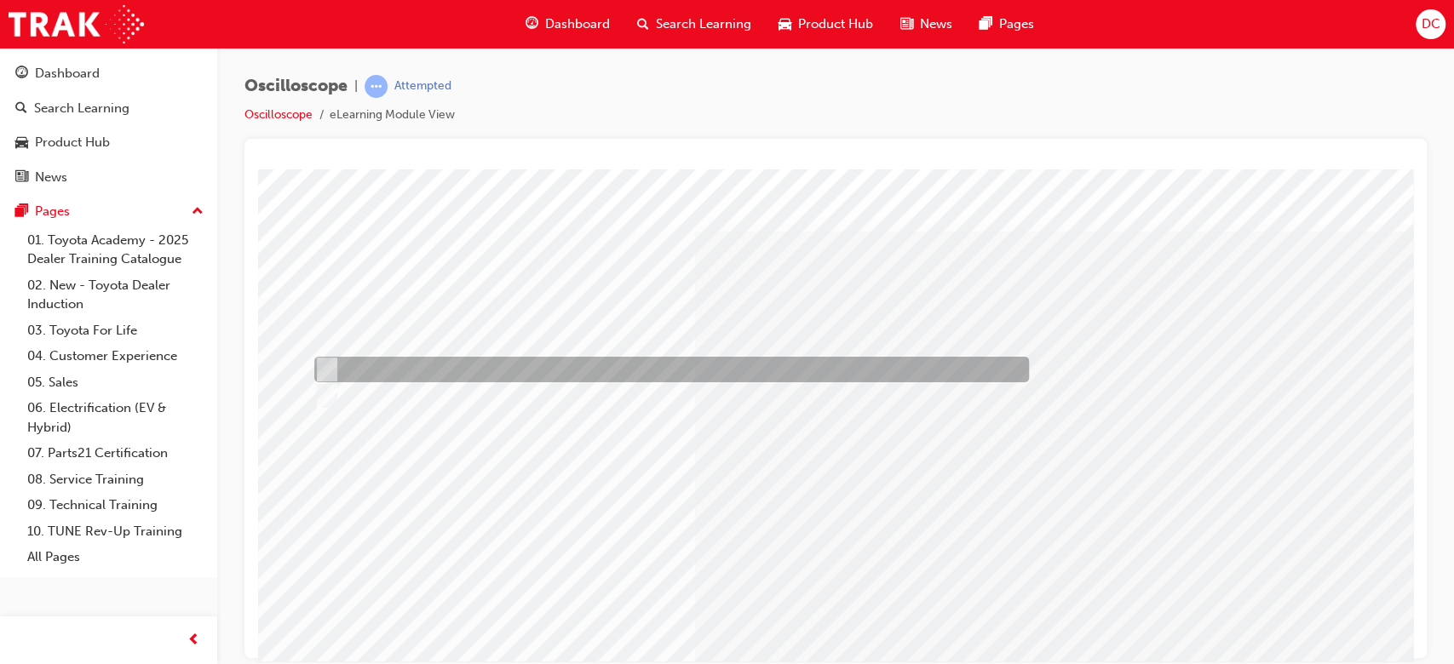
click at [326, 368] on input "True" at bounding box center [323, 369] width 19 height 19
radio input "true"
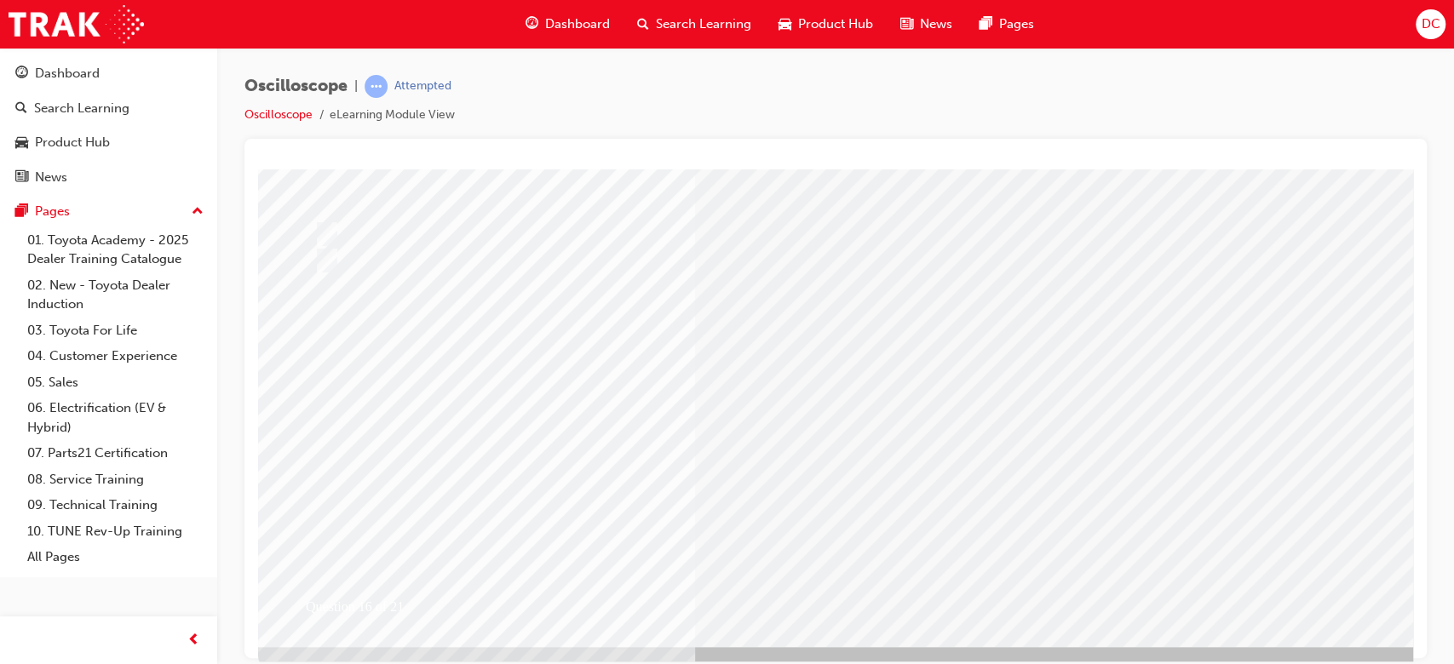
scroll to position [136, 0]
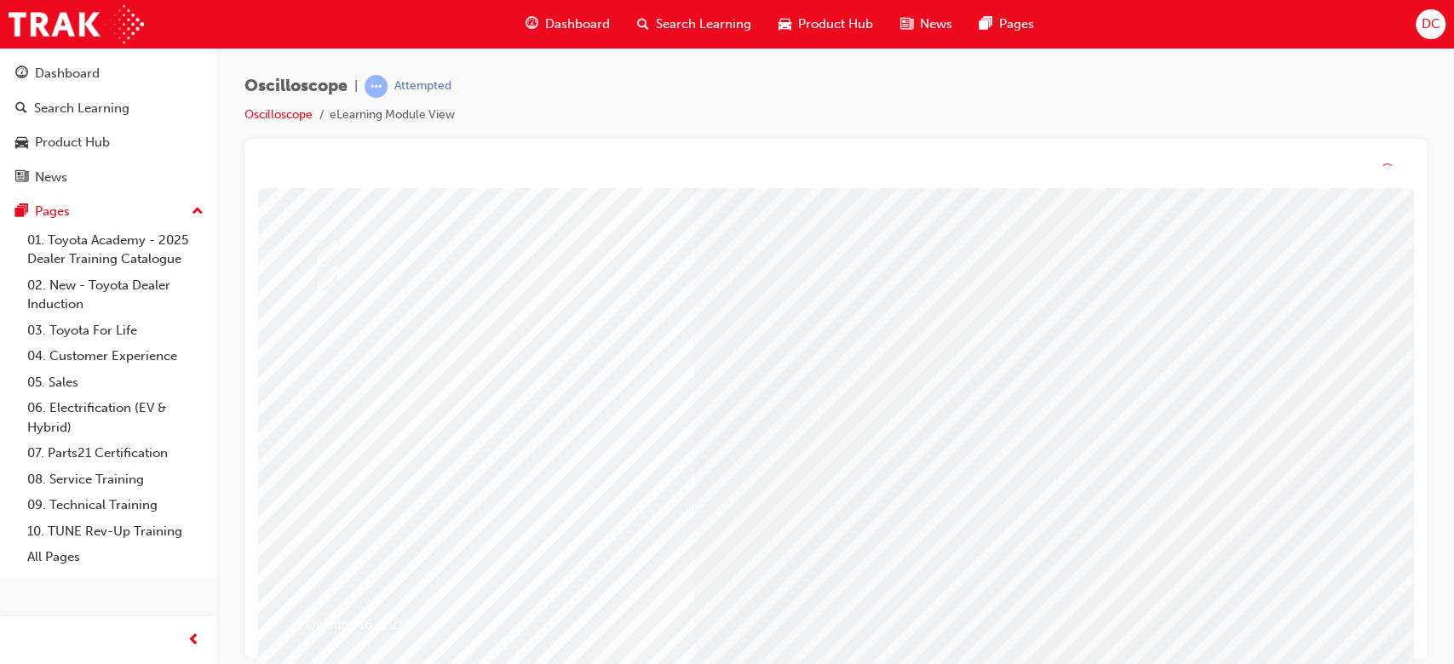
scroll to position [0, 0]
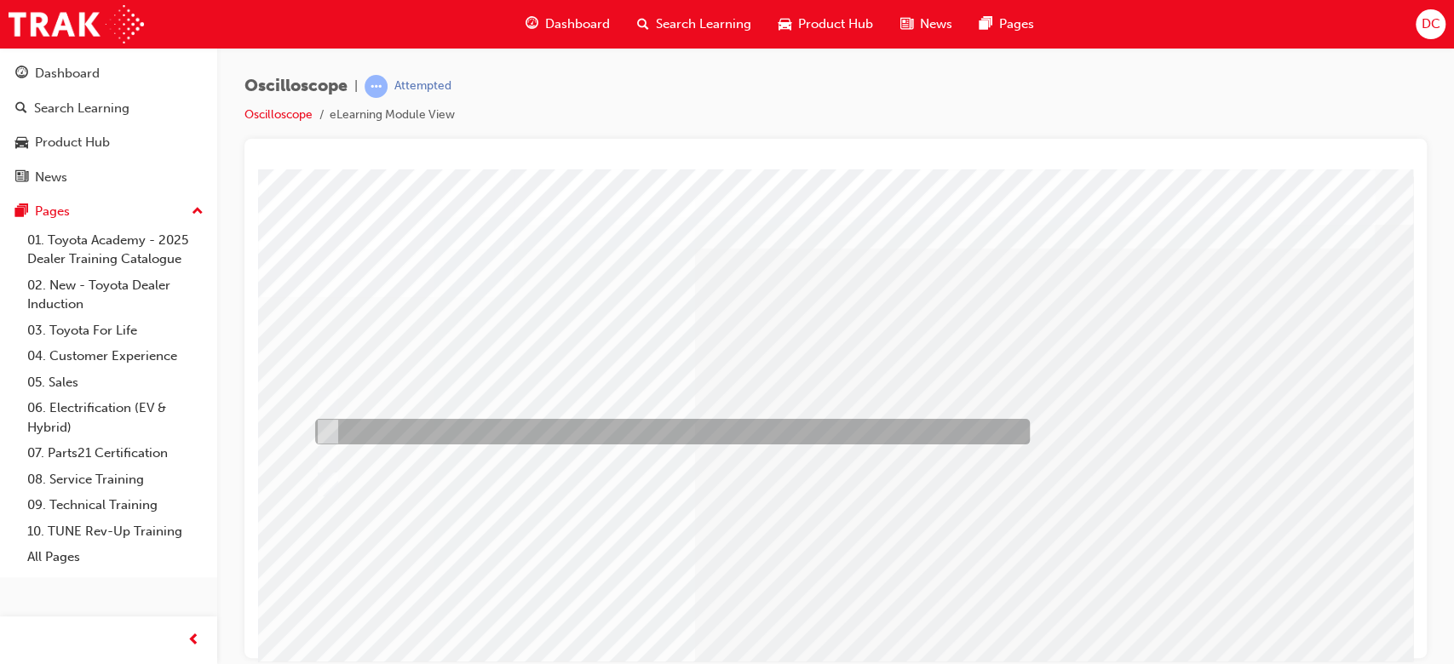
click at [328, 425] on input "Trigger level marker" at bounding box center [324, 432] width 19 height 19
radio input "true"
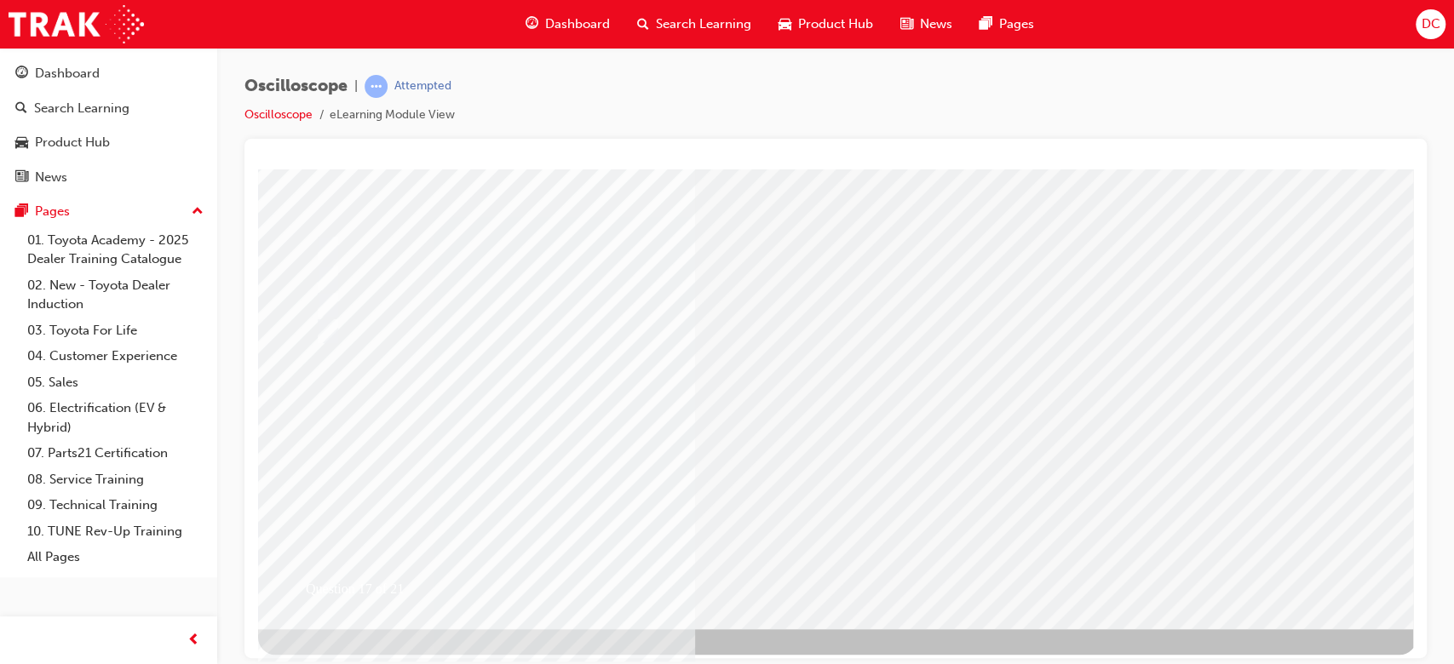
scroll to position [164, 0]
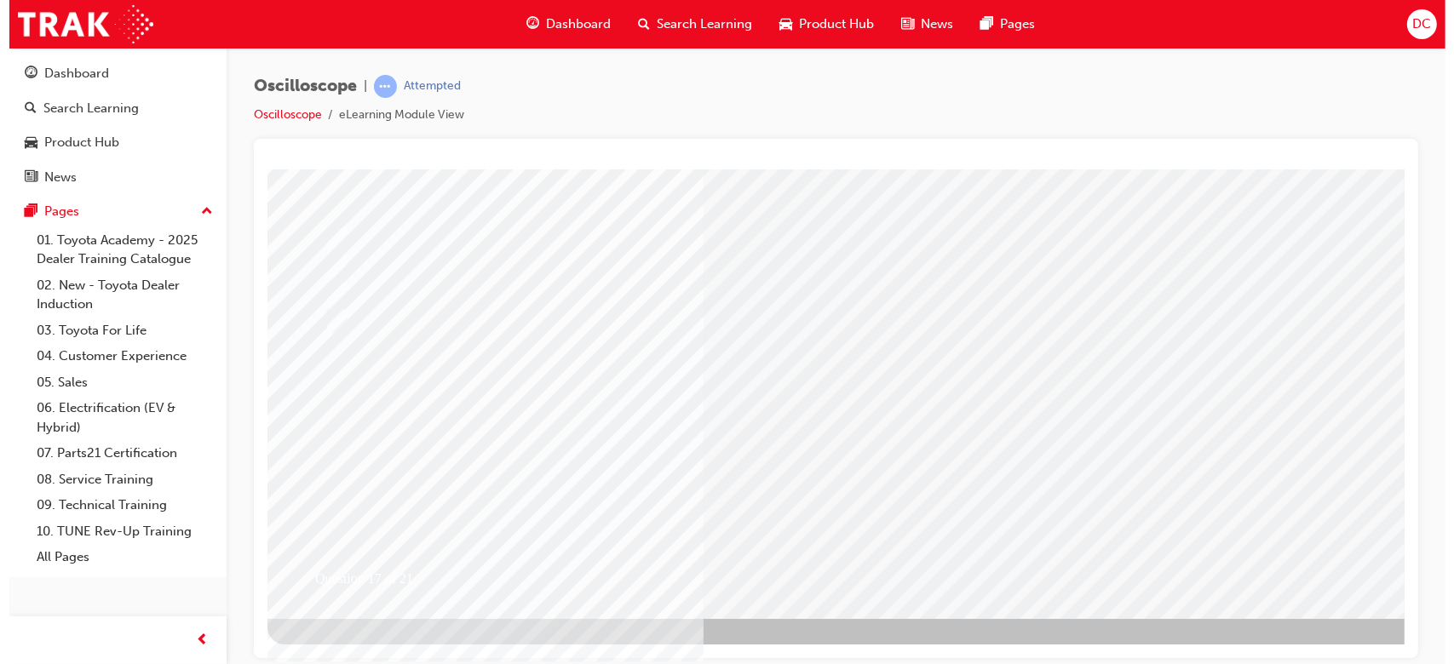
scroll to position [0, 0]
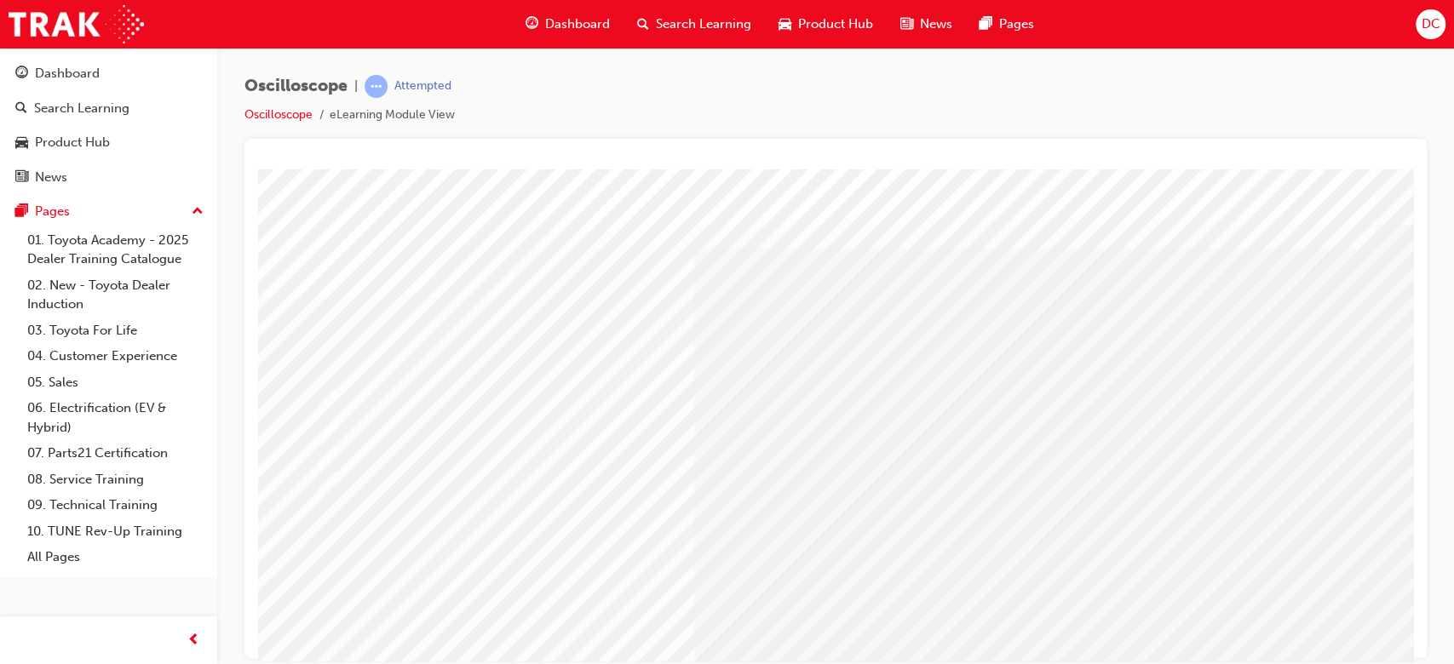
click at [334, 435] on div at bounding box center [668, 432] width 715 height 26
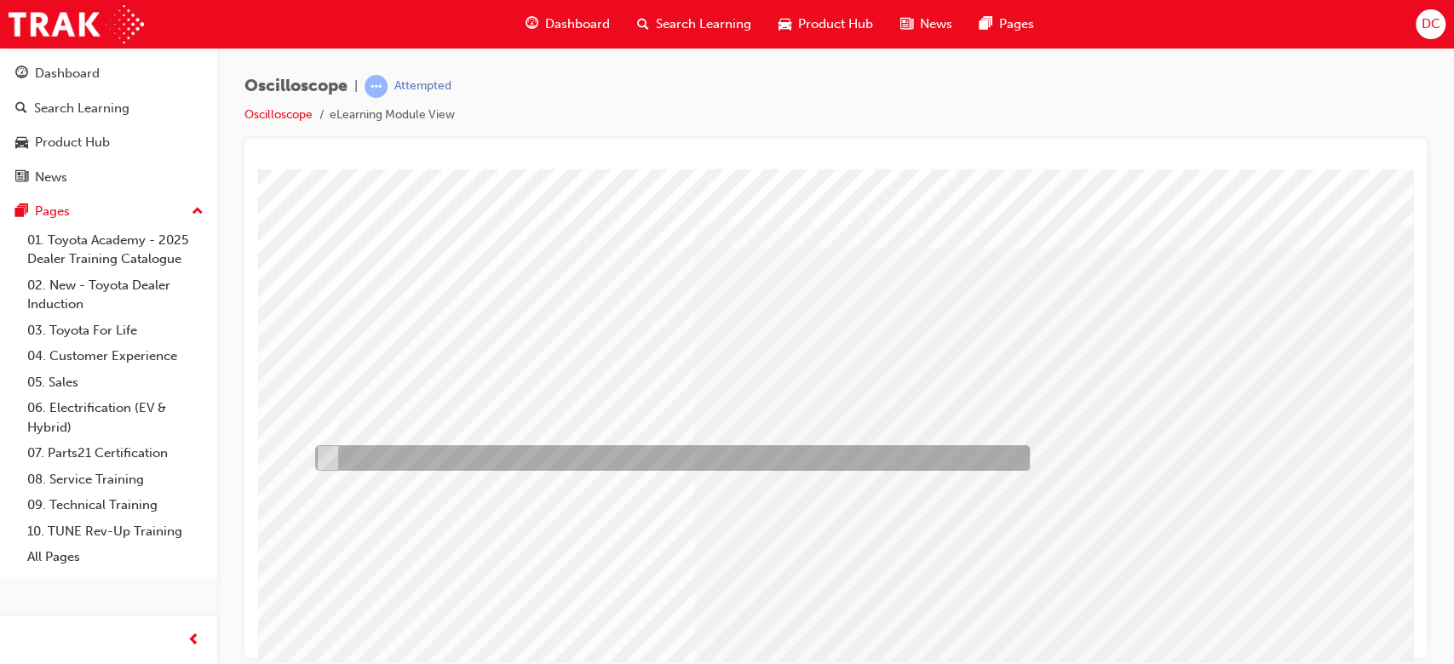
click at [323, 451] on input "Trigger position marker" at bounding box center [324, 458] width 19 height 19
radio input "true"
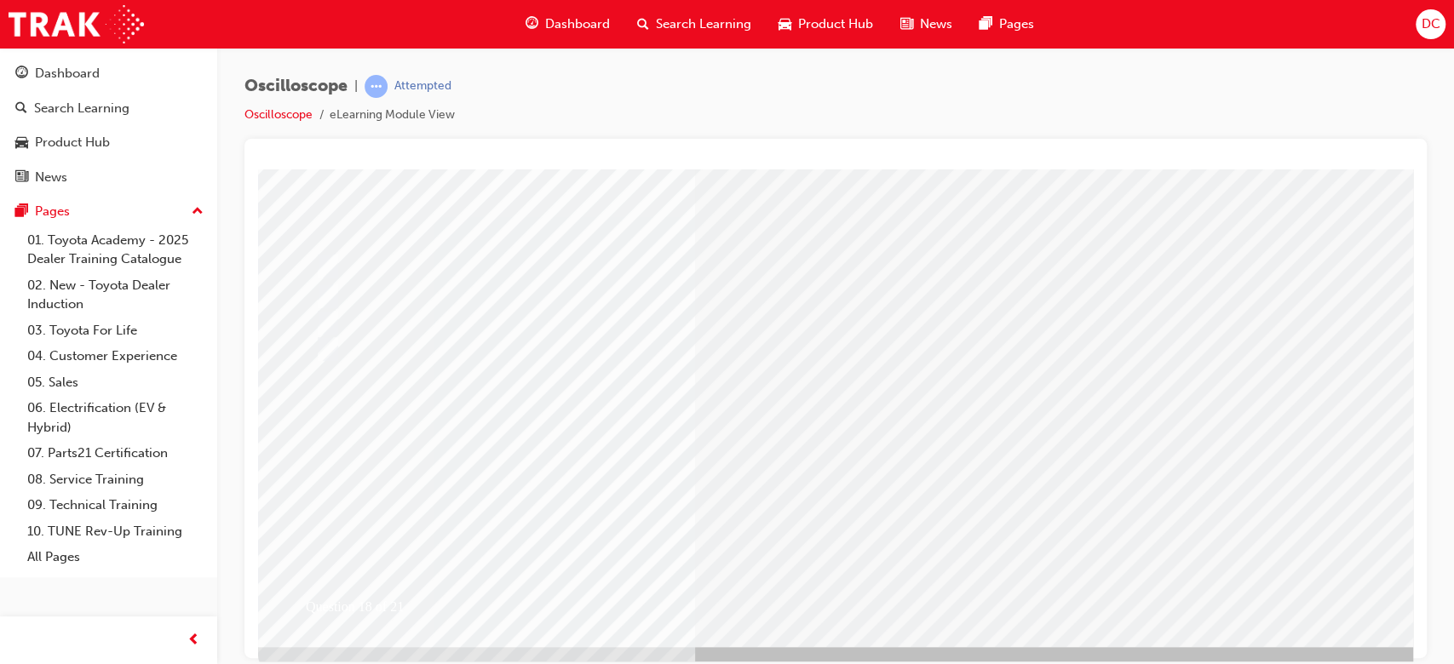
scroll to position [136, 0]
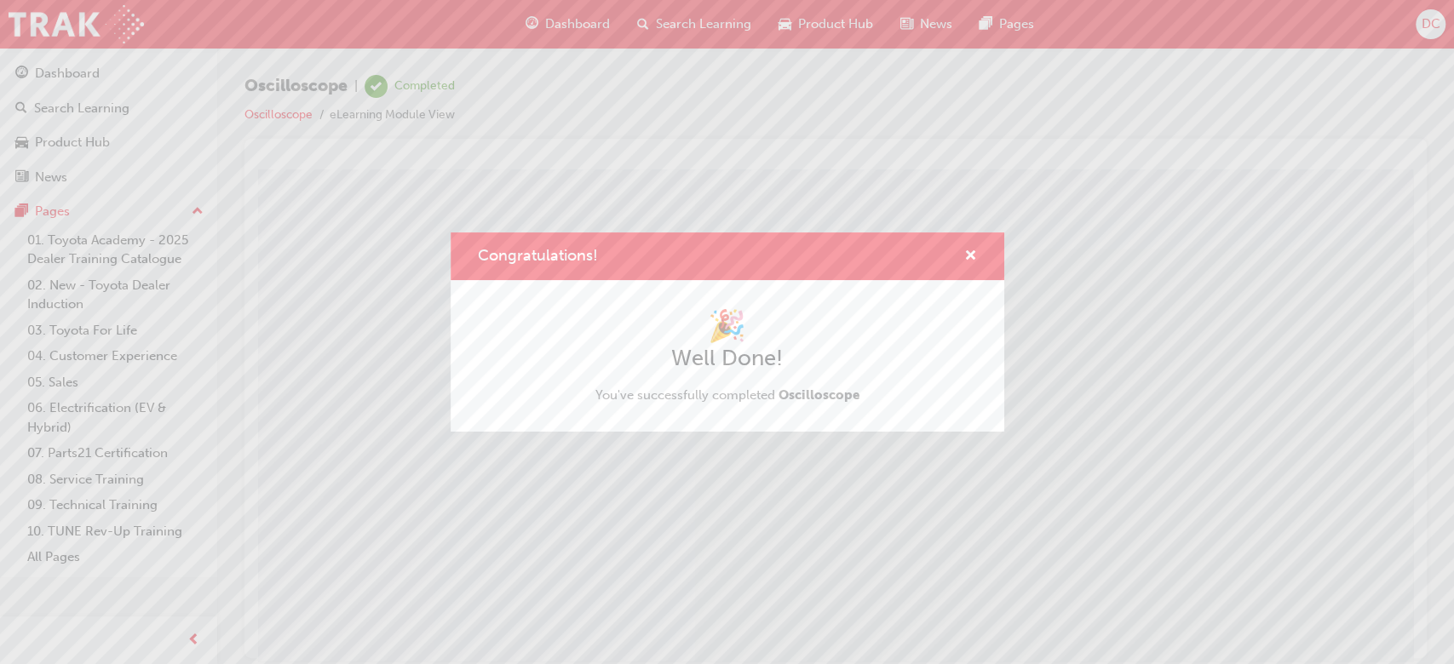
click at [1059, 371] on div "Congratulations! 🎉 Well Done! You've successfully completed Oscilloscope" at bounding box center [727, 332] width 1454 height 664
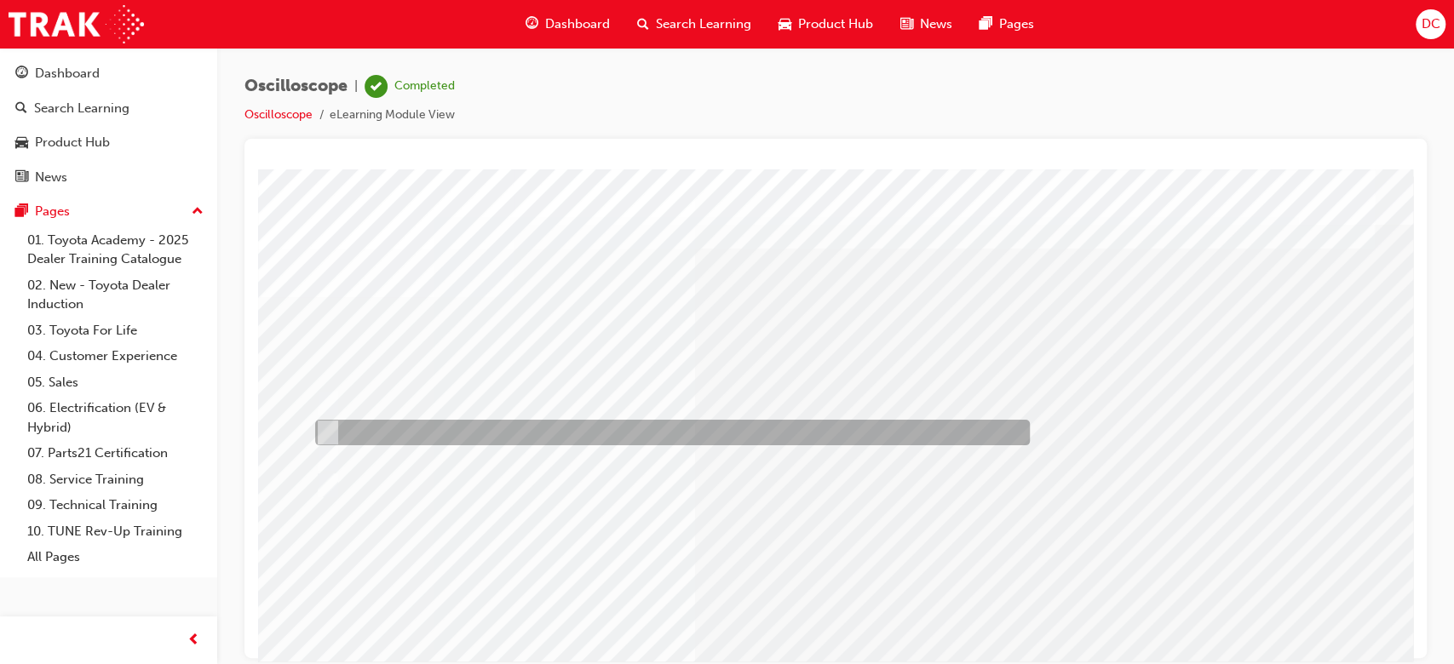
click at [325, 434] on input "Upwards = voltage same or higher and downwards = voltage same or lower" at bounding box center [324, 432] width 19 height 19
radio input "true"
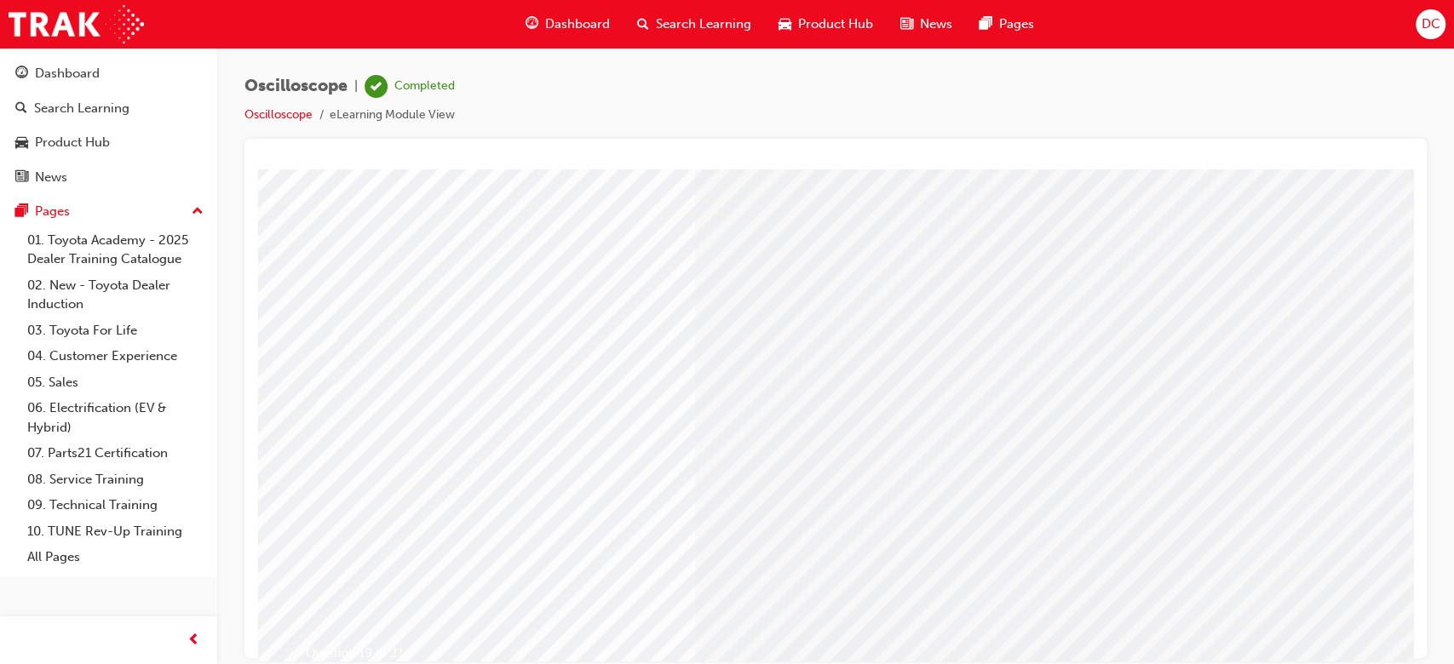
scroll to position [90, 0]
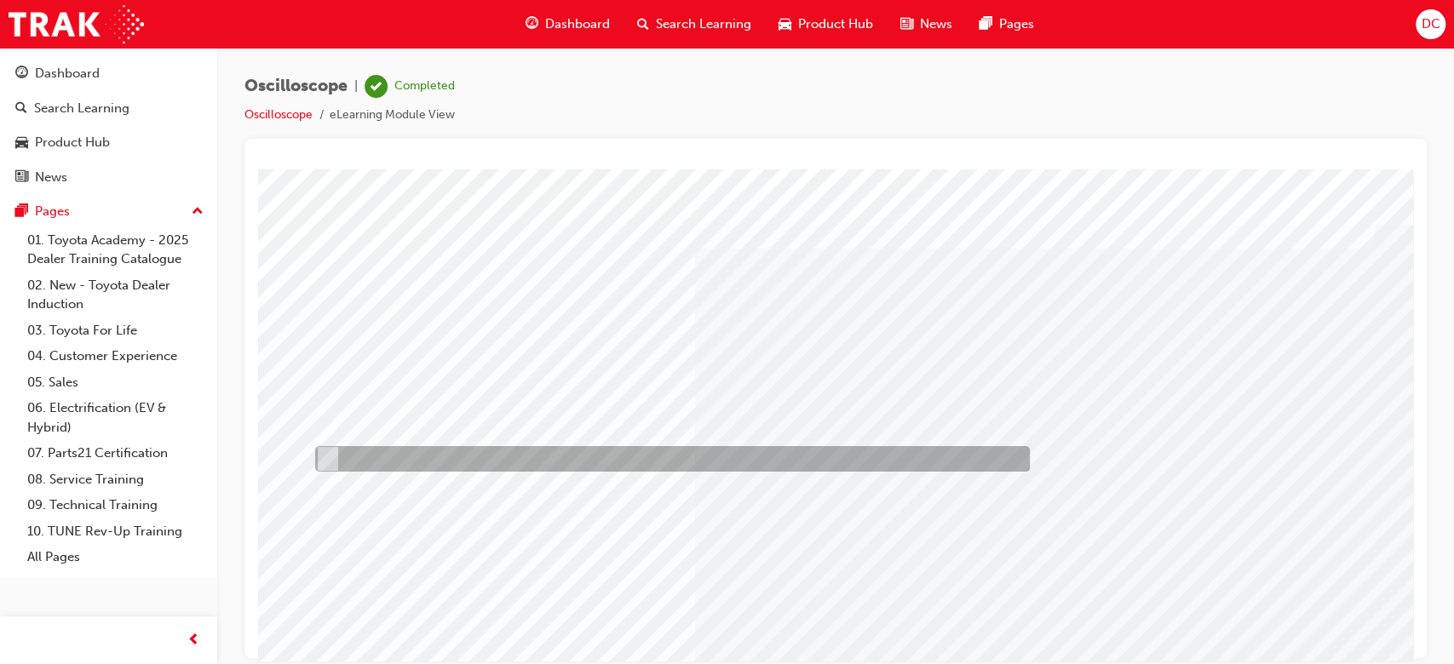
click at [331, 454] on input "Adjust the voltage and time scale divisions" at bounding box center [324, 459] width 19 height 19
radio input "true"
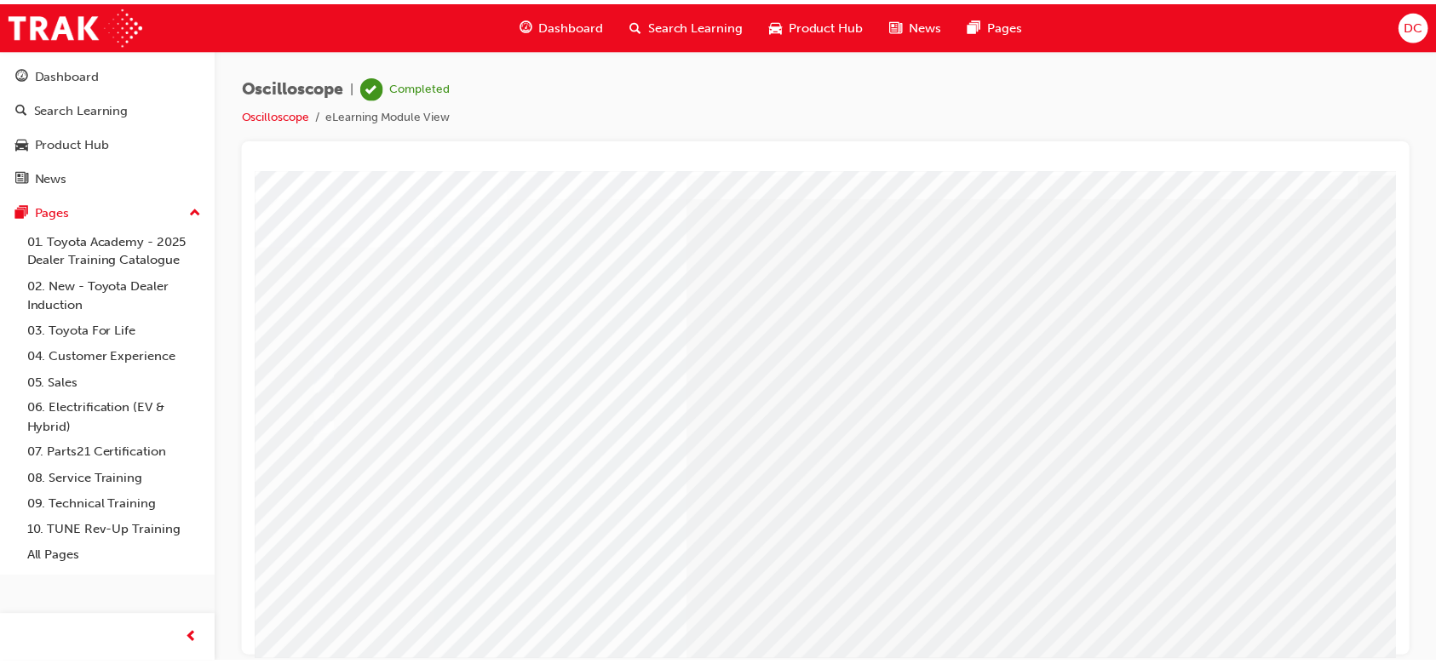
scroll to position [90, 0]
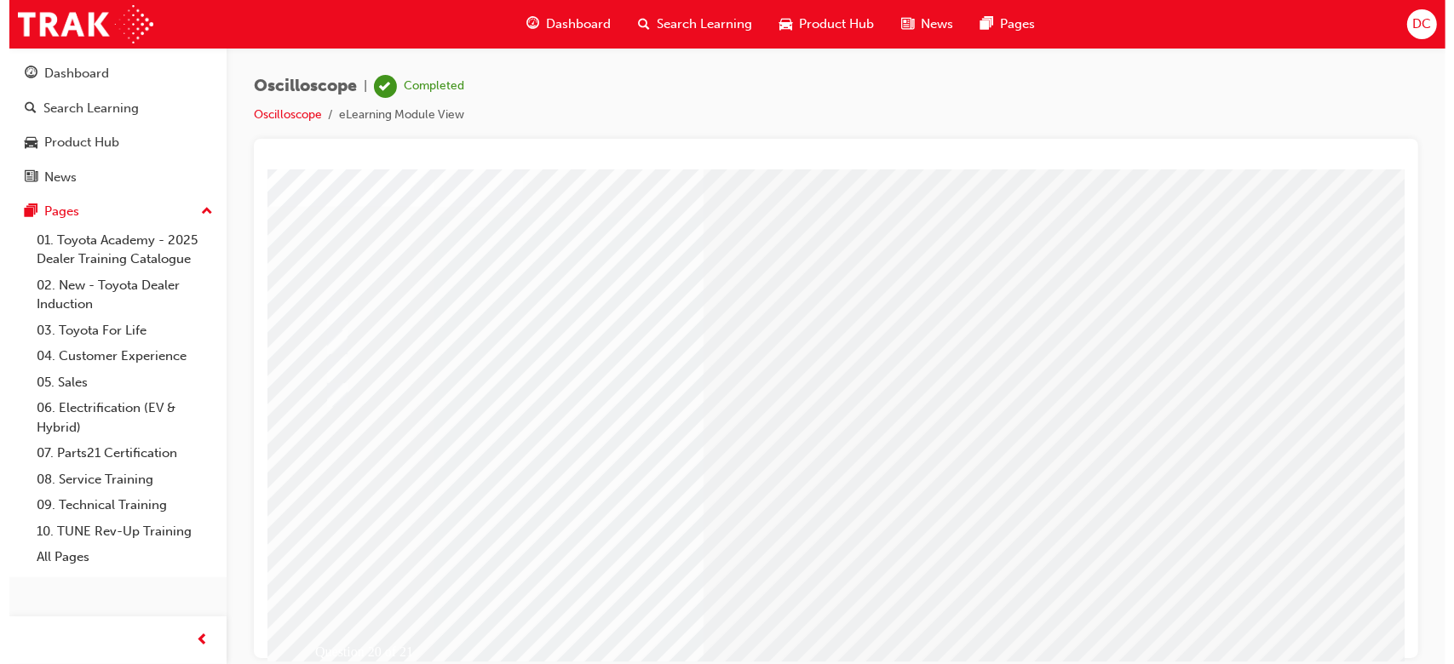
scroll to position [0, 0]
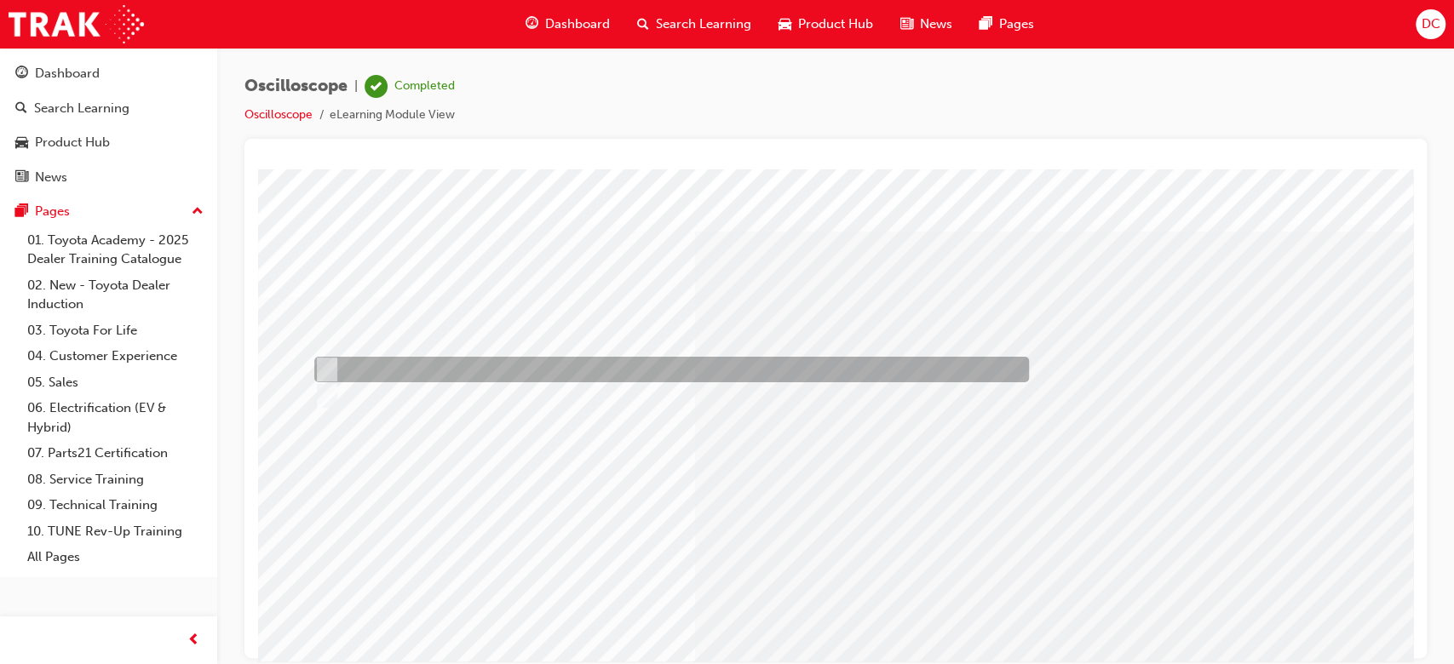
click at [323, 371] on input "True" at bounding box center [323, 369] width 19 height 19
radio input "true"
click at [323, 371] on input "True" at bounding box center [323, 369] width 19 height 19
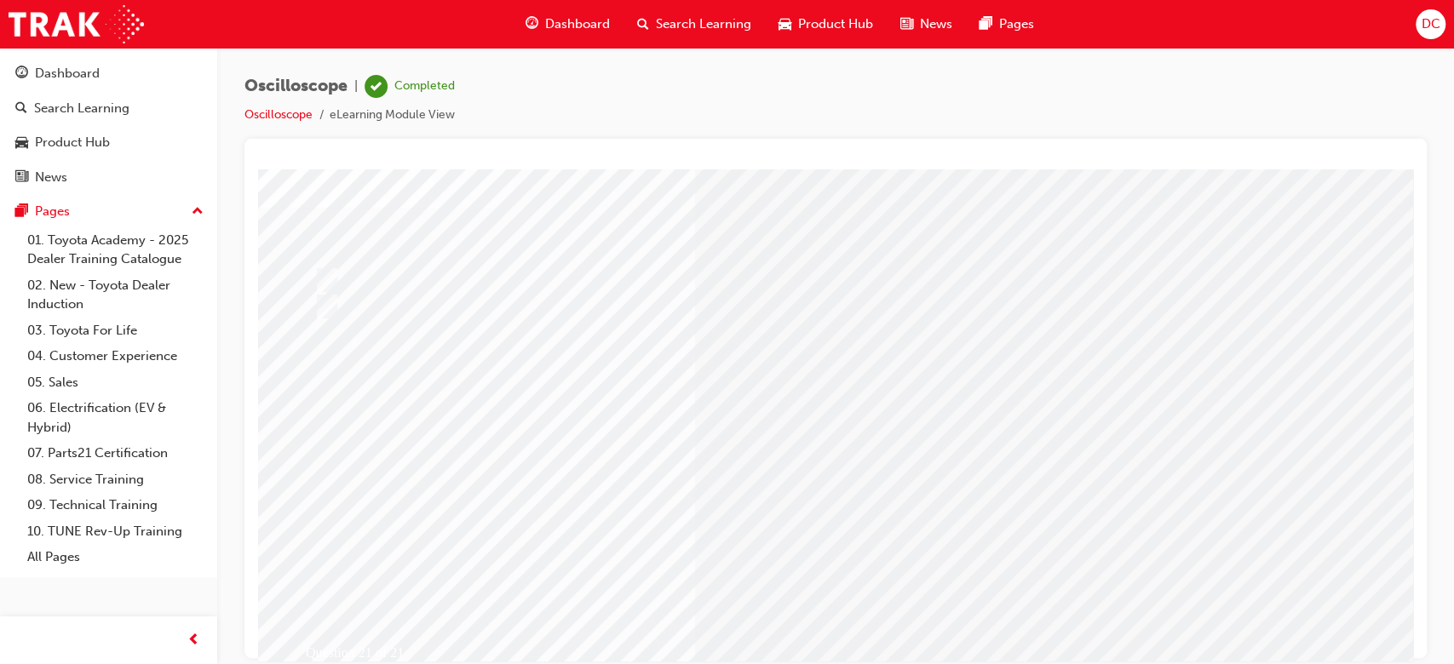
scroll to position [90, 0]
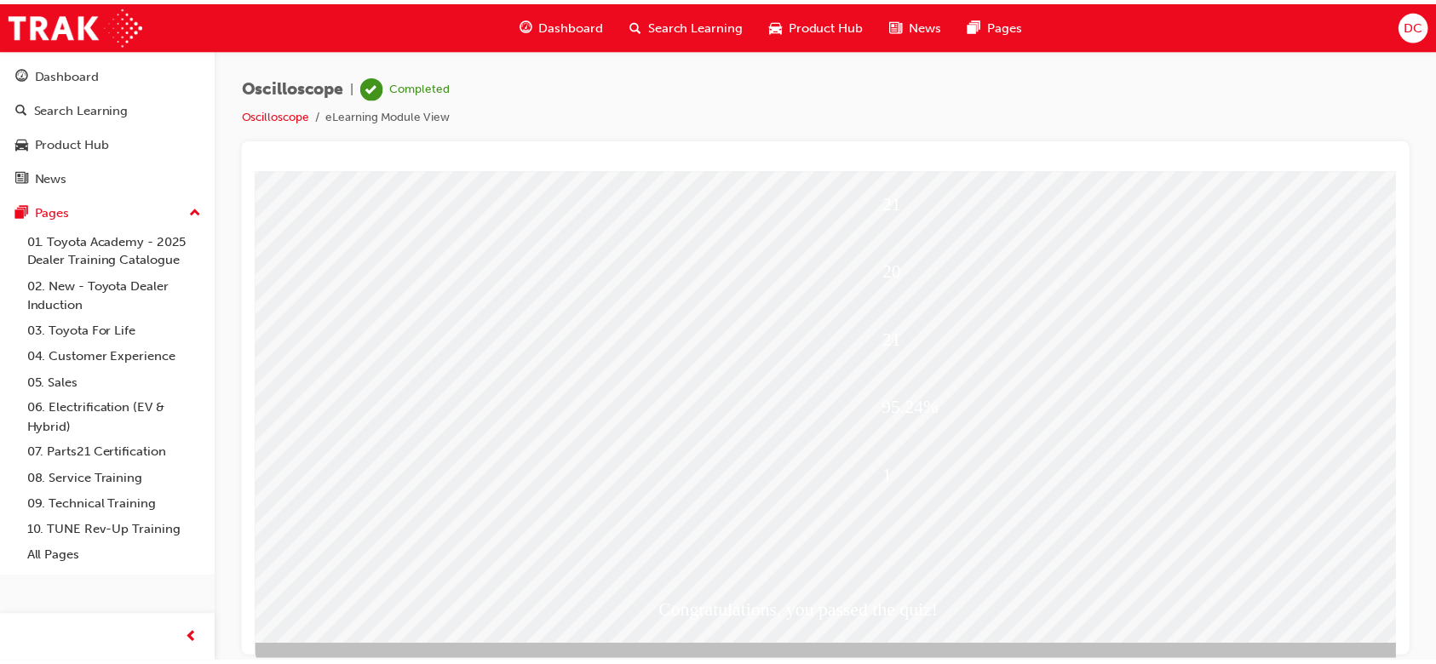
scroll to position [0, 0]
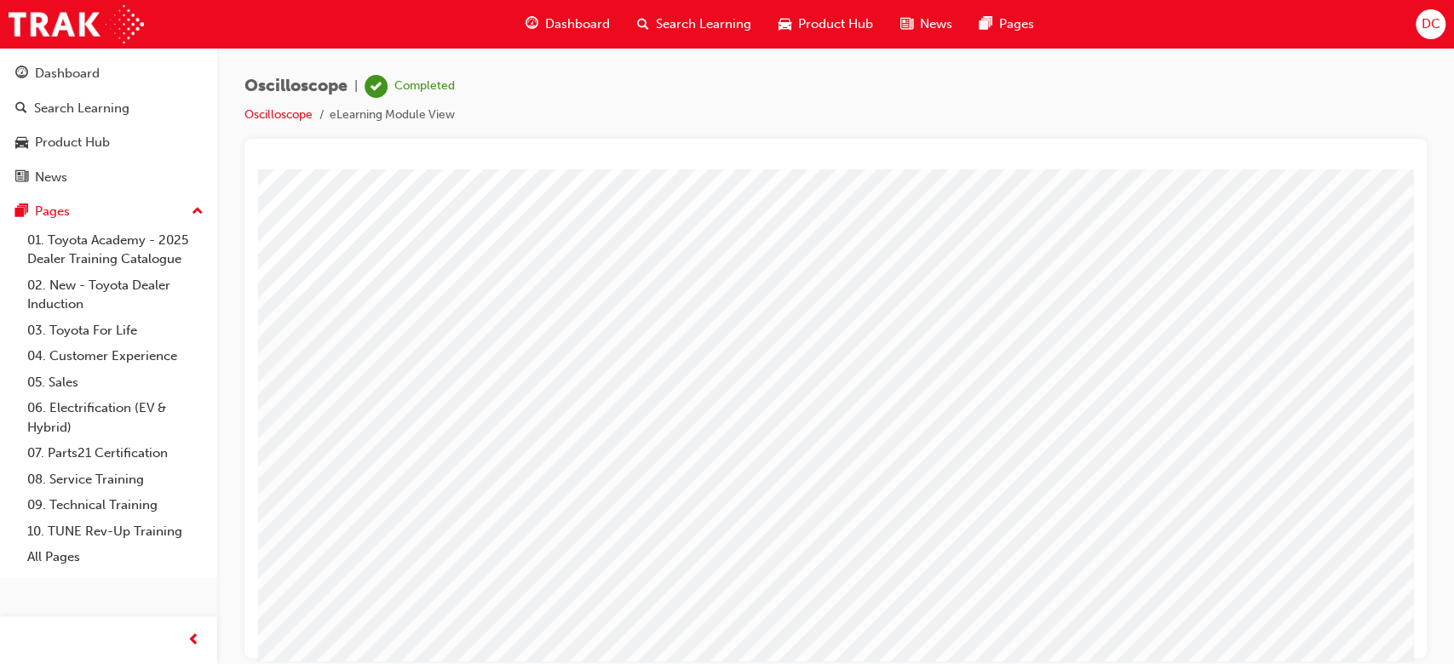
click at [576, 17] on span "Dashboard" at bounding box center [577, 24] width 65 height 20
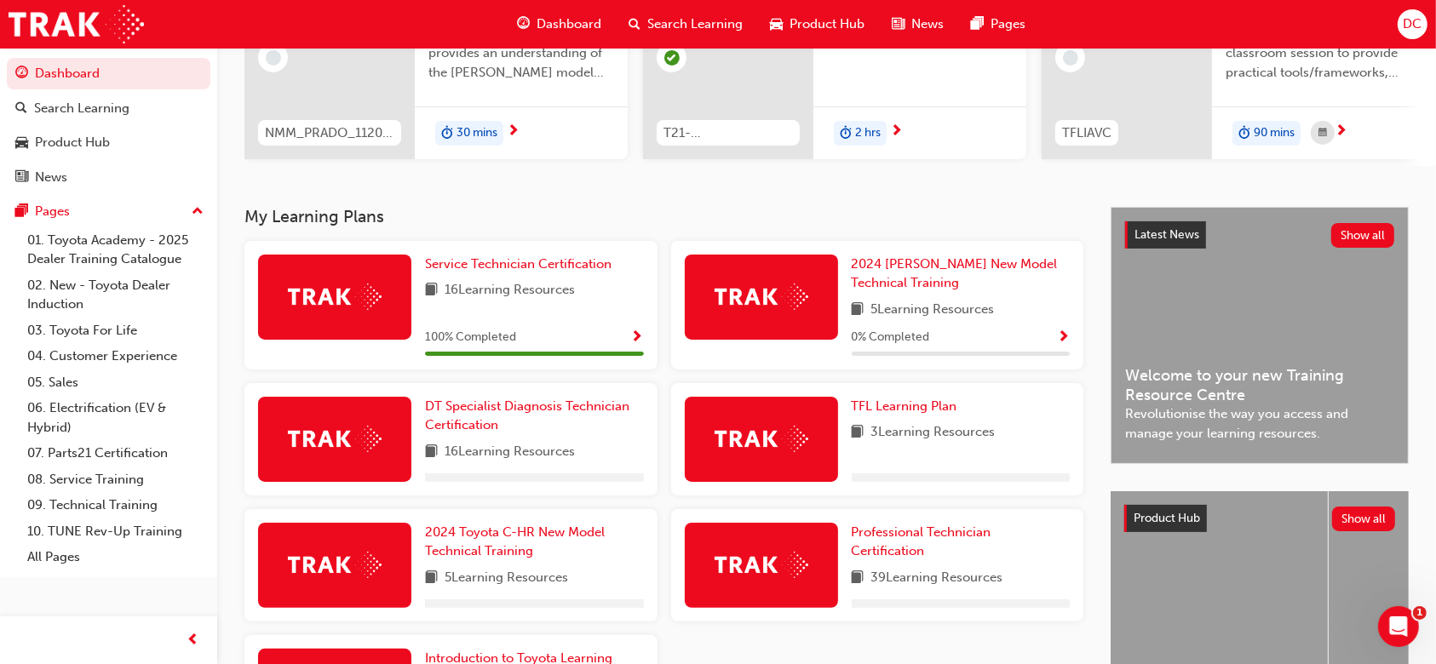
scroll to position [273, 0]
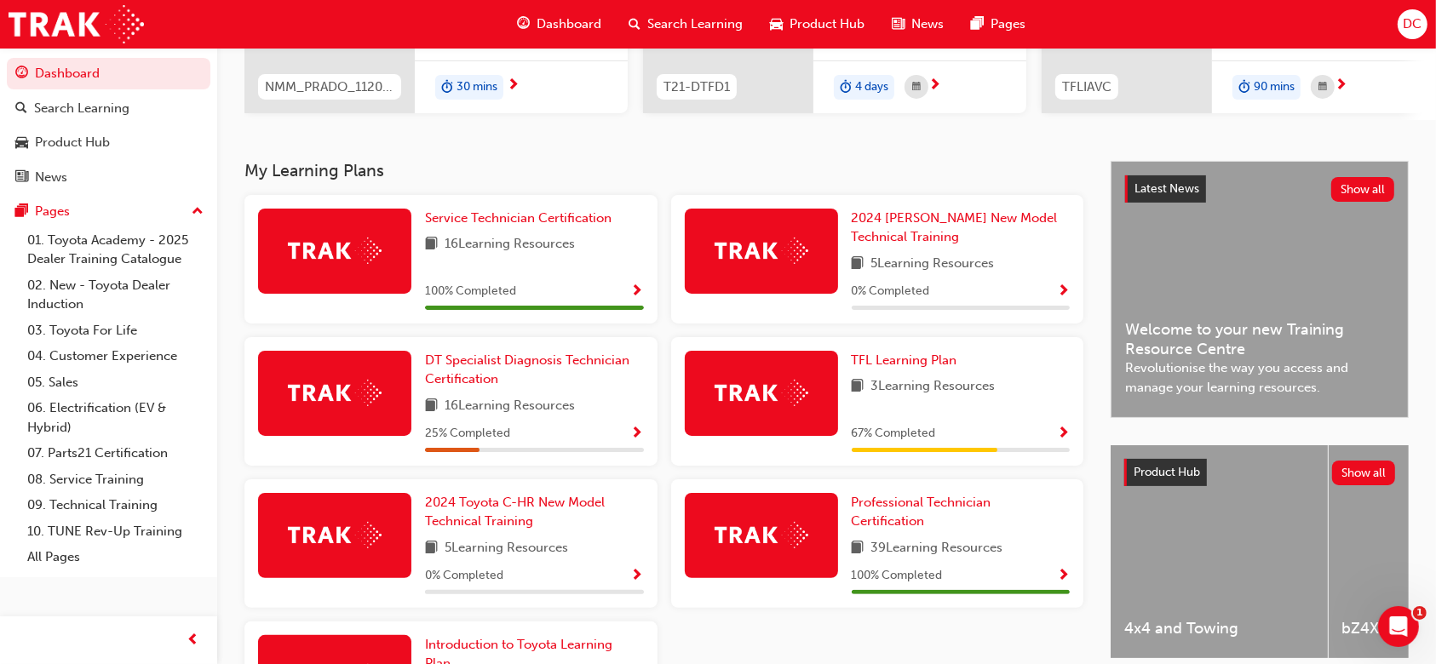
click at [636, 440] on span "Show Progress" at bounding box center [637, 434] width 13 height 15
